Goal: Task Accomplishment & Management: Use online tool/utility

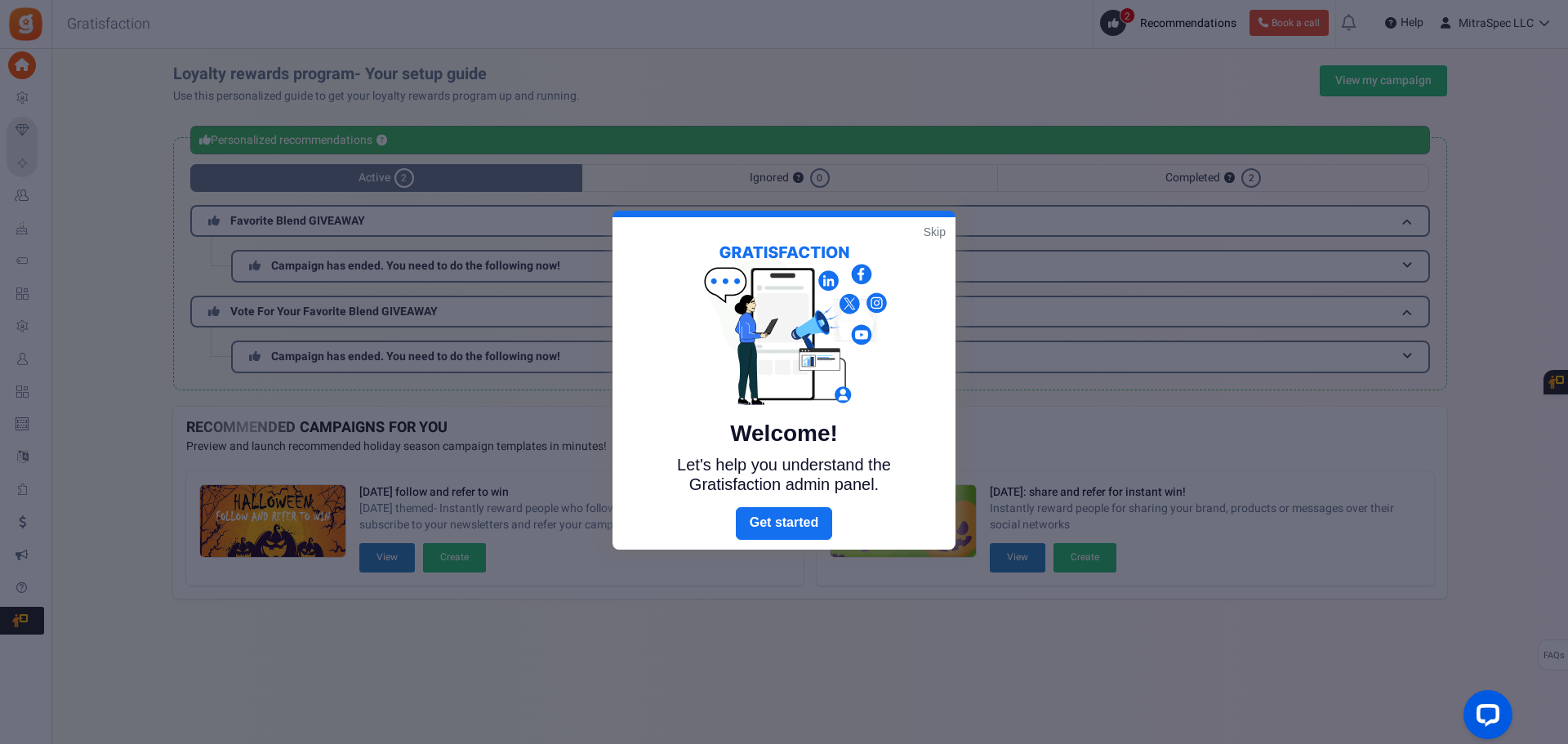
click at [930, 229] on link "Skip" at bounding box center [934, 231] width 22 height 16
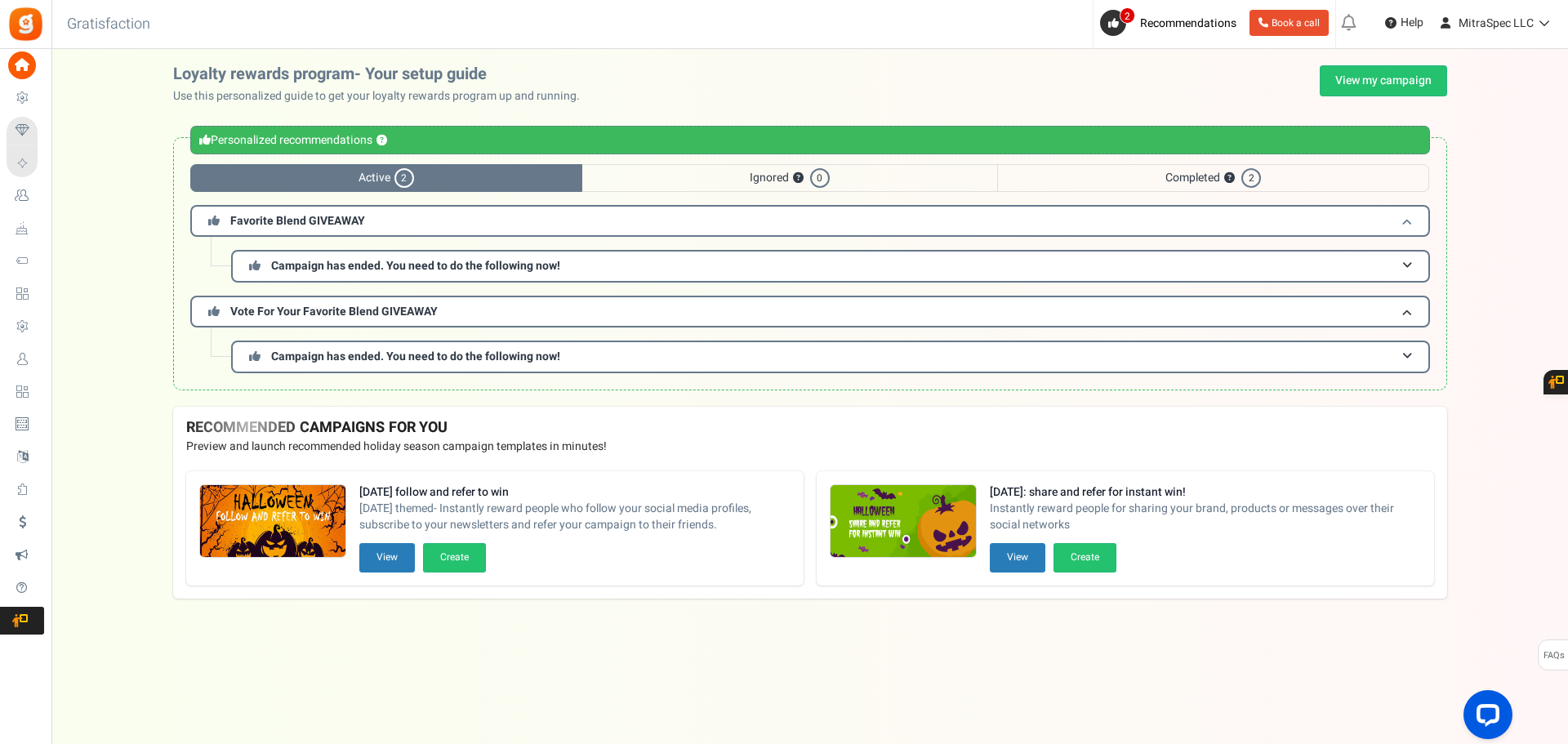
click at [396, 223] on h3 "Favorite Blend GIVEAWAY" at bounding box center [810, 221] width 1240 height 32
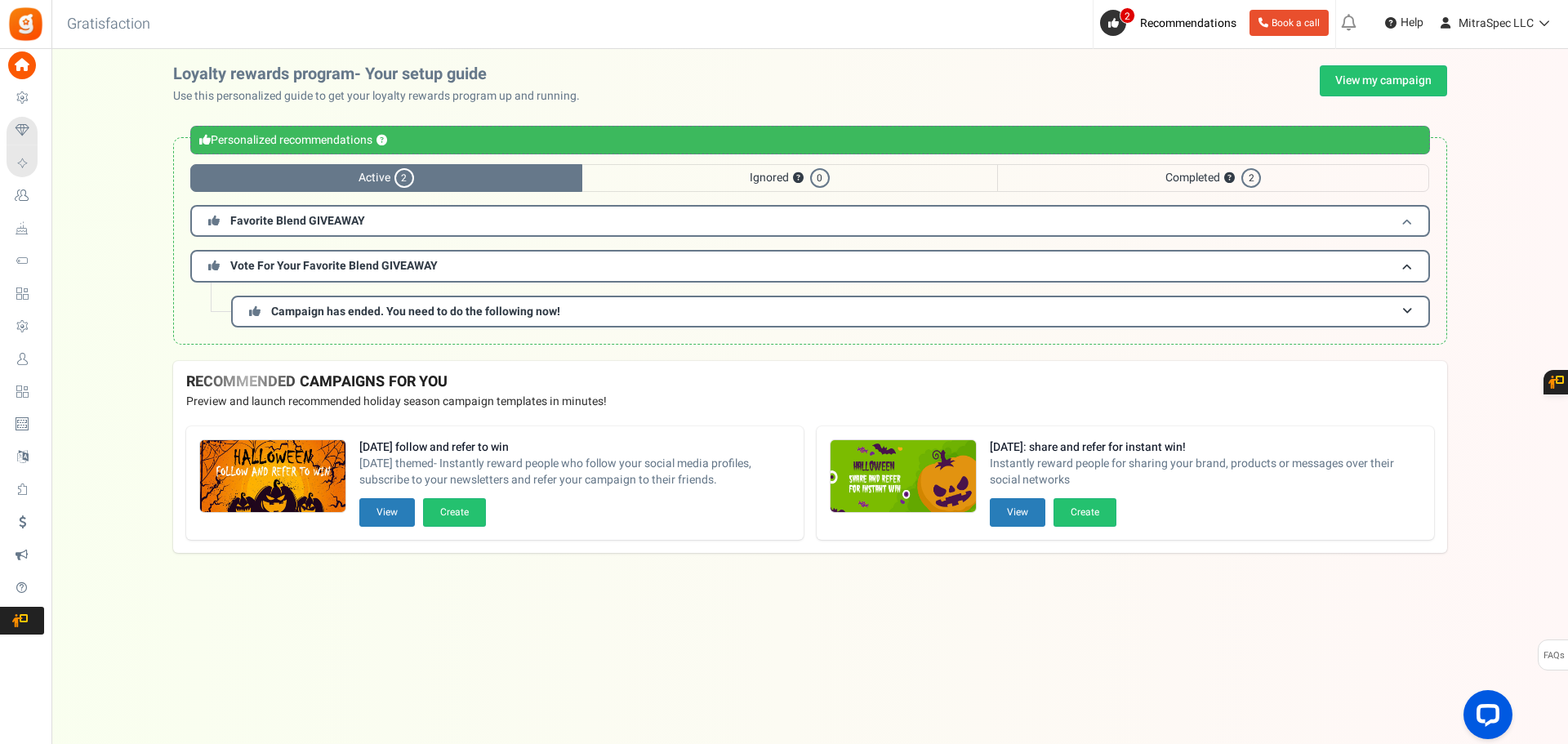
click at [289, 223] on span "Favorite Blend GIVEAWAY" at bounding box center [297, 221] width 134 height 17
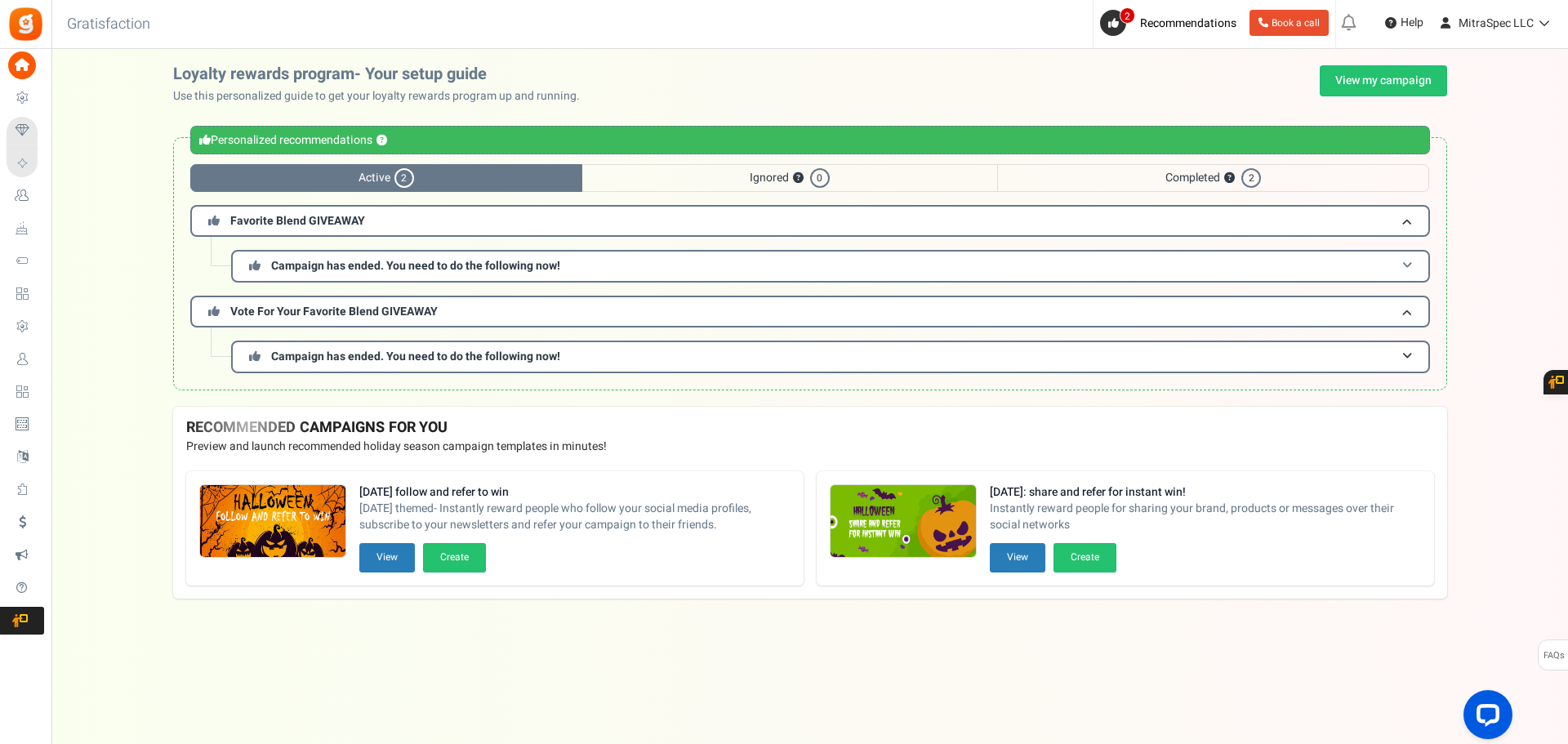
click at [337, 265] on span "Campaign has ended. You need to do the following now!" at bounding box center [415, 266] width 289 height 17
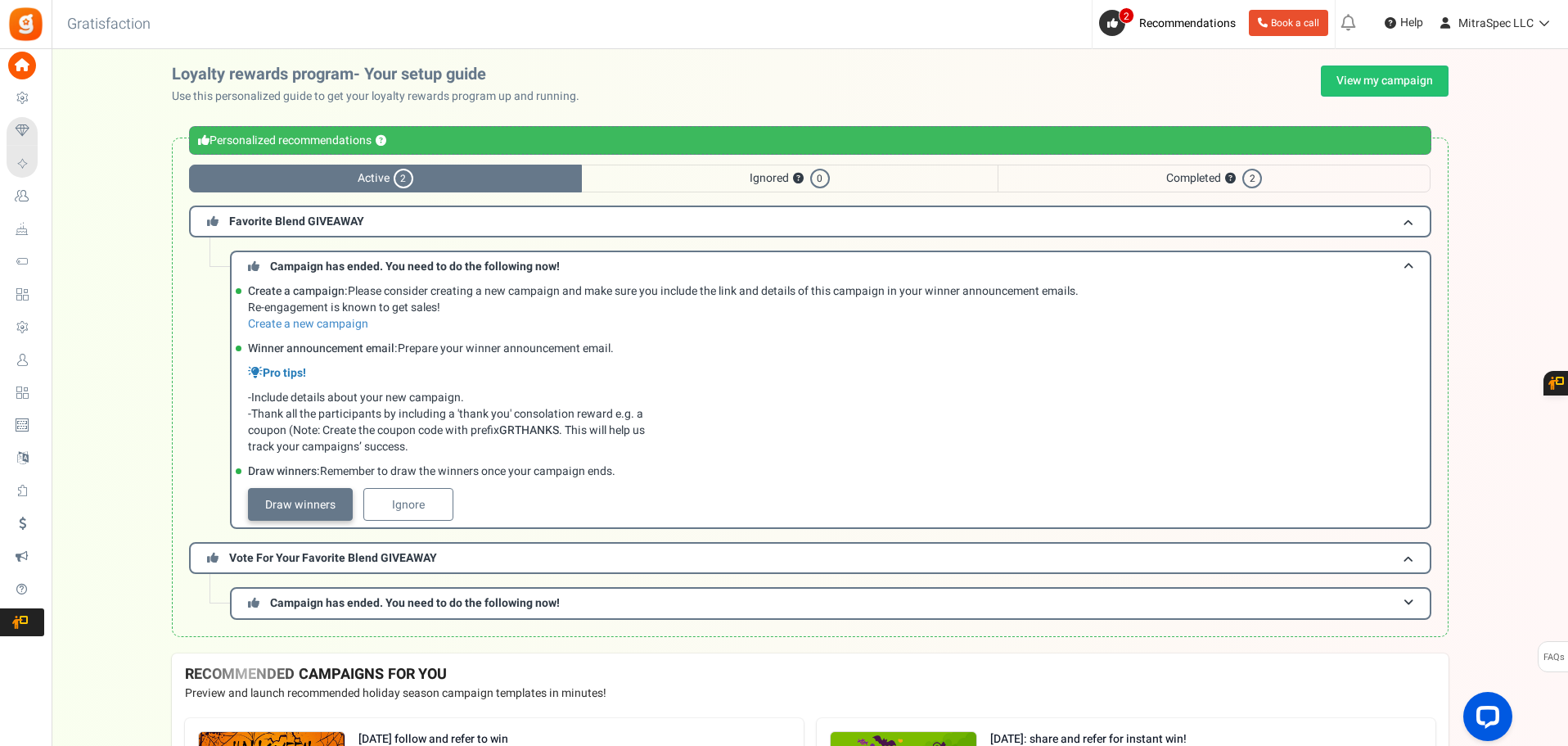
click at [320, 501] on link "Draw winners" at bounding box center [300, 504] width 104 height 33
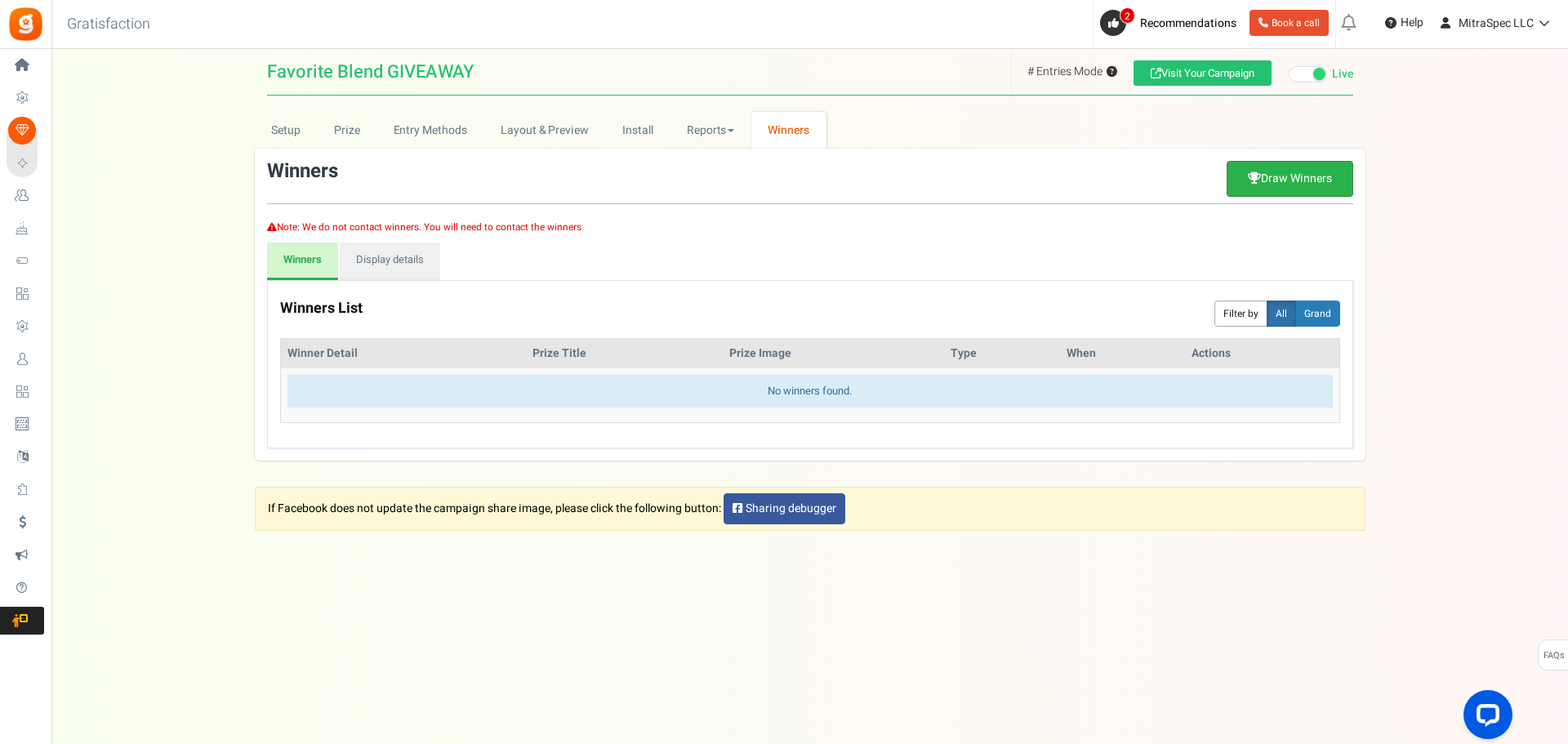
click at [1274, 168] on link "Draw Winners" at bounding box center [1290, 179] width 127 height 36
select select "random"
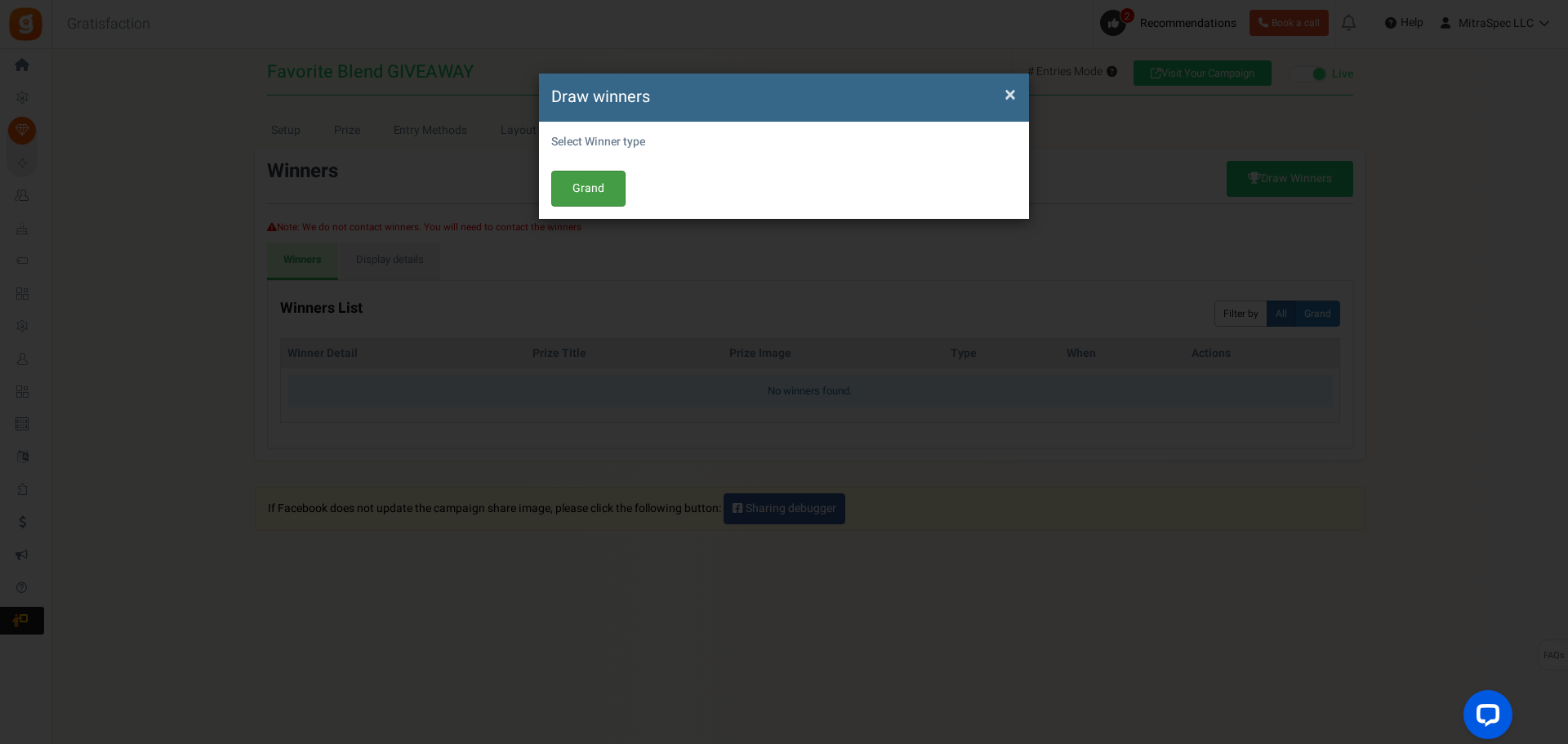
drag, startPoint x: 582, startPoint y: 185, endPoint x: 593, endPoint y: 184, distance: 11.0
click at [583, 185] on button "Grand" at bounding box center [589, 188] width 75 height 36
select select "all"
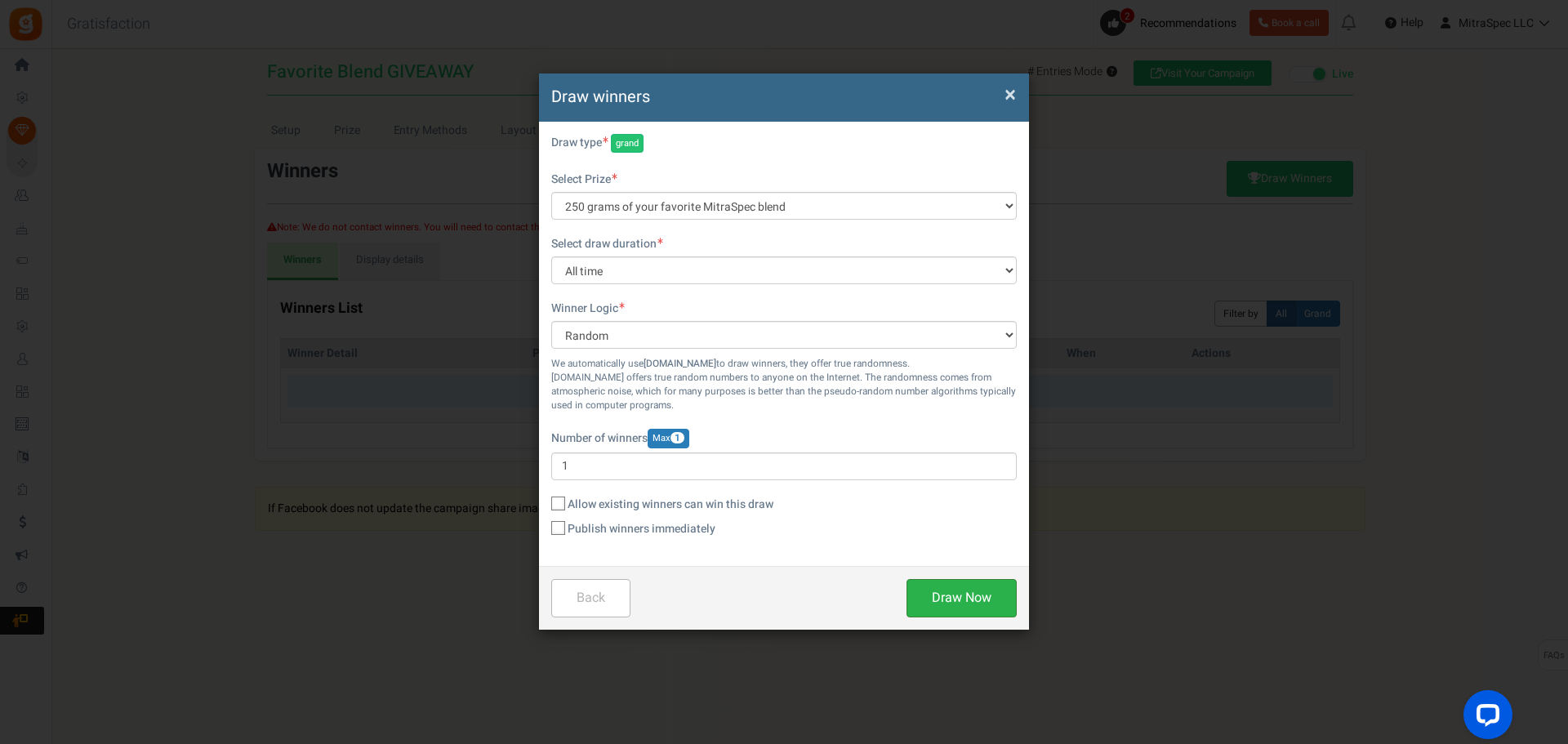
click at [934, 593] on button "Draw Now" at bounding box center [961, 598] width 111 height 39
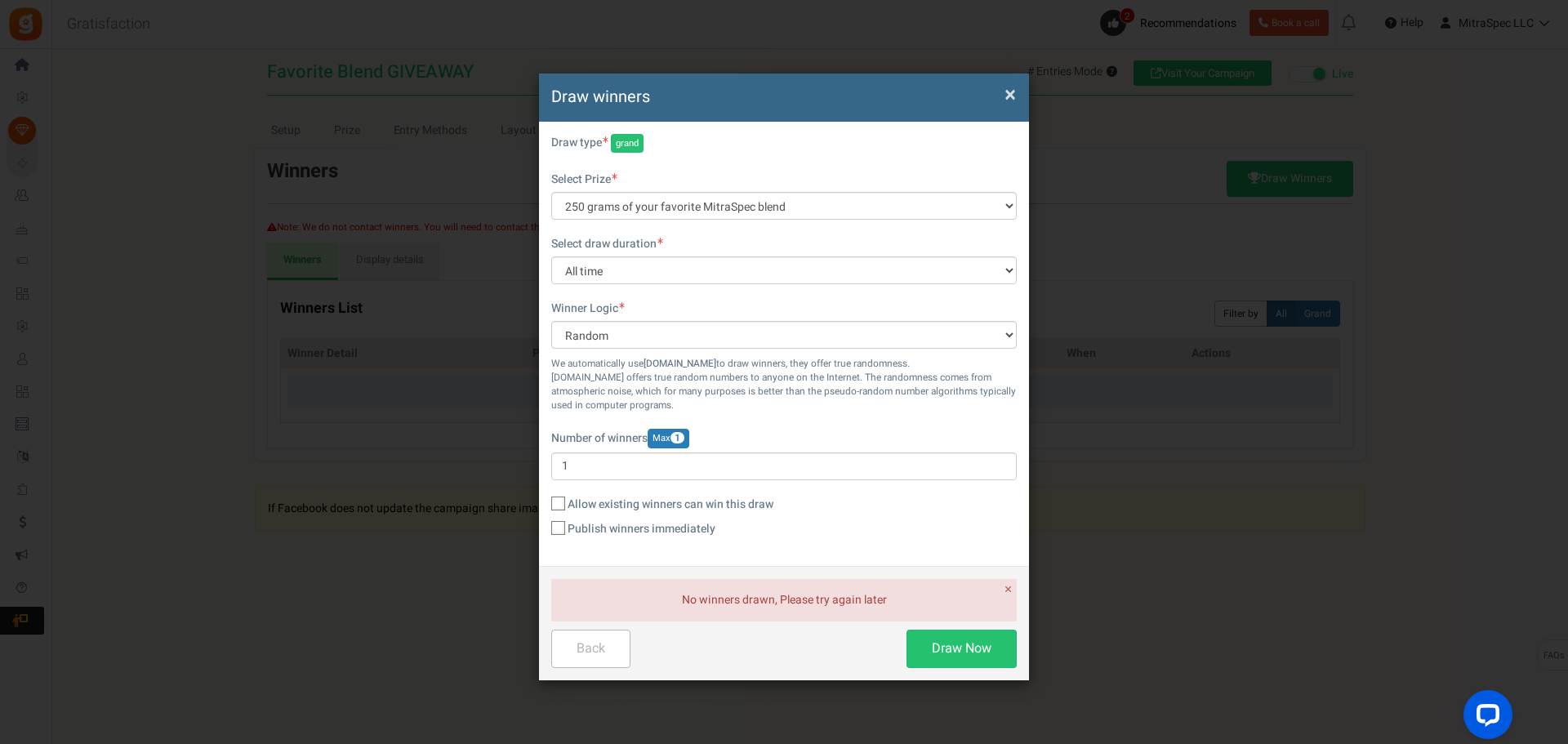
click at [1016, 97] on div "× Draw winners" at bounding box center [784, 97] width 490 height 48
click at [1005, 93] on span "×" at bounding box center [1010, 95] width 11 height 31
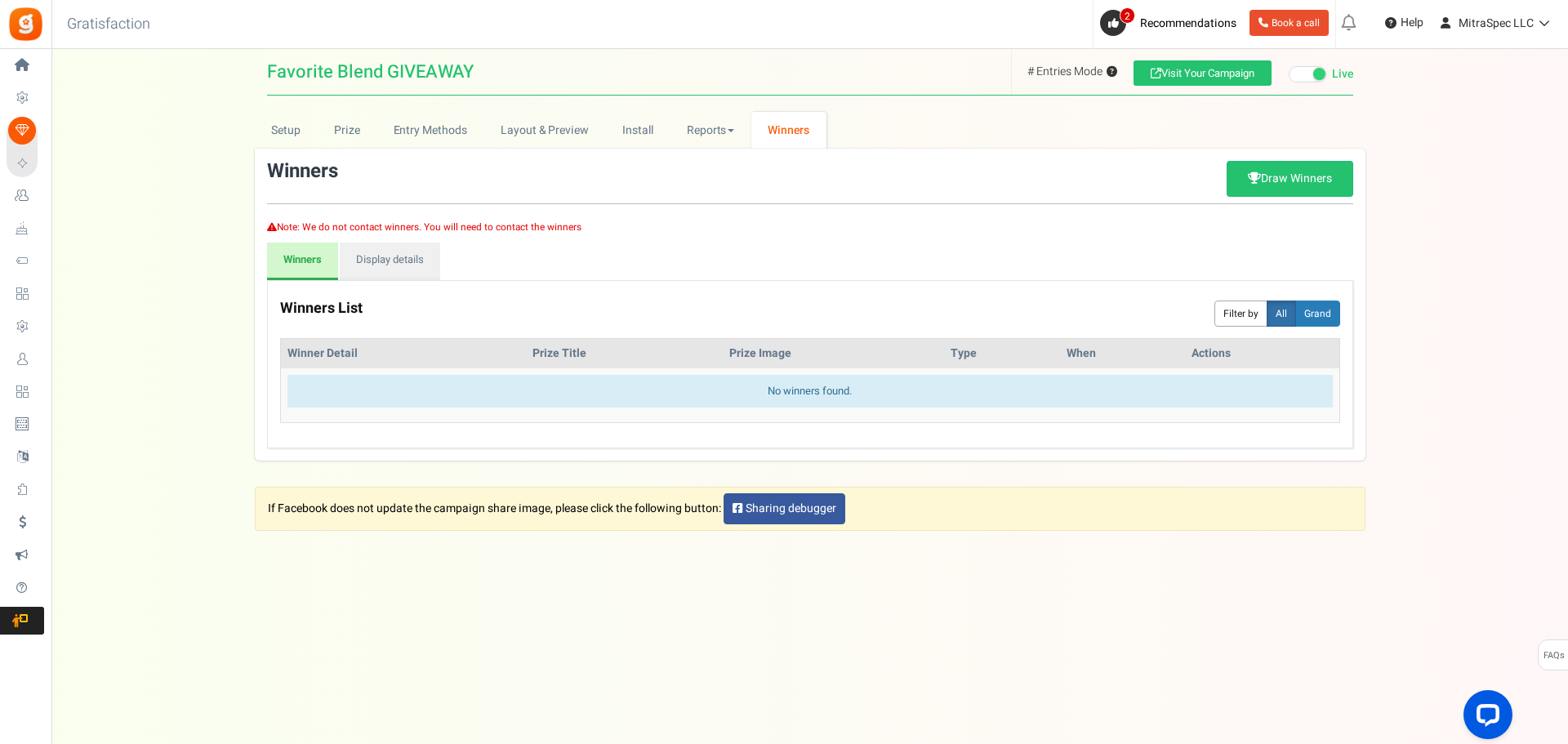
click at [1057, 61] on span "# Points Mode ? # Entries Mode ?" at bounding box center [1071, 71] width 122 height 29
click at [1062, 65] on span "# Entries Mode ?" at bounding box center [1072, 71] width 90 height 17
click at [1028, 69] on span "# Entries Mode ?" at bounding box center [1072, 71] width 90 height 17
click at [1073, 70] on span "# Entries Mode ?" at bounding box center [1072, 71] width 90 height 17
click at [423, 258] on link "Display details" at bounding box center [390, 261] width 100 height 38
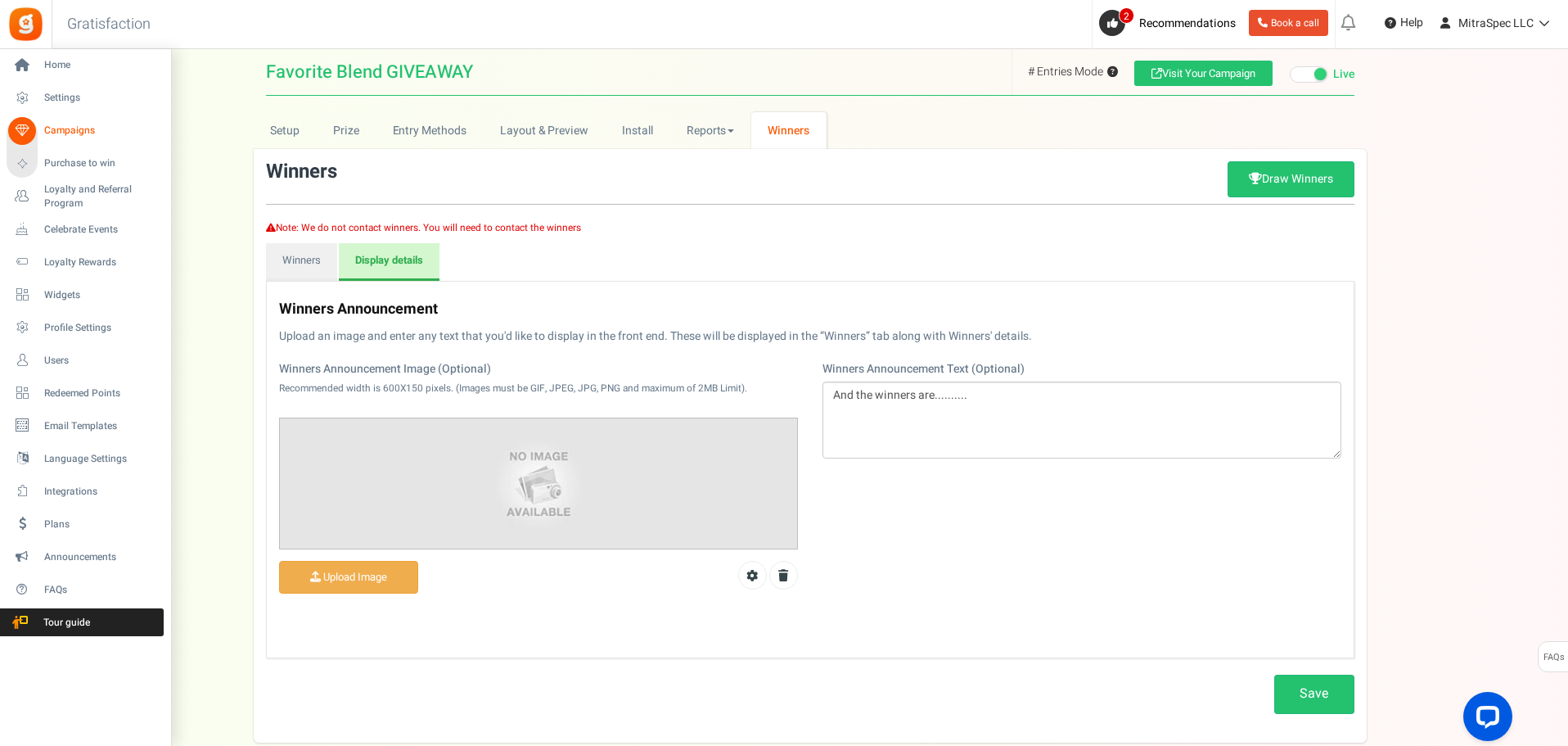
click at [33, 130] on icon at bounding box center [22, 130] width 28 height 28
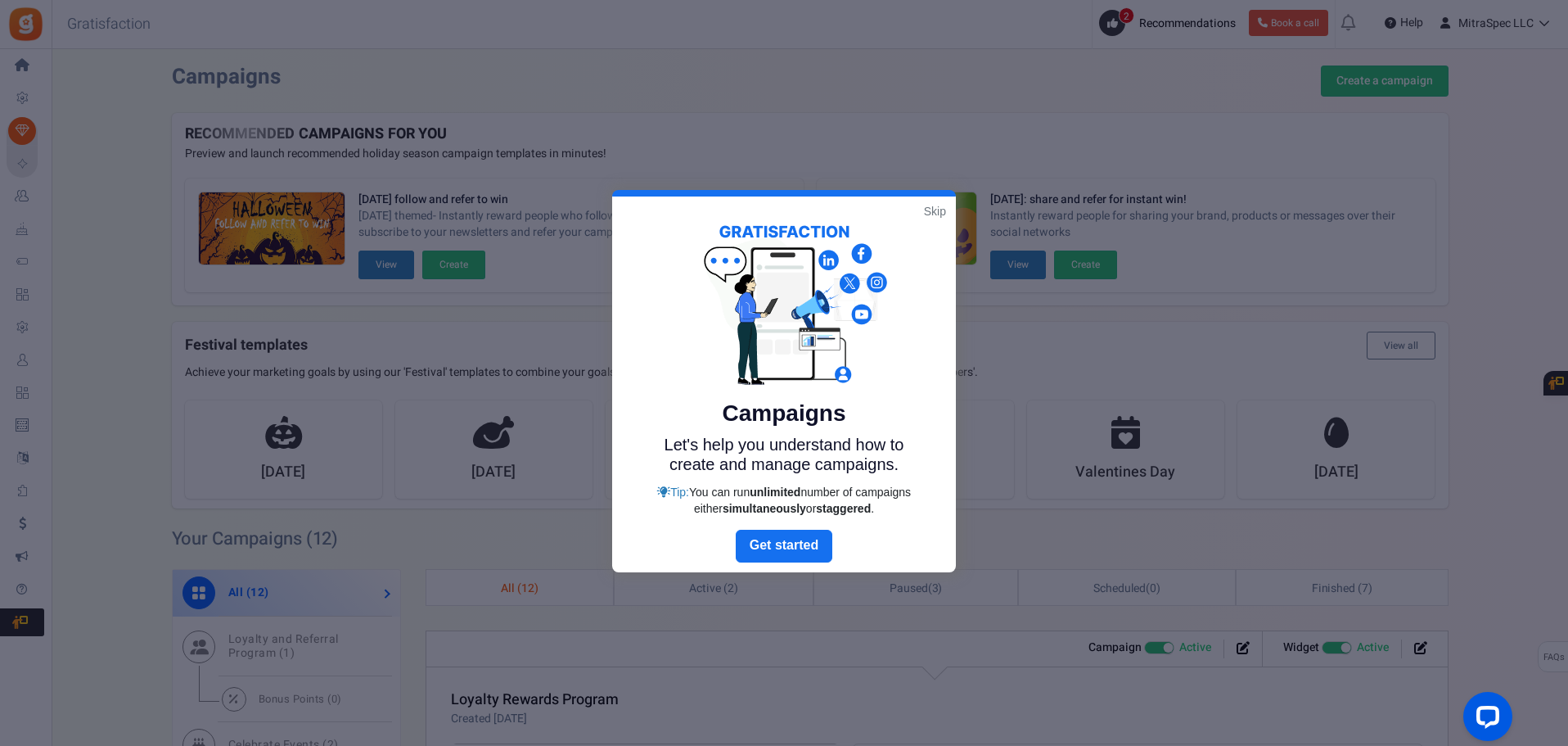
click at [932, 214] on link "Skip" at bounding box center [934, 211] width 22 height 16
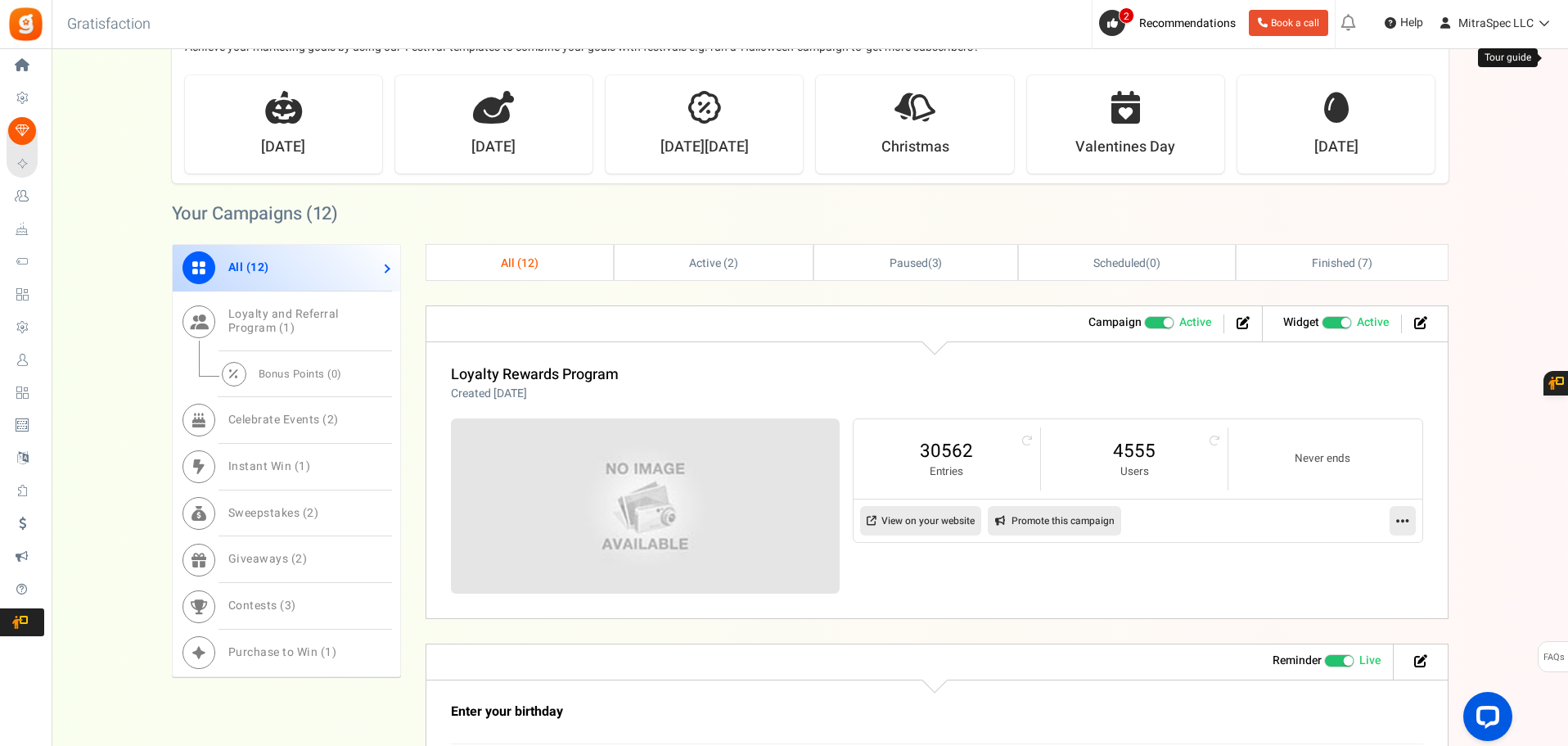
scroll to position [327, 0]
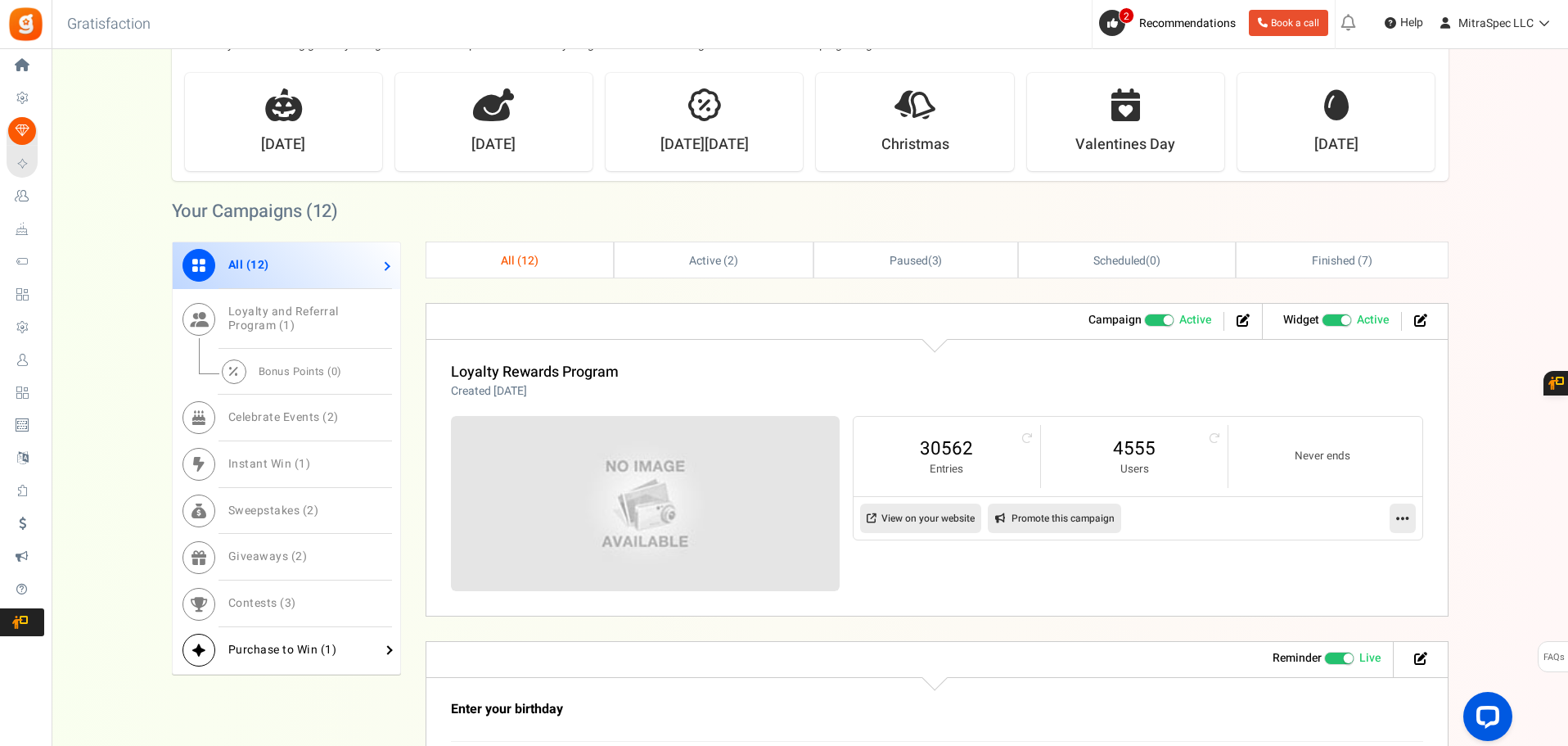
click at [310, 643] on span "Purchase to Win ( 1 )" at bounding box center [283, 650] width 109 height 17
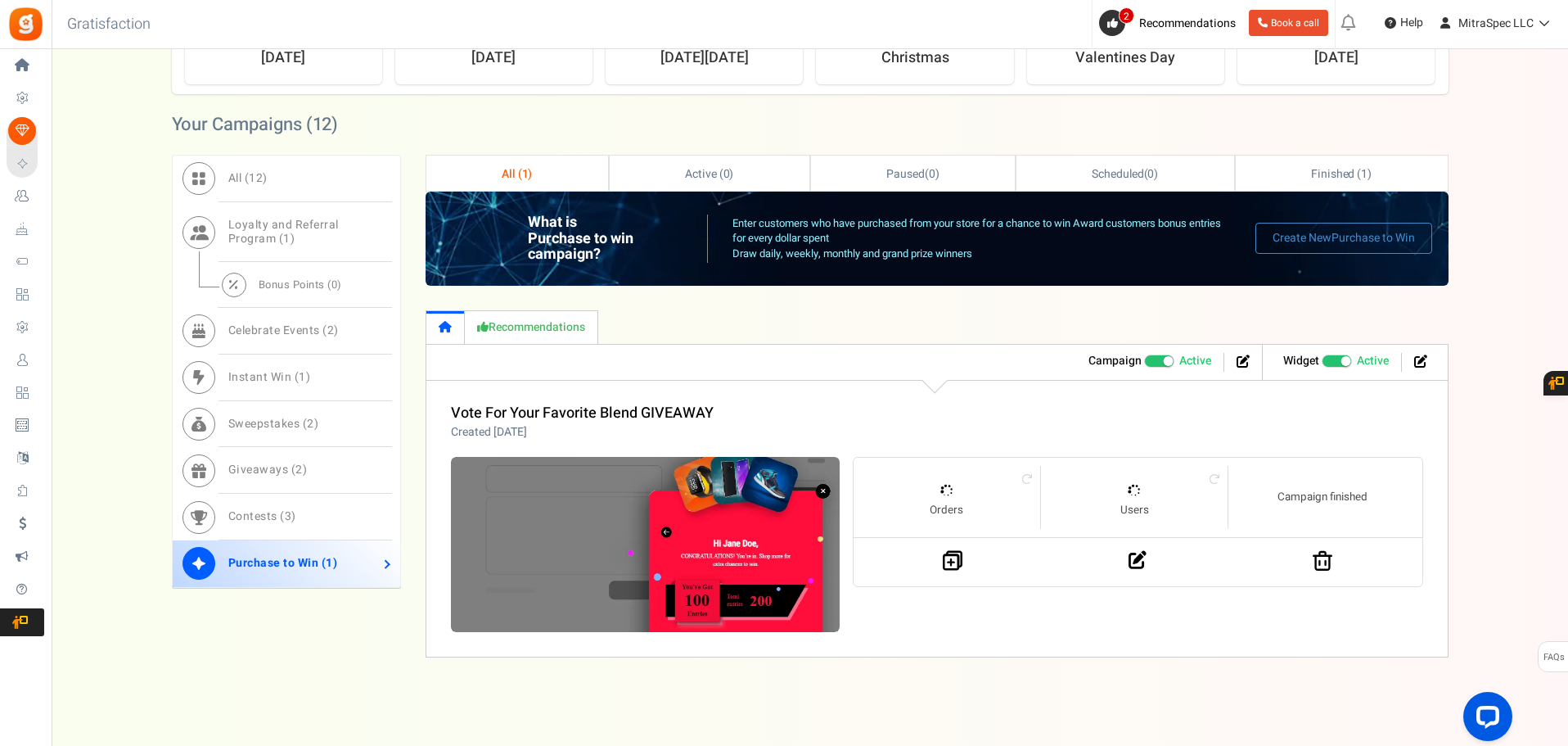
scroll to position [417, 0]
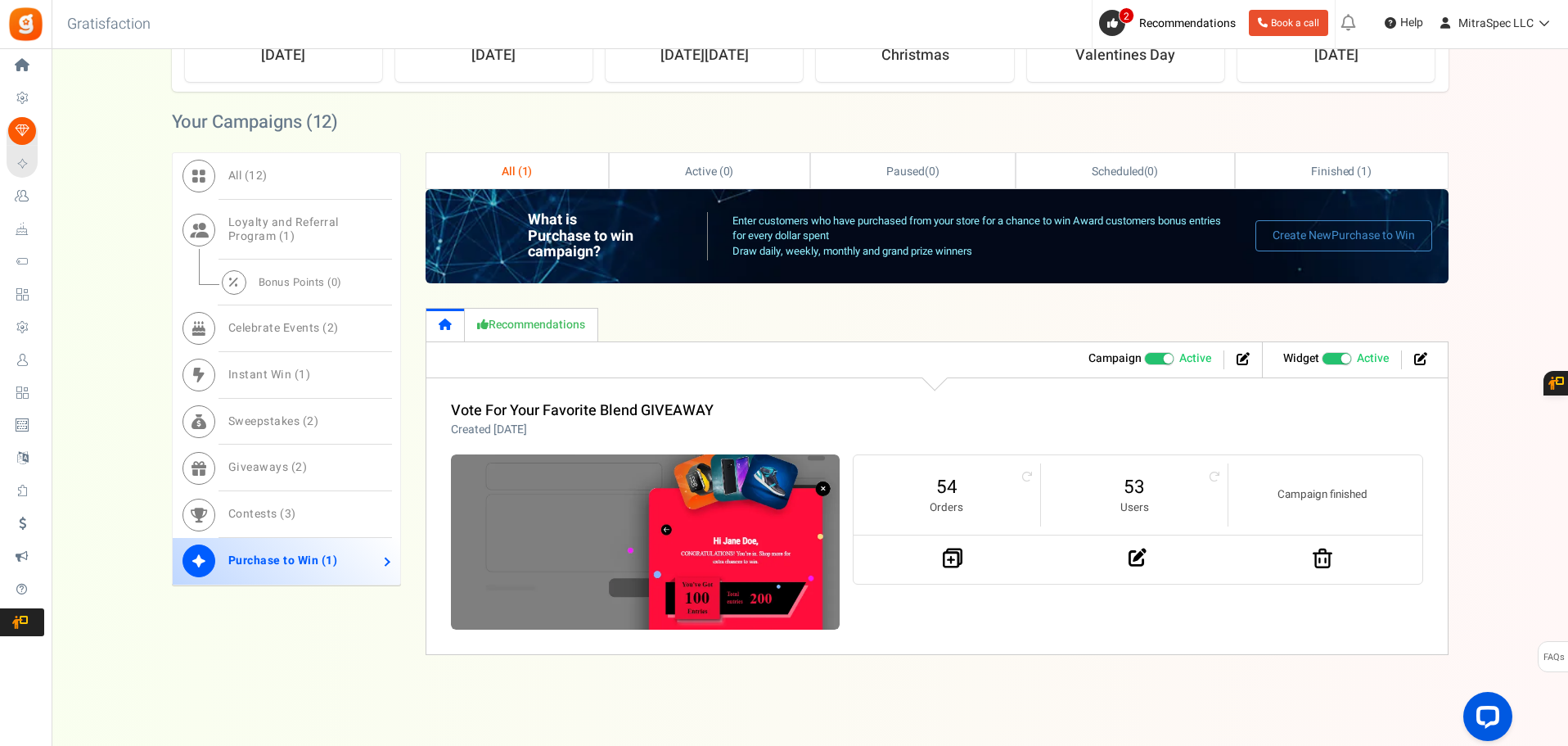
click at [1327, 361] on span "Recommended: TURN ON" at bounding box center [1337, 359] width 31 height 13
click at [1322, 361] on input "Recommended: TURN ON Active Paused" at bounding box center [1322, 359] width 0 height 10
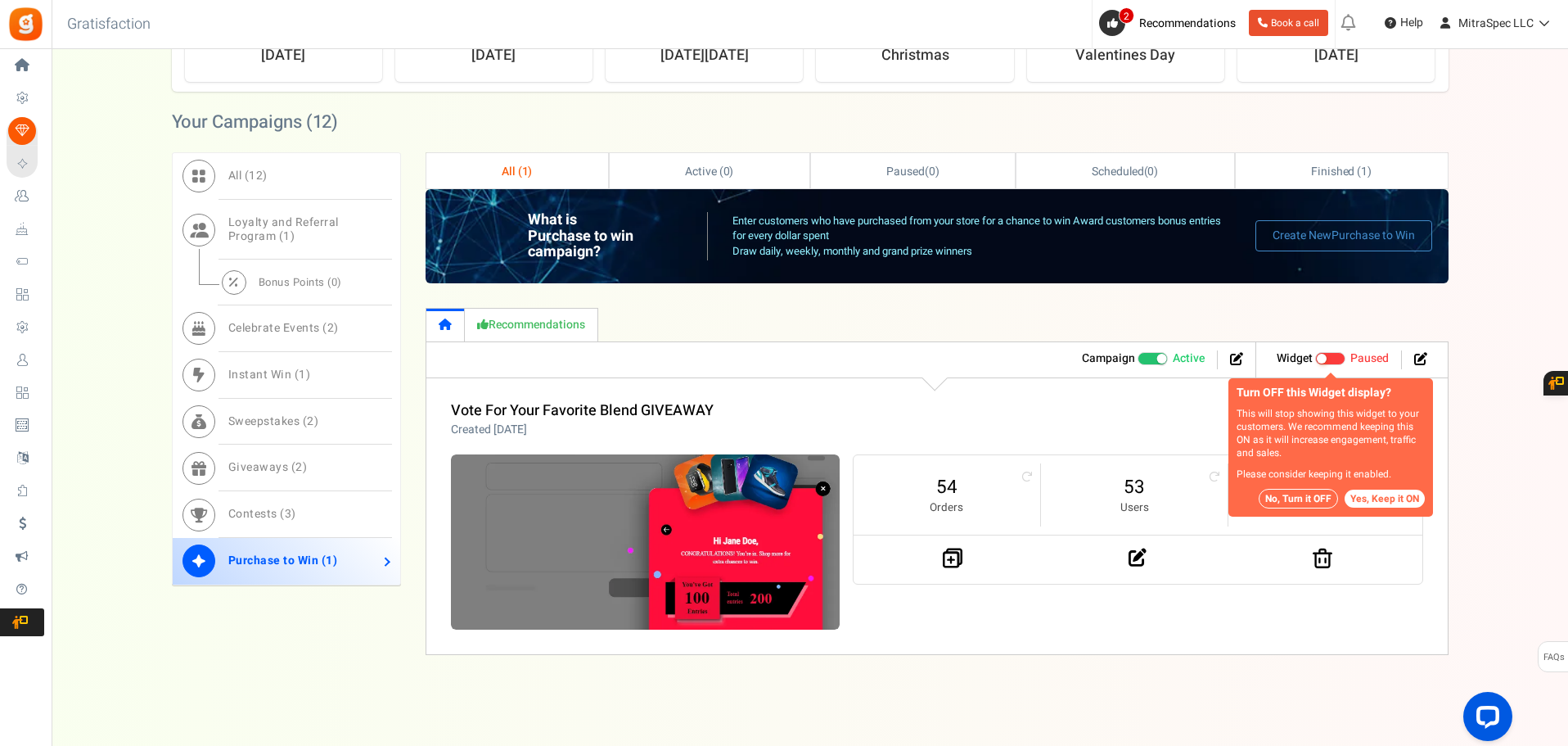
click at [1286, 495] on button "No, Turn it OFF" at bounding box center [1299, 498] width 80 height 20
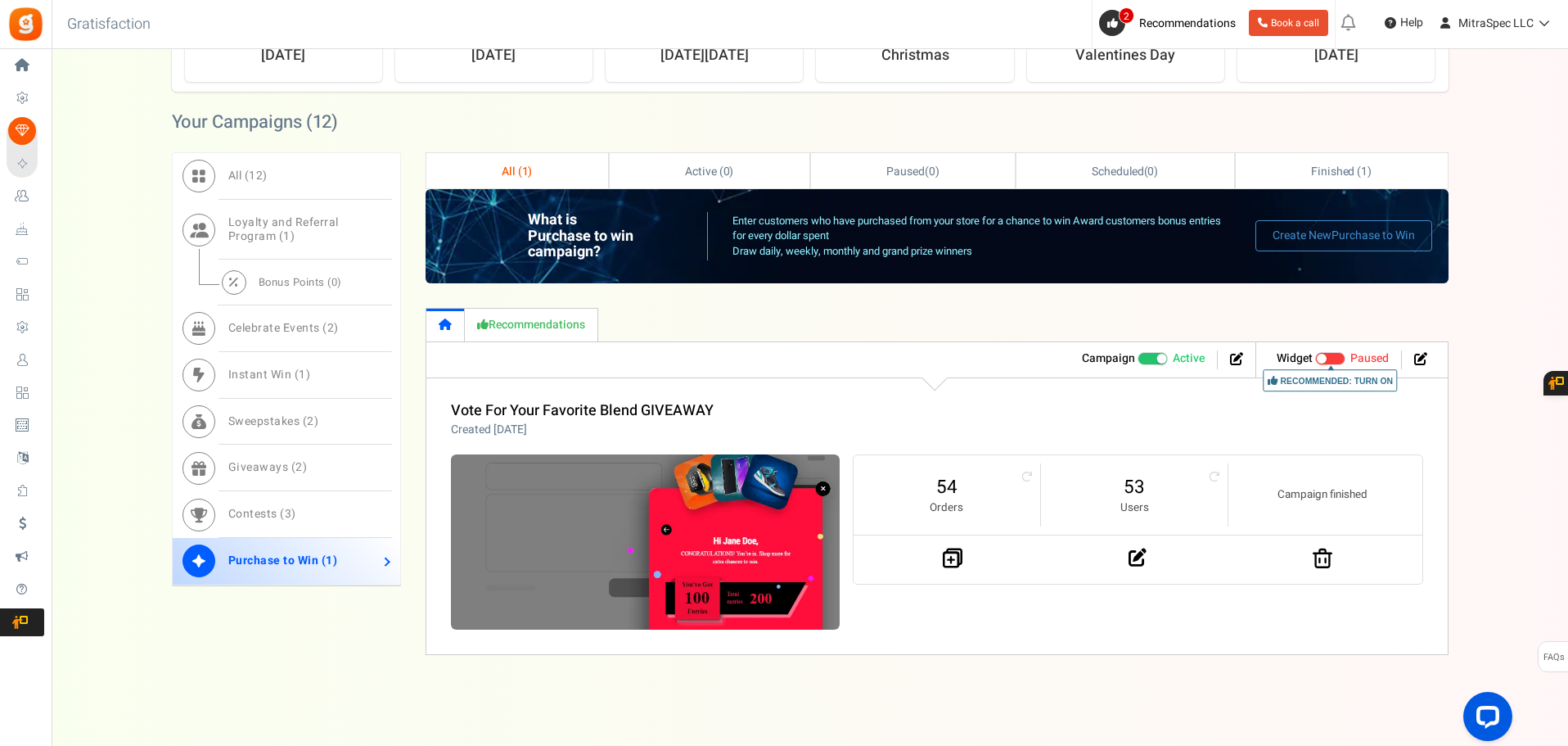
click at [1318, 504] on li "Campaign finished" at bounding box center [1322, 494] width 188 height 63
click at [946, 493] on link "54" at bounding box center [947, 488] width 154 height 27
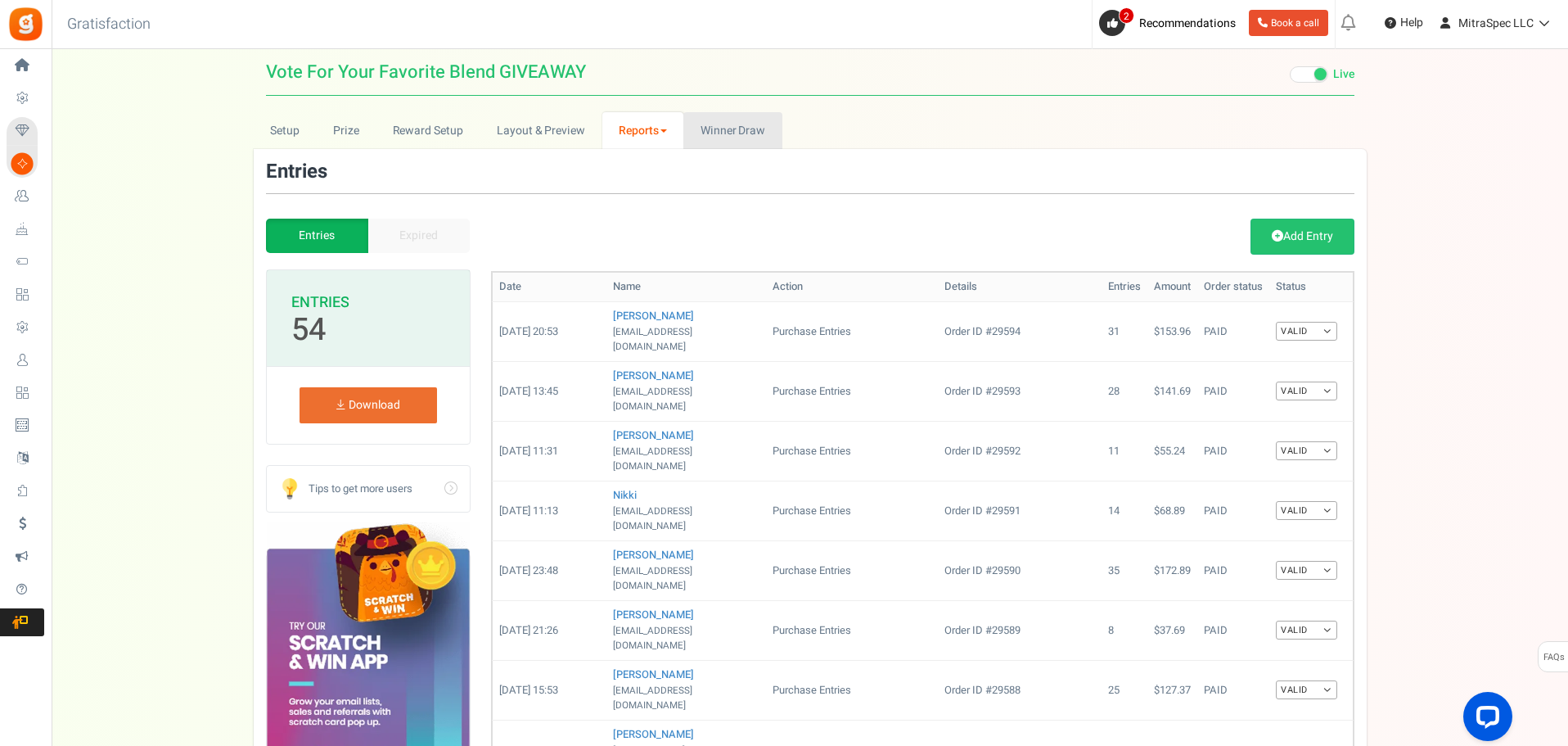
click at [754, 137] on span "Winner Draw" at bounding box center [733, 131] width 65 height 17
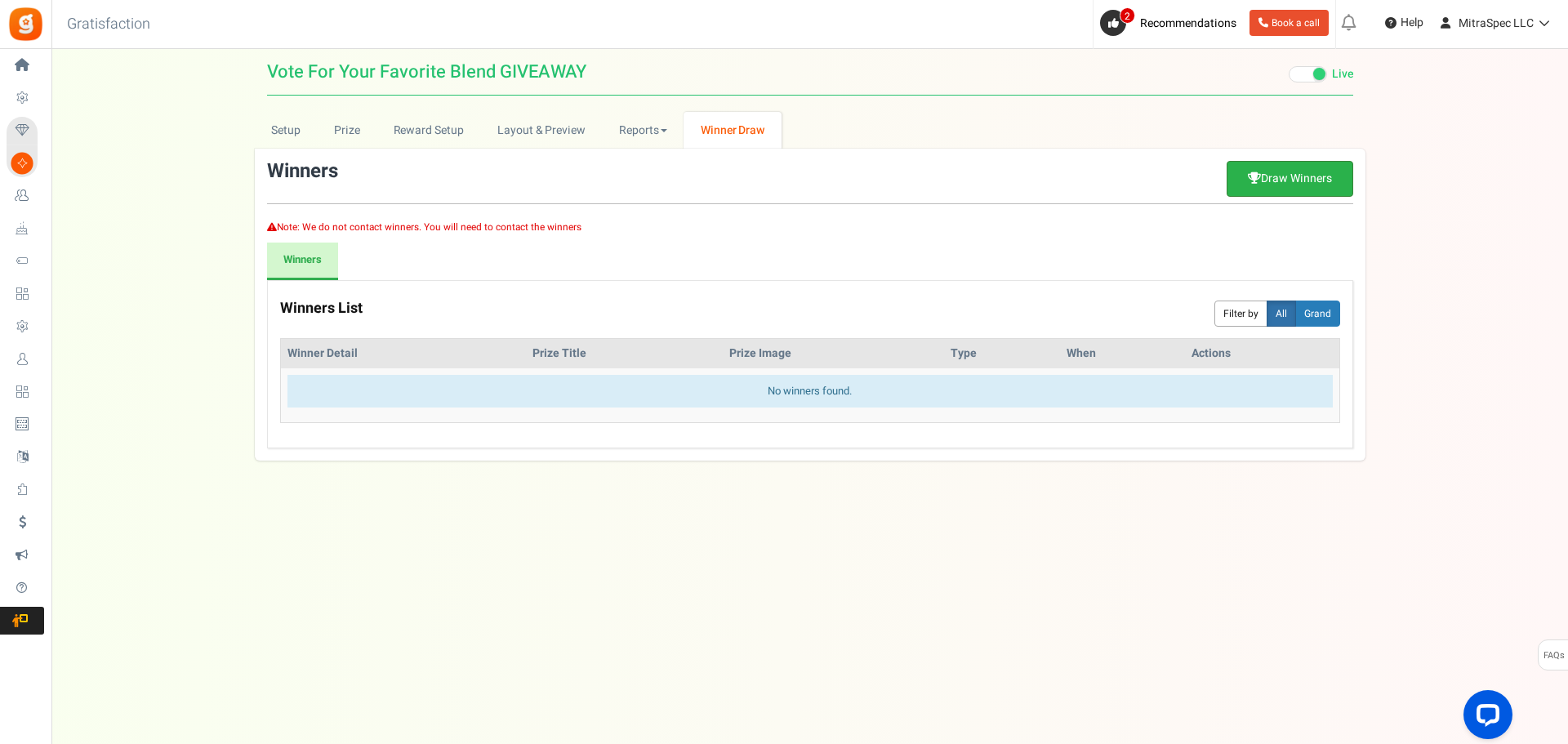
click at [1257, 182] on icon at bounding box center [1255, 178] width 13 height 11
select select "random"
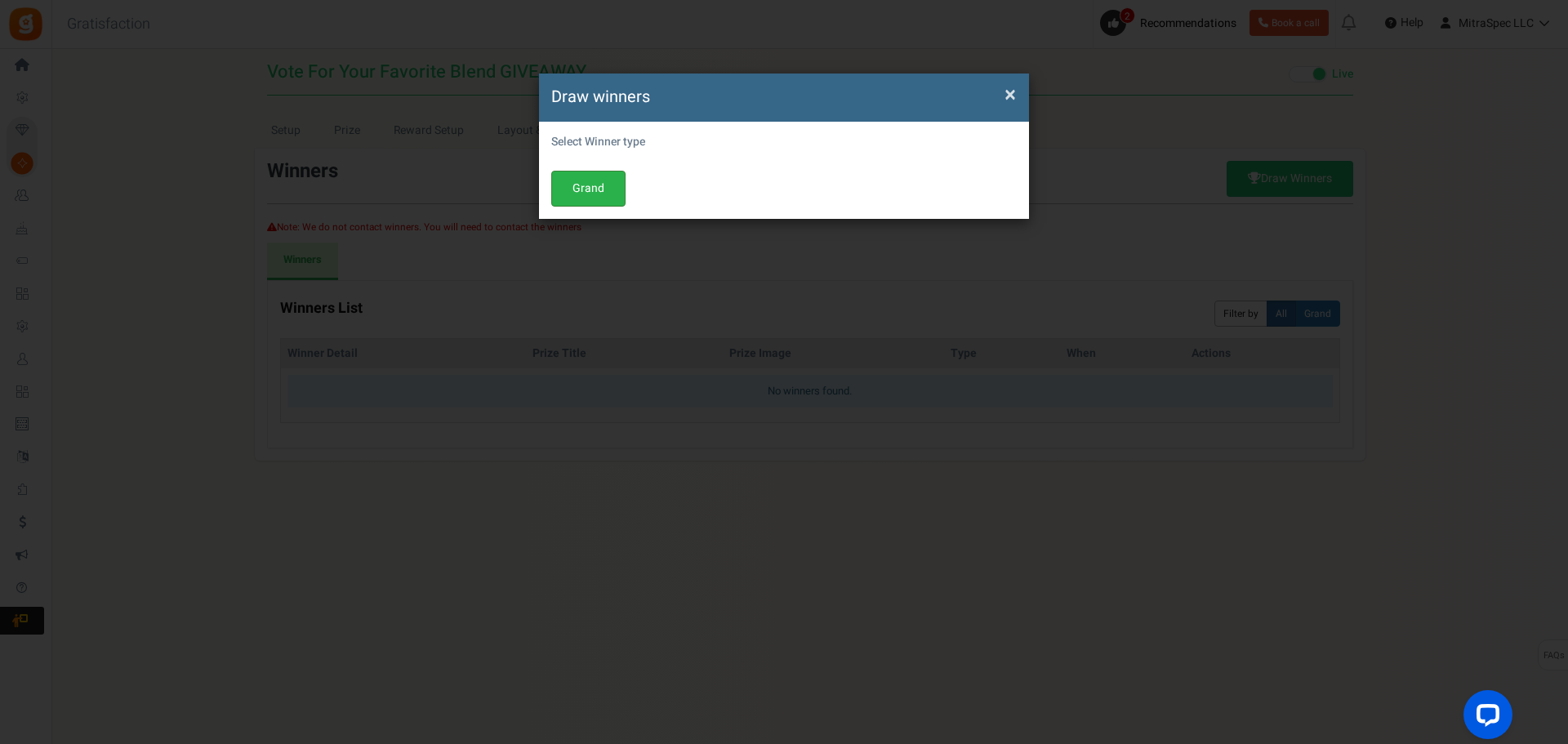
click at [563, 176] on button "Grand" at bounding box center [589, 188] width 75 height 36
select select "all"
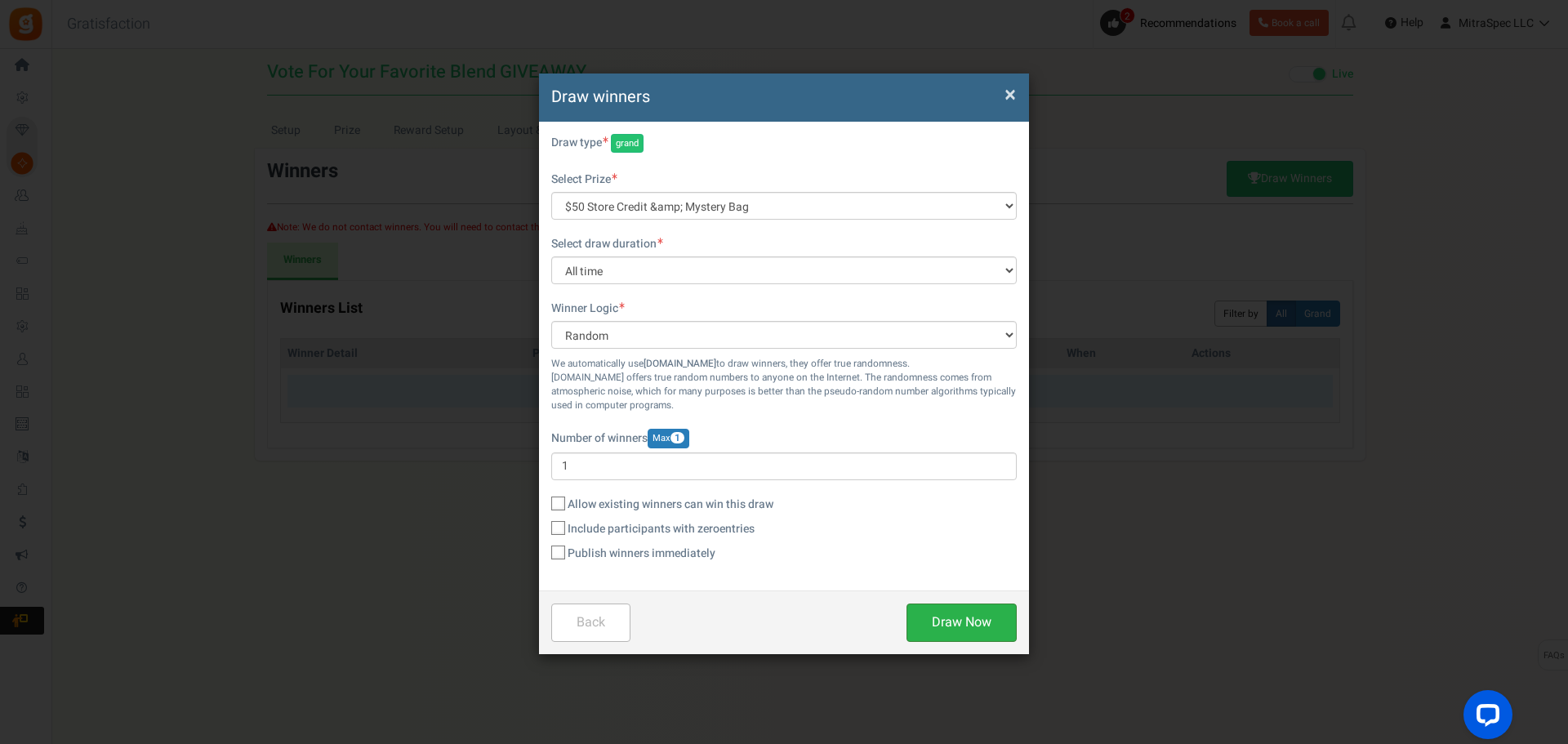
click at [957, 630] on button "Draw Now" at bounding box center [961, 623] width 111 height 39
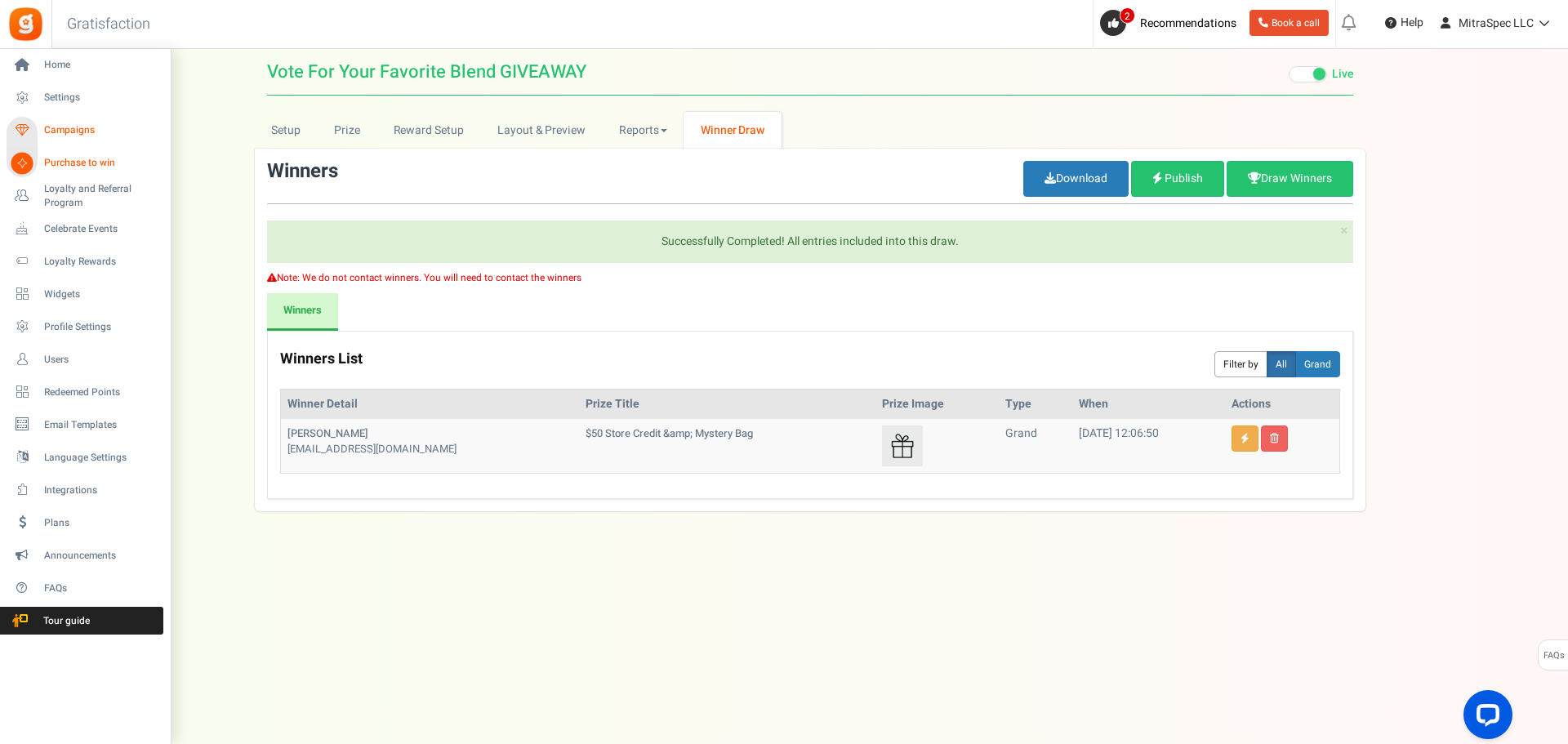
click at [39, 131] on link "Campaigns" at bounding box center [85, 130] width 157 height 27
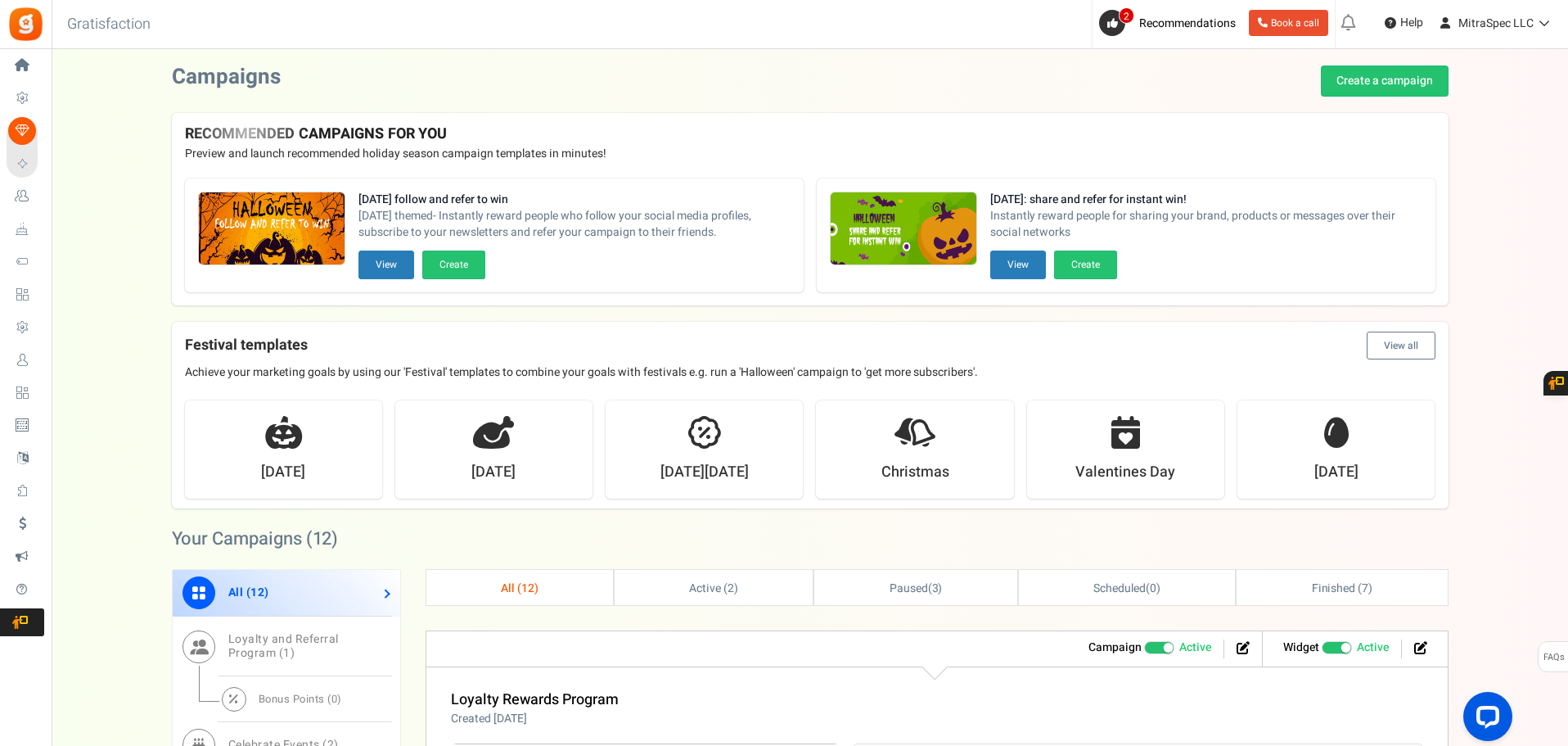
click at [1071, 90] on div "Campaigns Create a campaign" at bounding box center [810, 81] width 1277 height 31
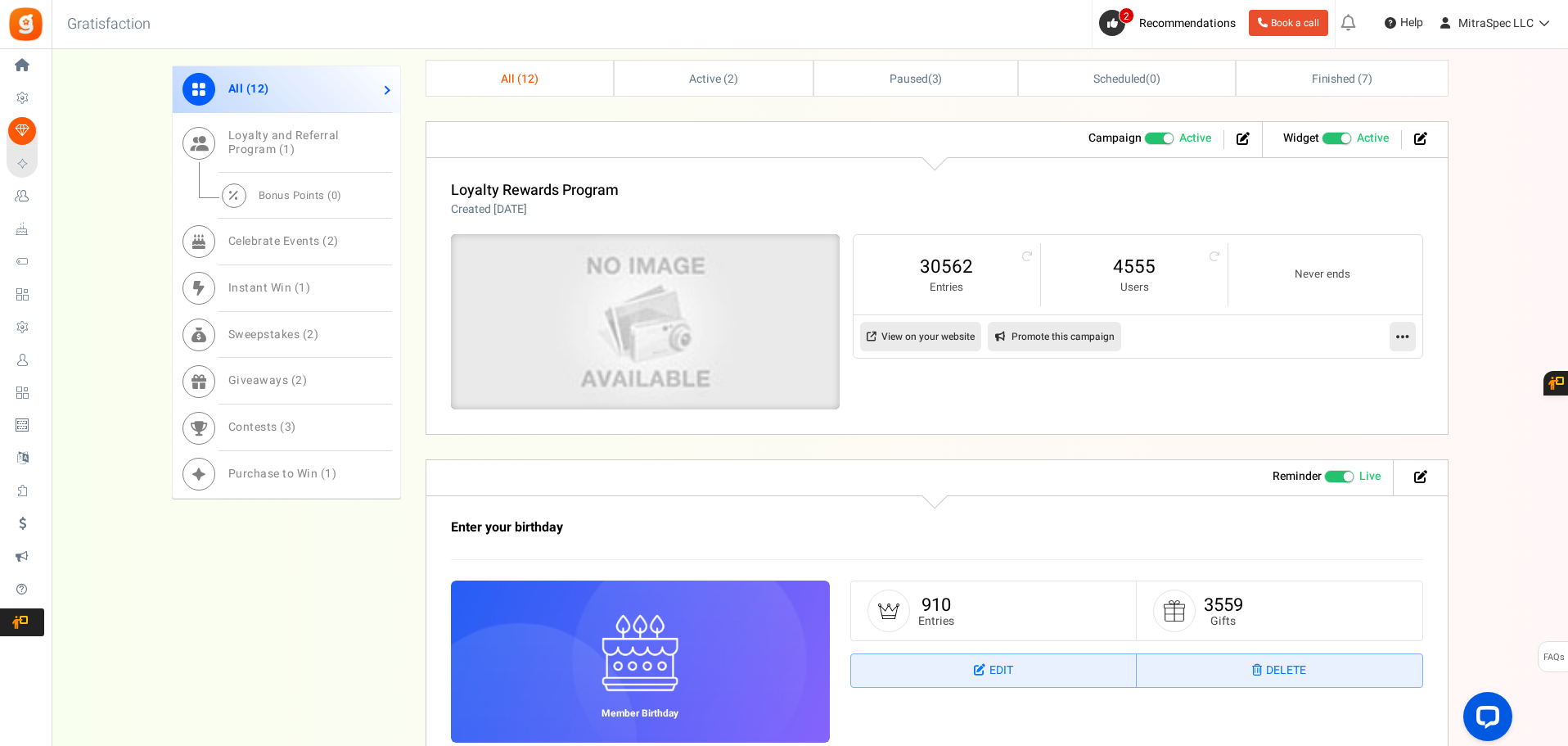
scroll to position [573, 0]
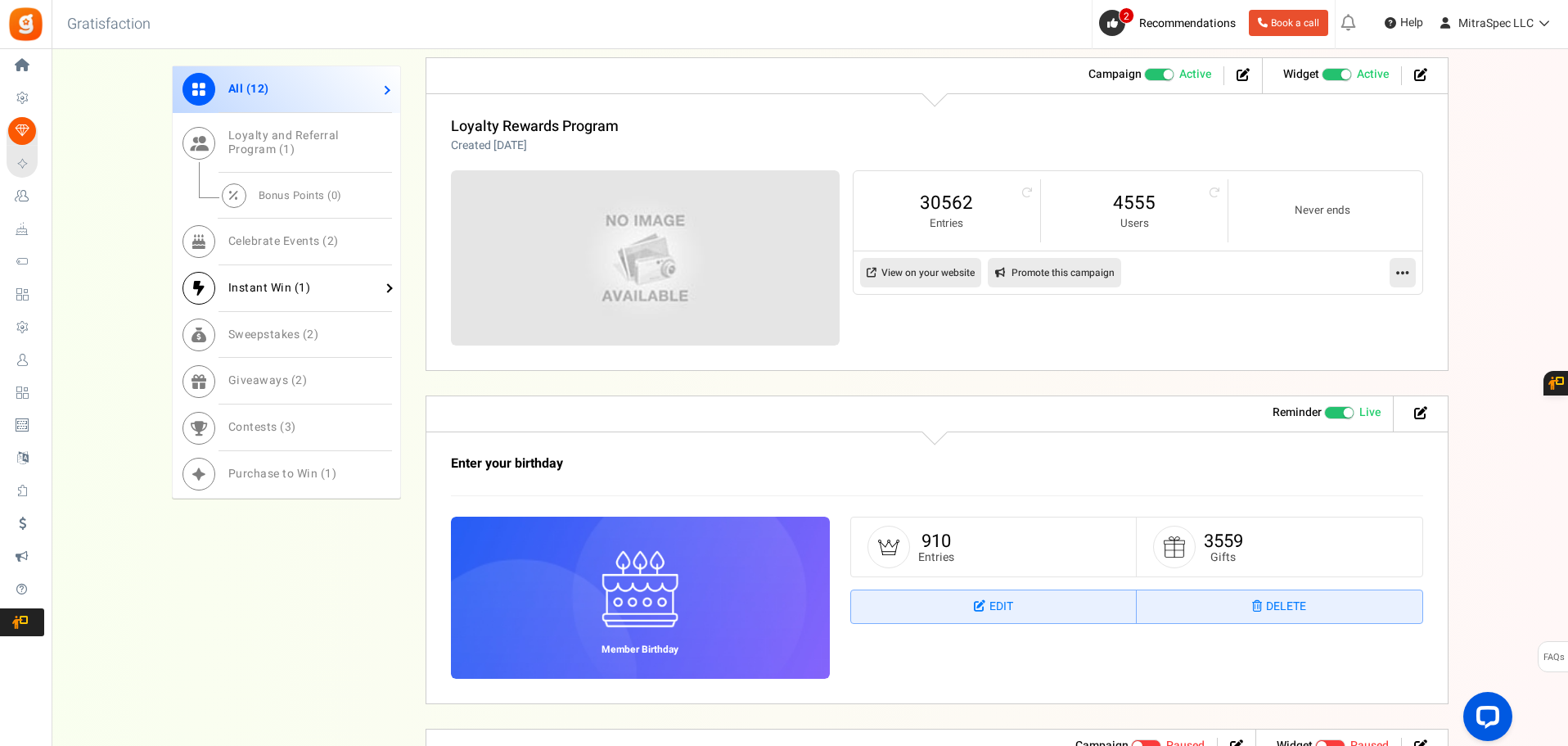
click at [260, 288] on span "Instant Win ( 1 )" at bounding box center [269, 288] width 83 height 17
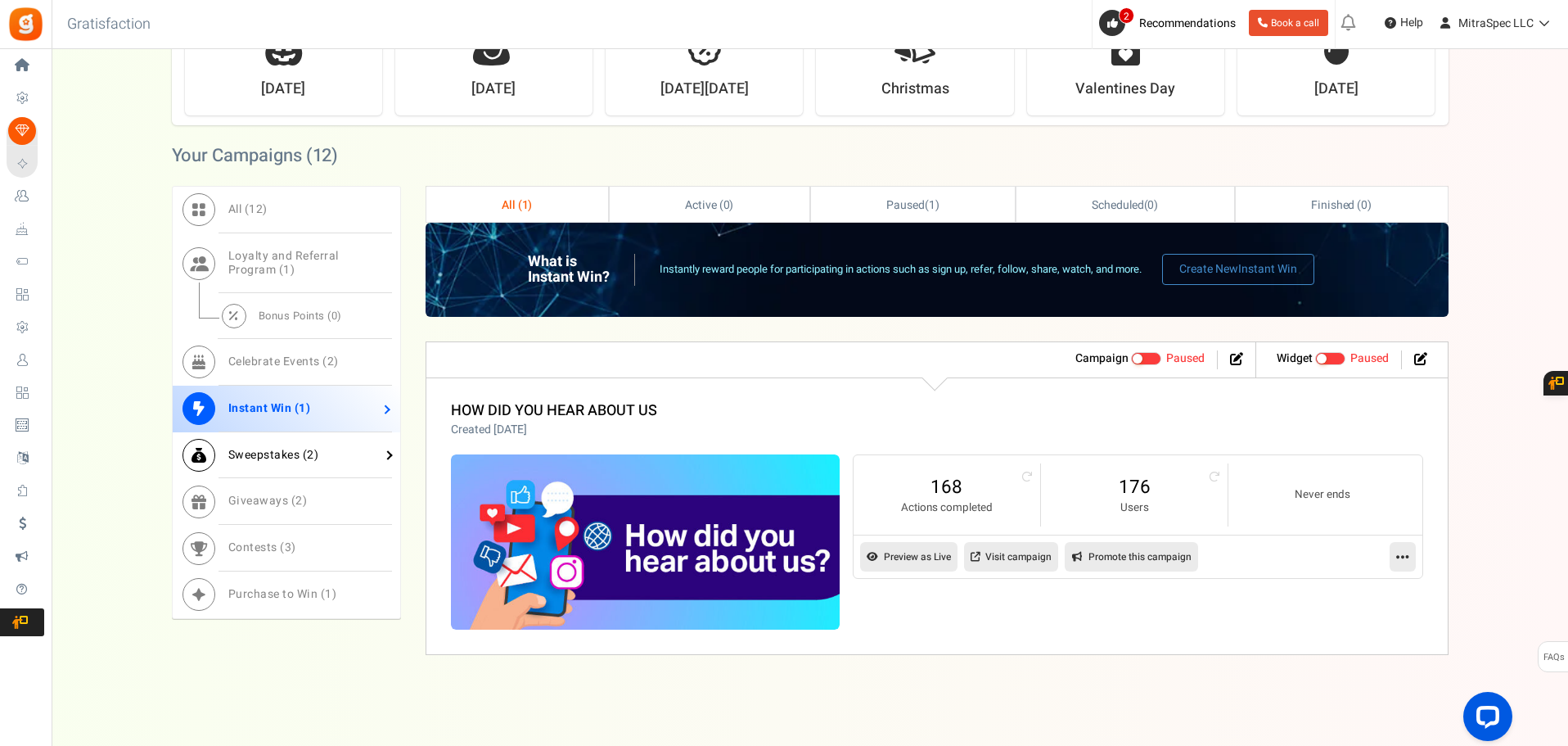
click at [268, 464] on link "Sweepstakes ( 2 )" at bounding box center [286, 456] width 228 height 47
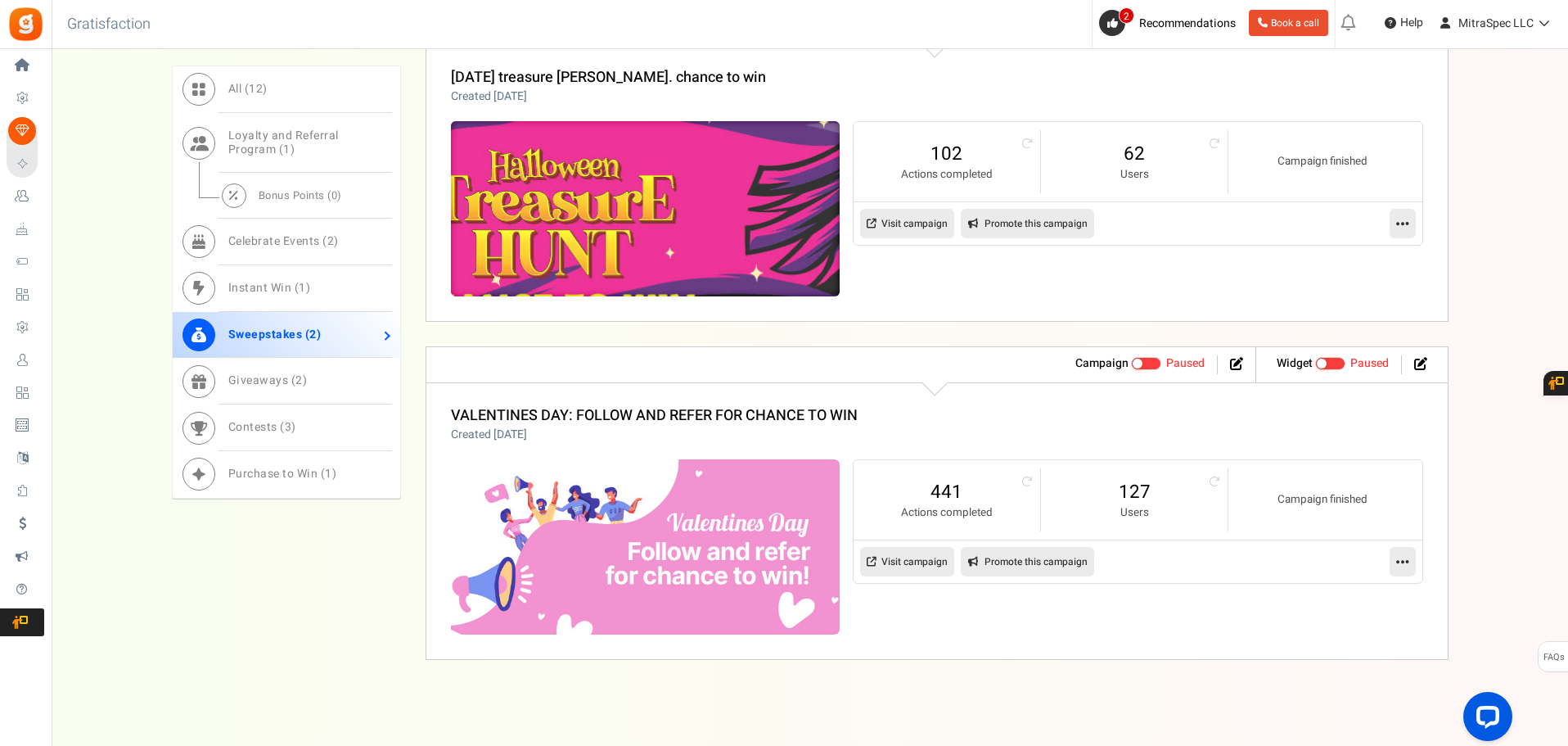
scroll to position [721, 0]
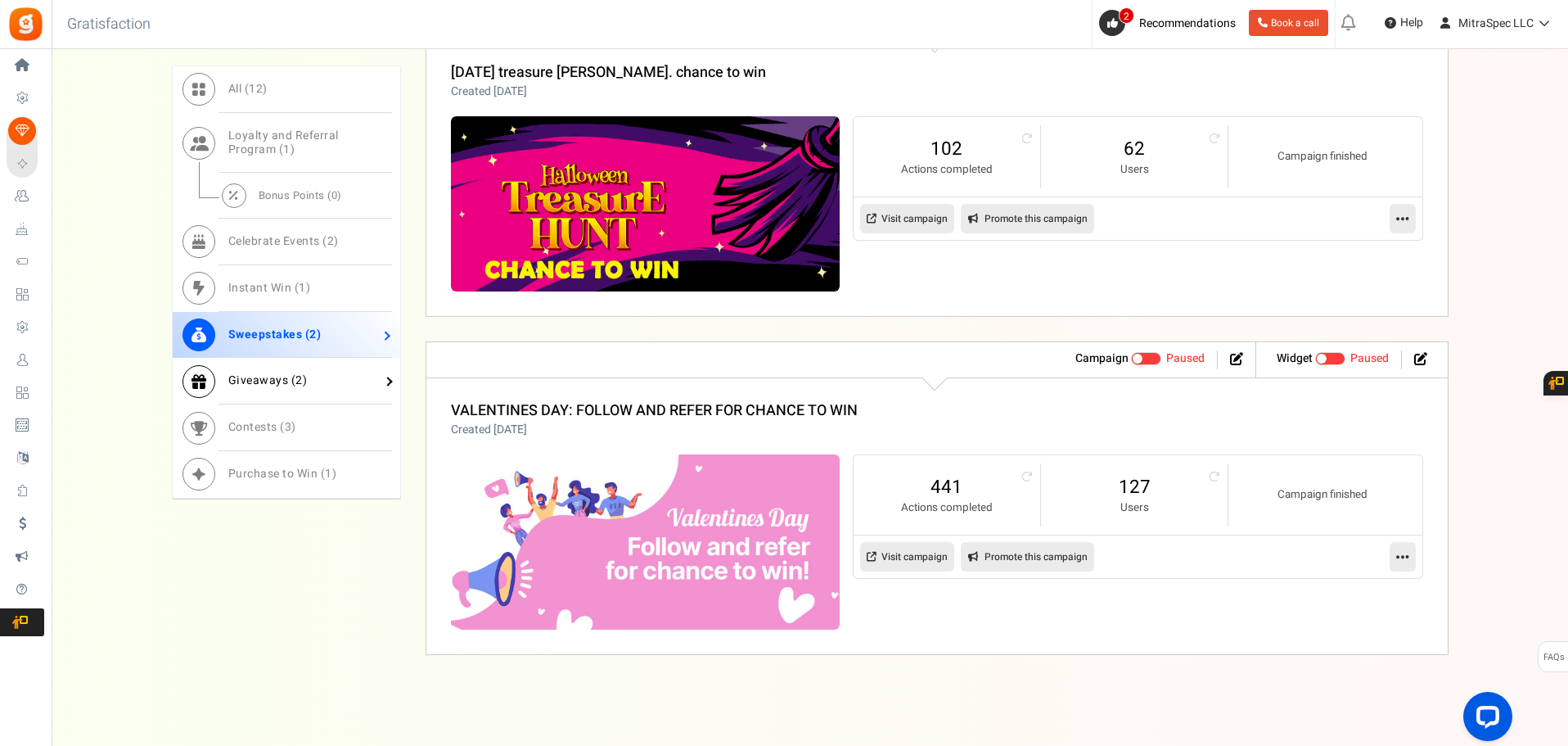
click at [241, 380] on span "Giveaways ( 2 )" at bounding box center [268, 381] width 80 height 17
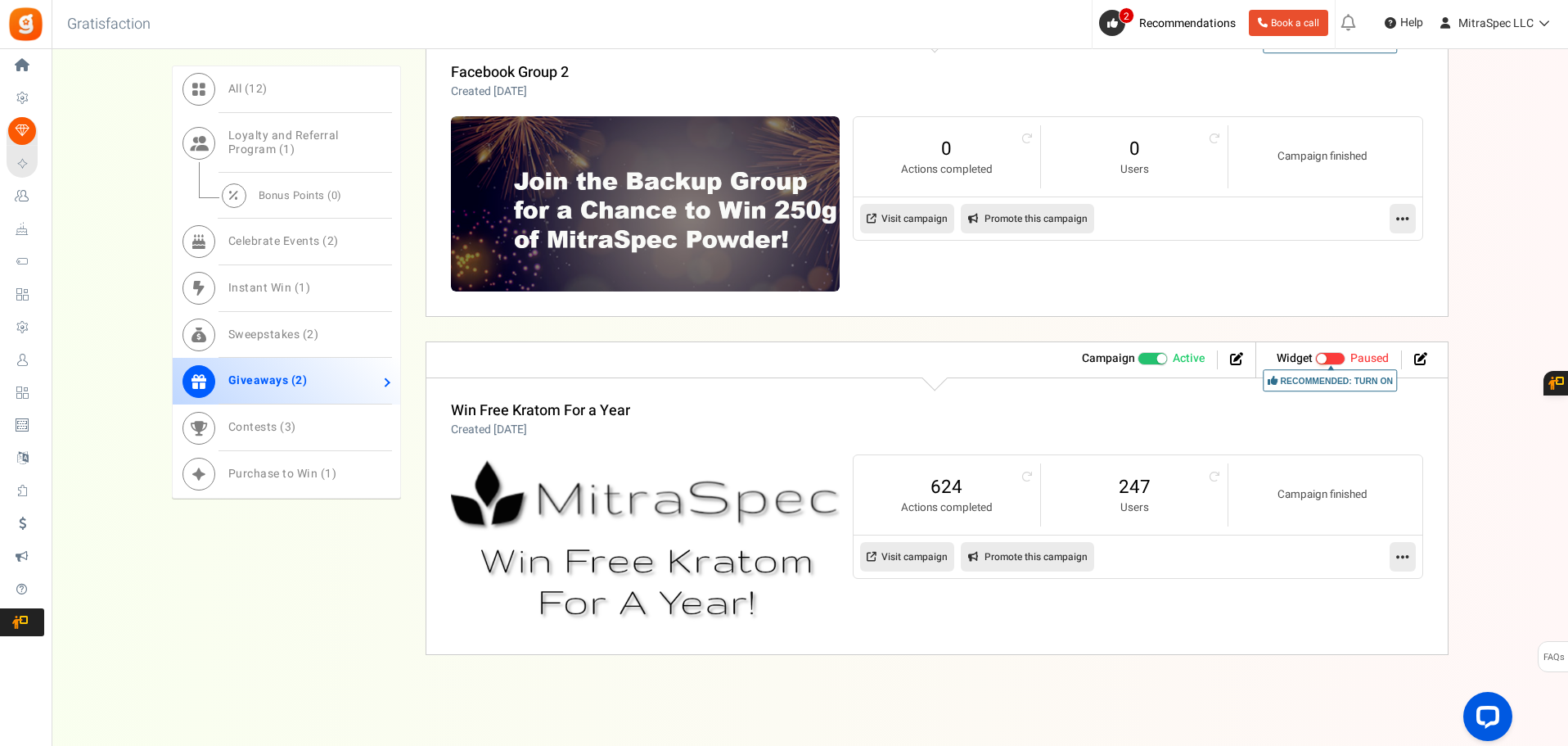
click at [1150, 359] on span at bounding box center [1153, 359] width 31 height 13
click at [1138, 359] on input "Active Paused" at bounding box center [1138, 359] width 0 height 10
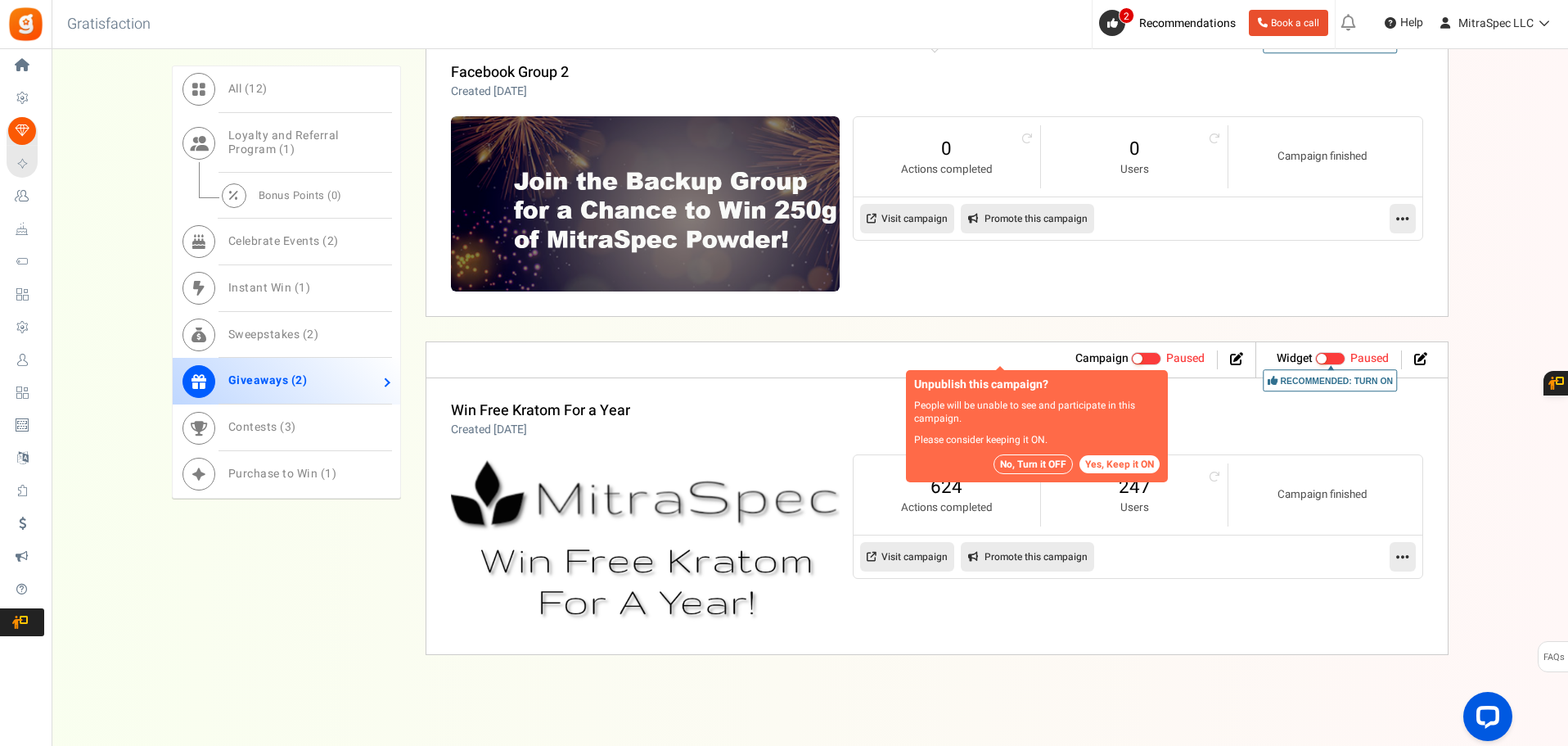
click at [1033, 457] on button "No, Turn it OFF" at bounding box center [1034, 464] width 80 height 20
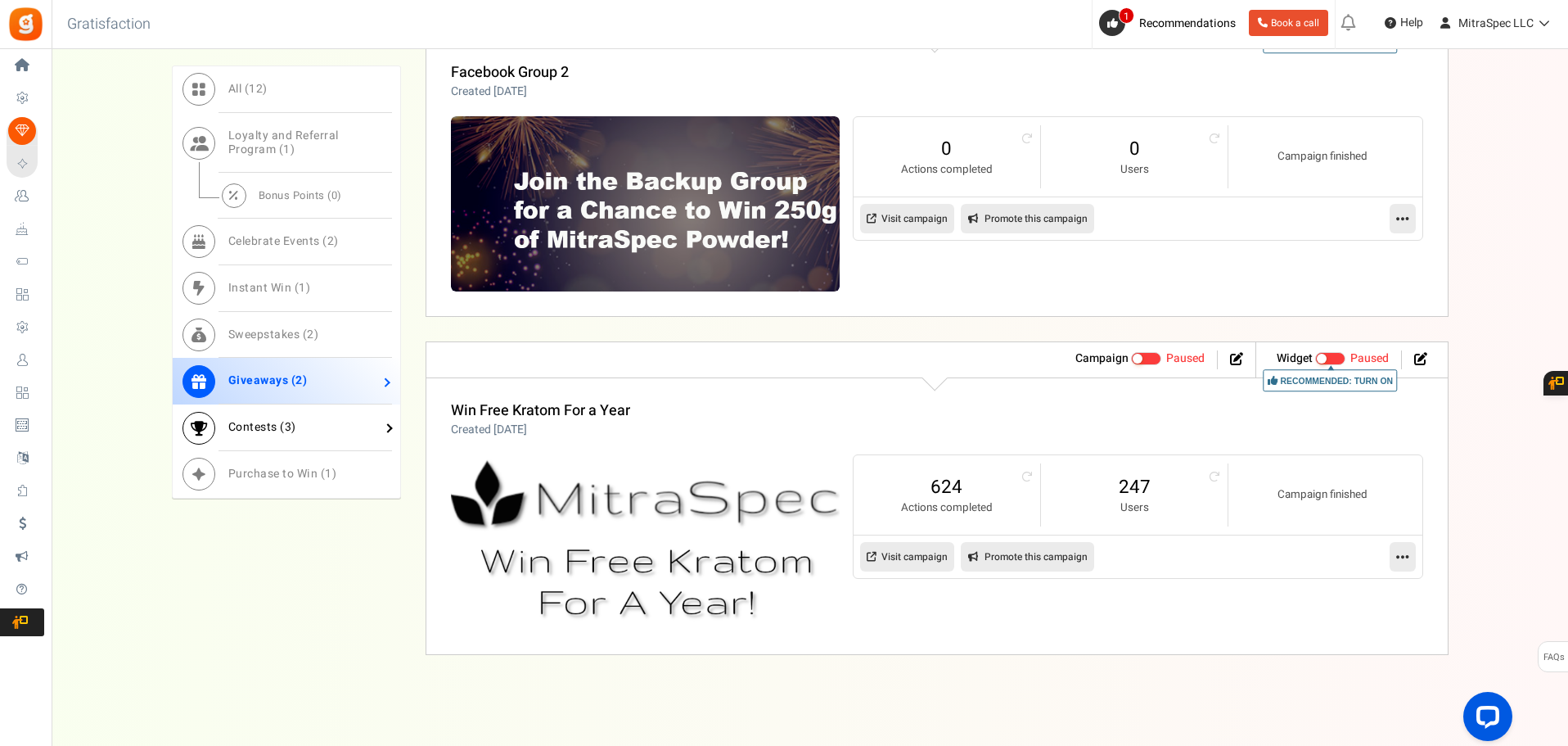
click at [308, 433] on link "Contests ( 3 )" at bounding box center [286, 427] width 228 height 47
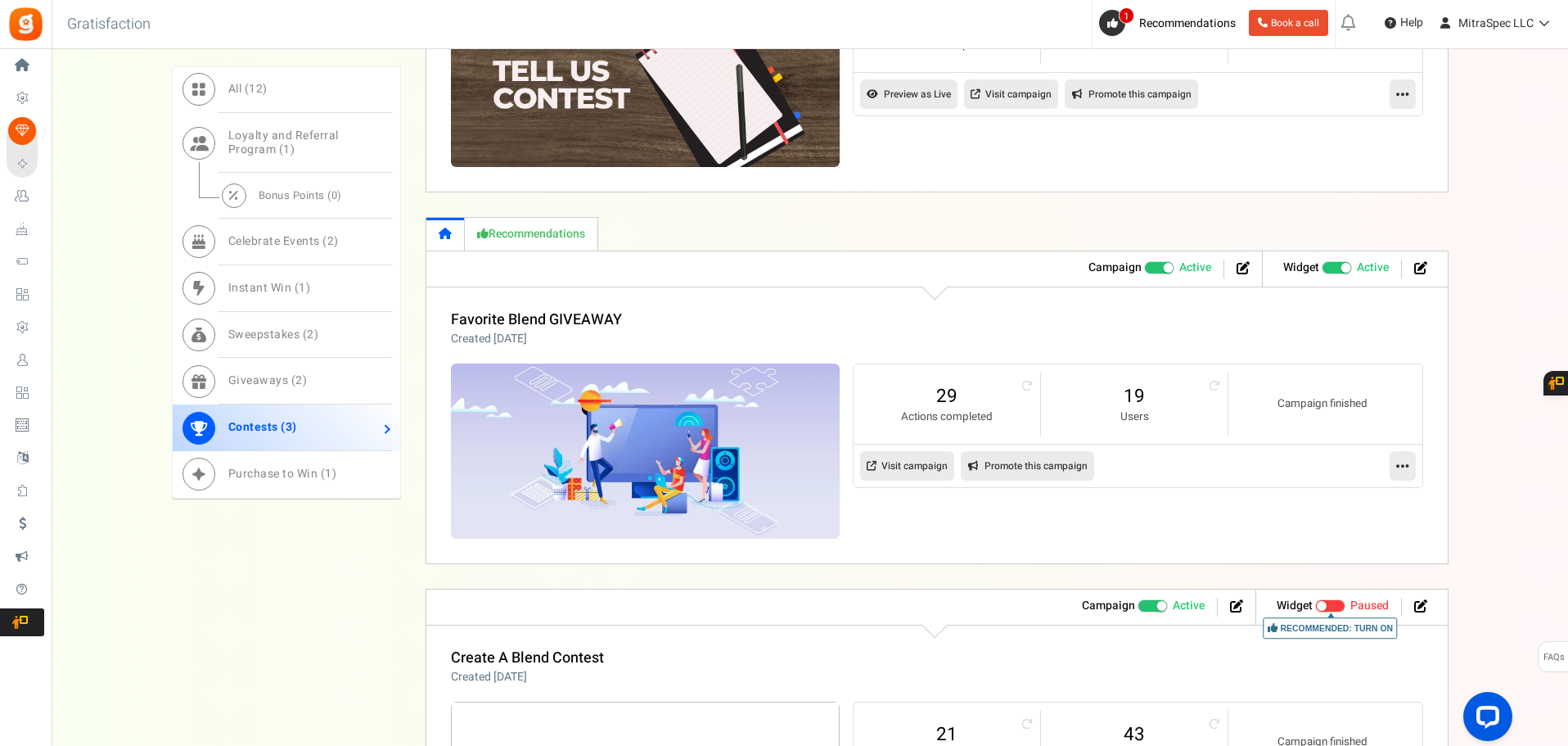
scroll to position [886, 0]
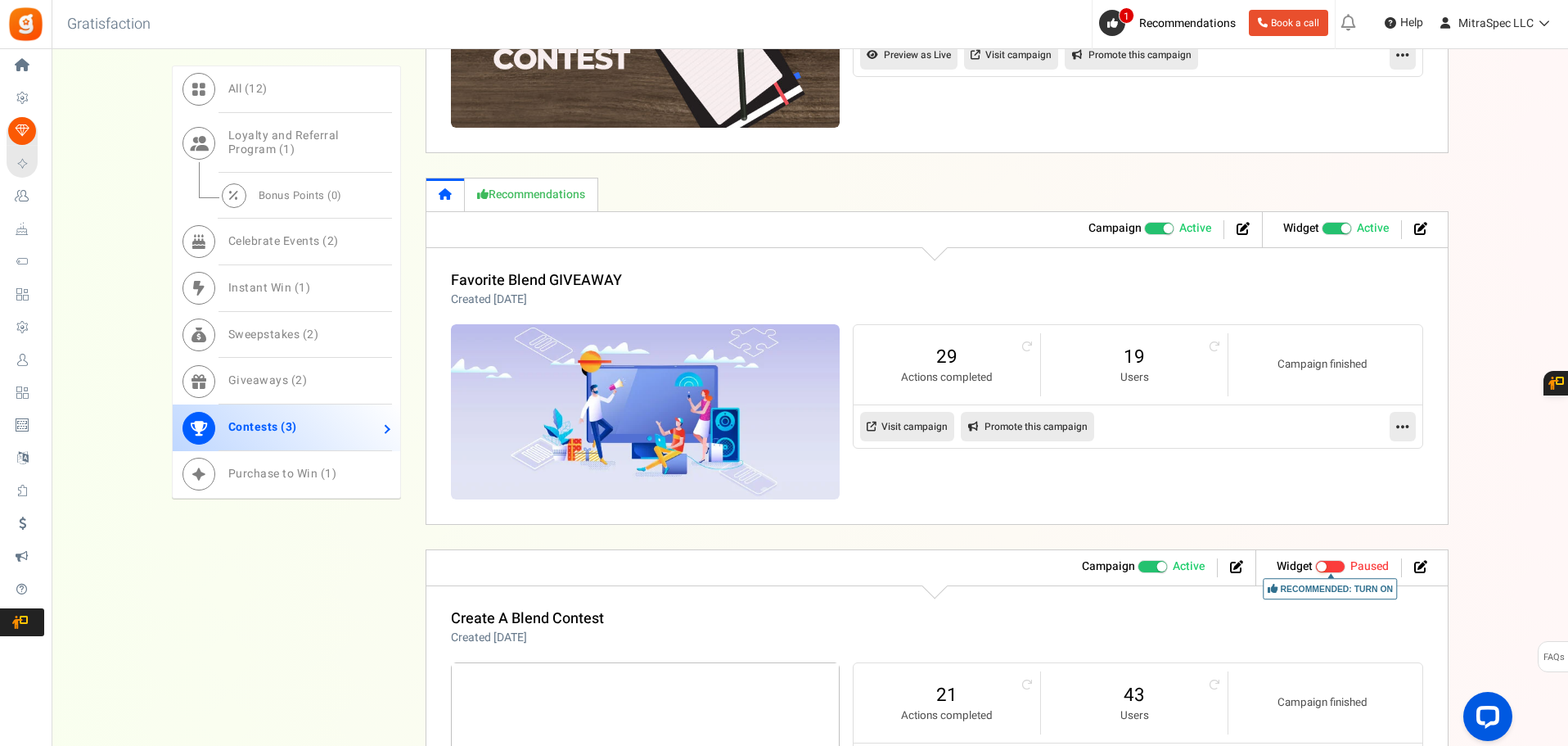
click at [1335, 228] on span "Recommended: TURN ON" at bounding box center [1337, 229] width 31 height 13
click at [1322, 228] on input "Recommended: TURN ON Active Paused" at bounding box center [1322, 229] width 0 height 10
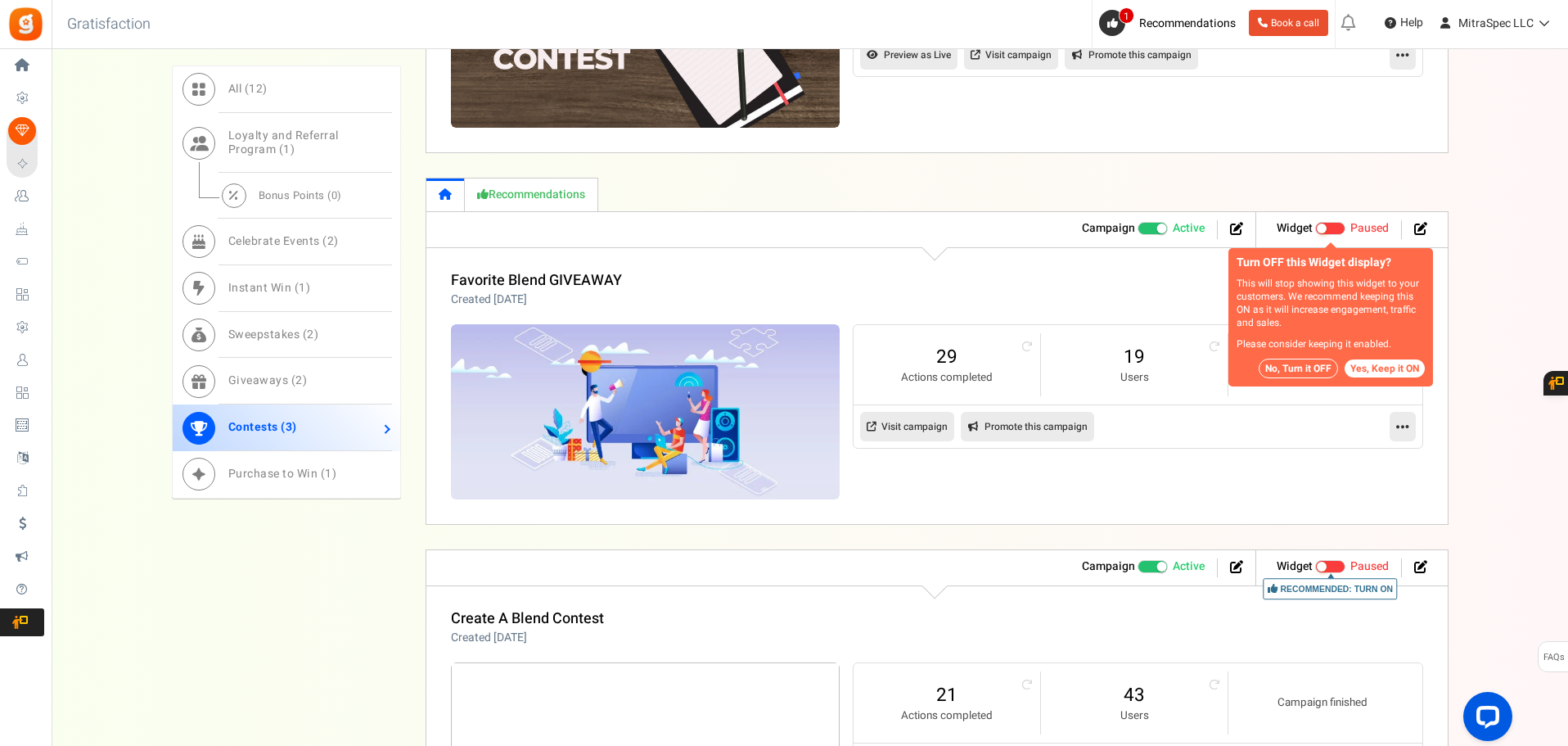
click at [1292, 369] on button "No, Turn it OFF" at bounding box center [1299, 368] width 80 height 20
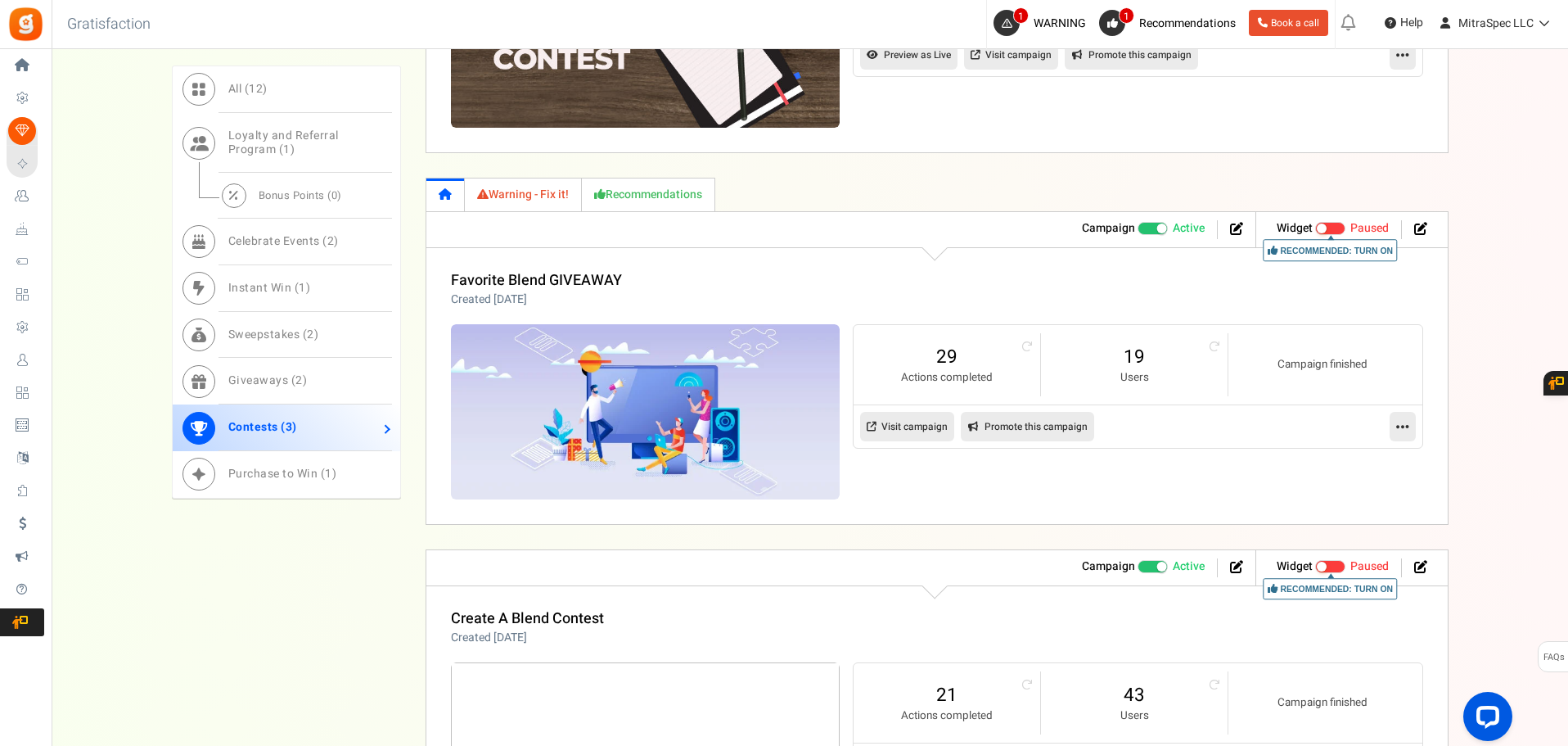
click at [559, 292] on p "Created [DATE]" at bounding box center [537, 299] width 171 height 16
click at [557, 271] on link "Favorite Blend GIVEAWAY" at bounding box center [537, 280] width 171 height 22
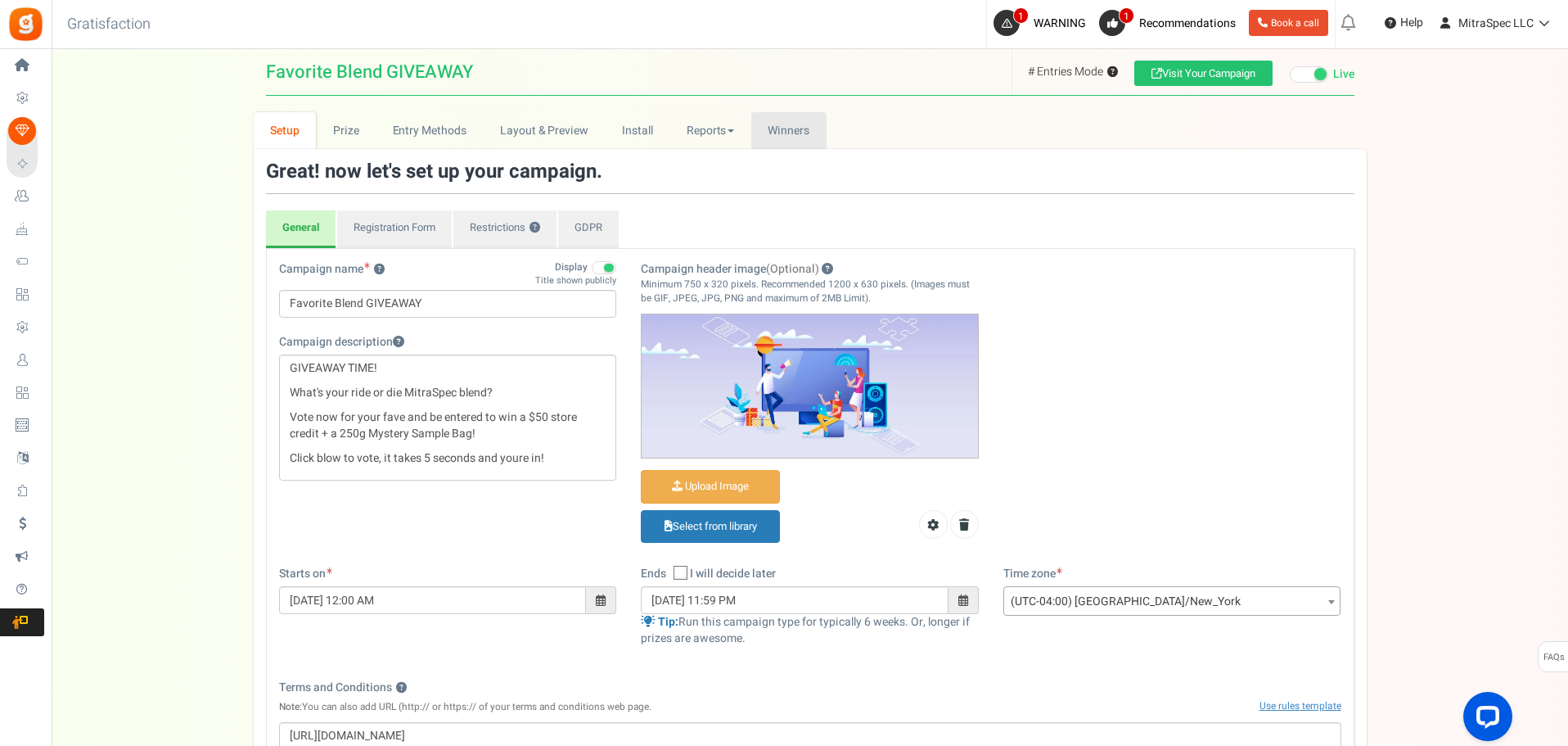
click at [780, 132] on span "Winners" at bounding box center [788, 131] width 42 height 17
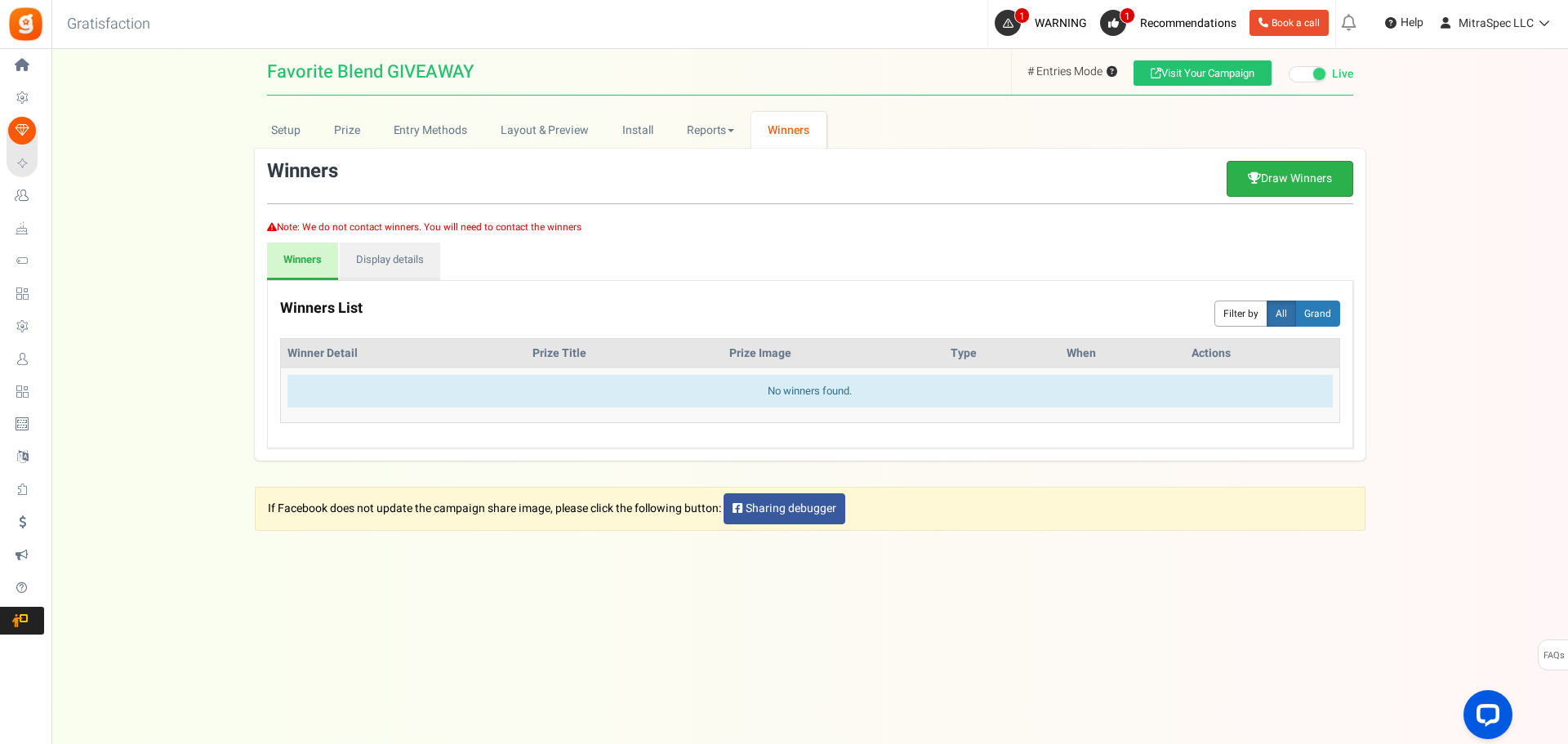
click at [1266, 170] on link "Draw Winners" at bounding box center [1290, 179] width 127 height 36
select select "random"
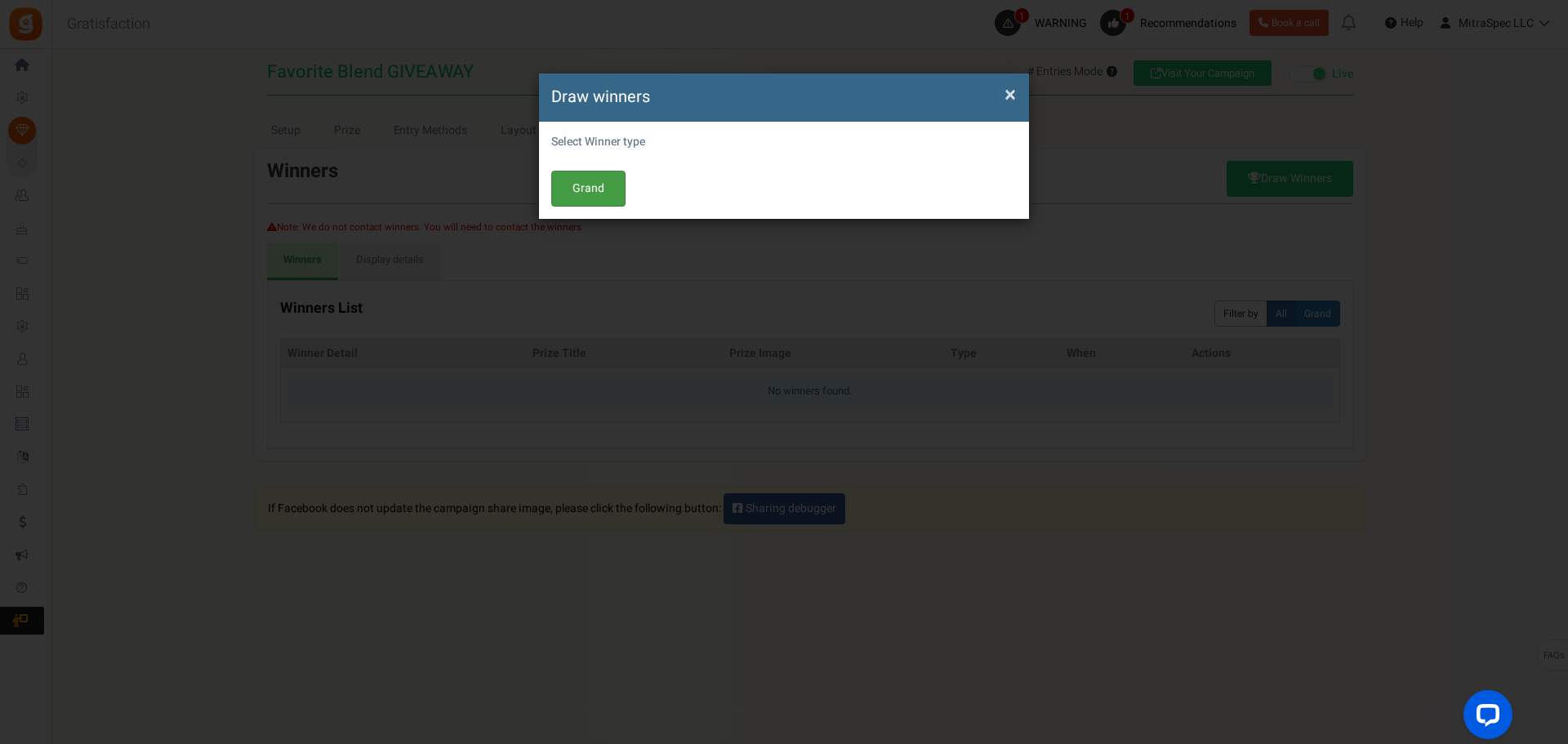
click at [609, 193] on button "Grand" at bounding box center [589, 188] width 75 height 36
select select "all"
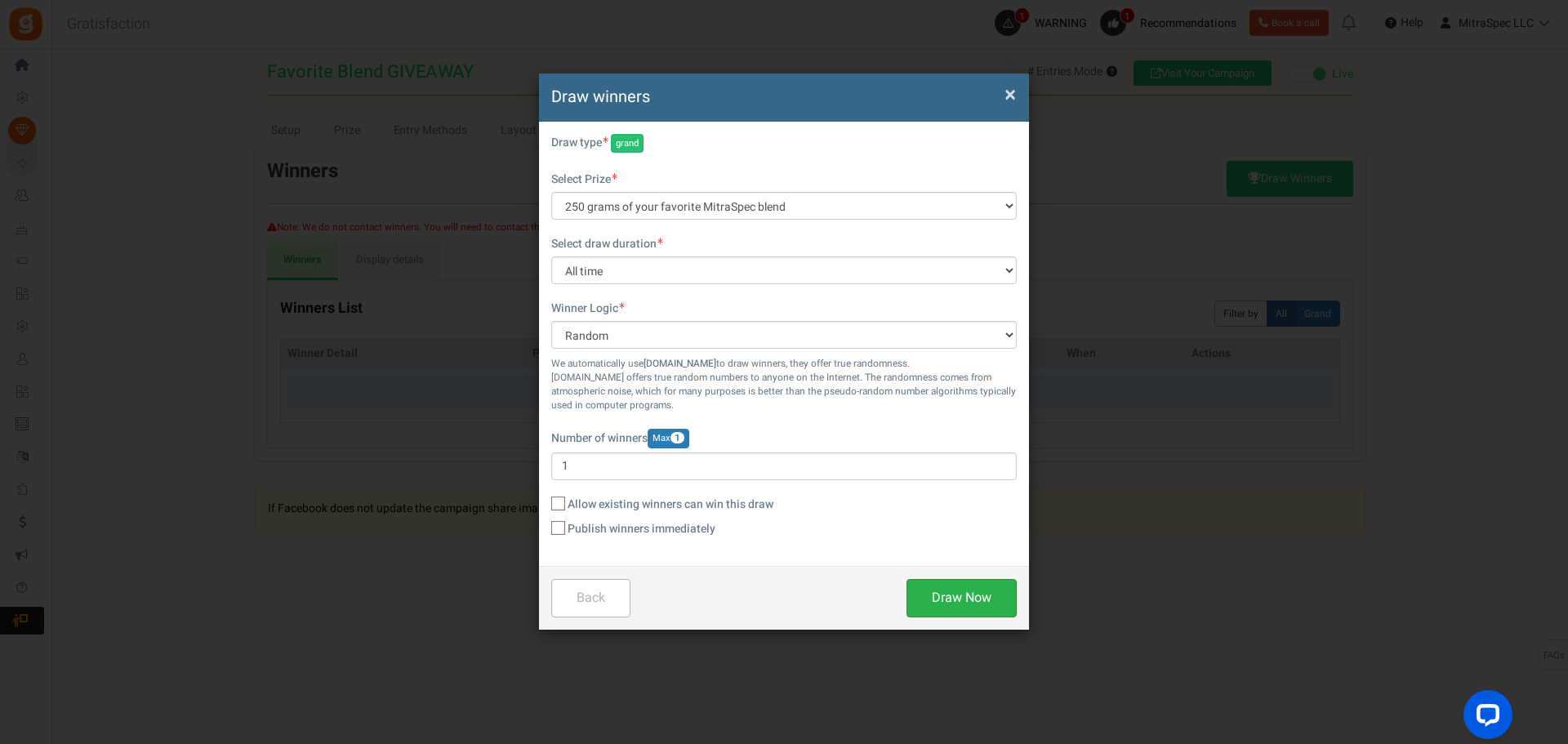
click at [943, 601] on button "Draw Now" at bounding box center [961, 598] width 111 height 39
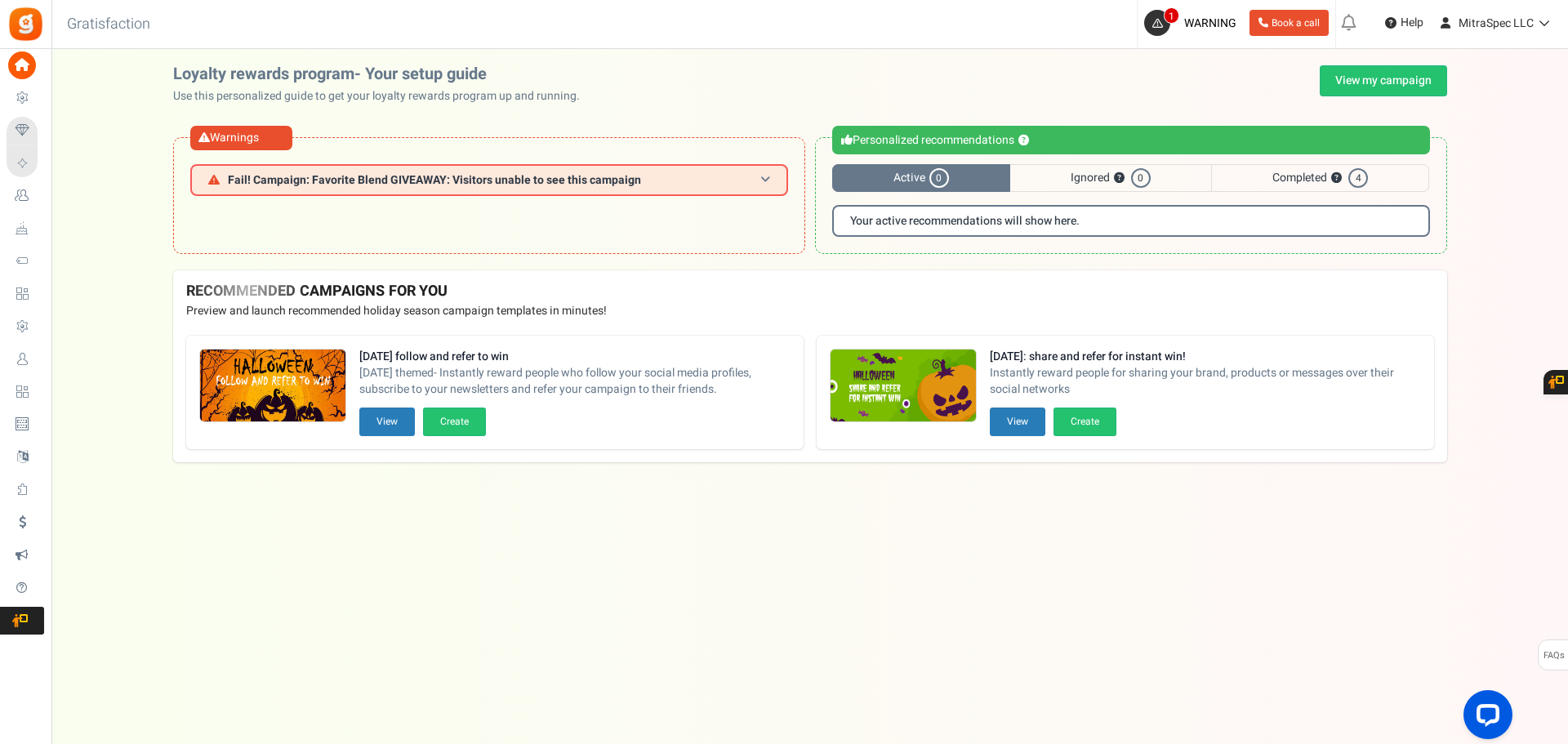
click at [558, 179] on span "Fail! Campaign: Favorite Blend GIVEAWAY: Visitors unable to see this campaign" at bounding box center [434, 180] width 414 height 12
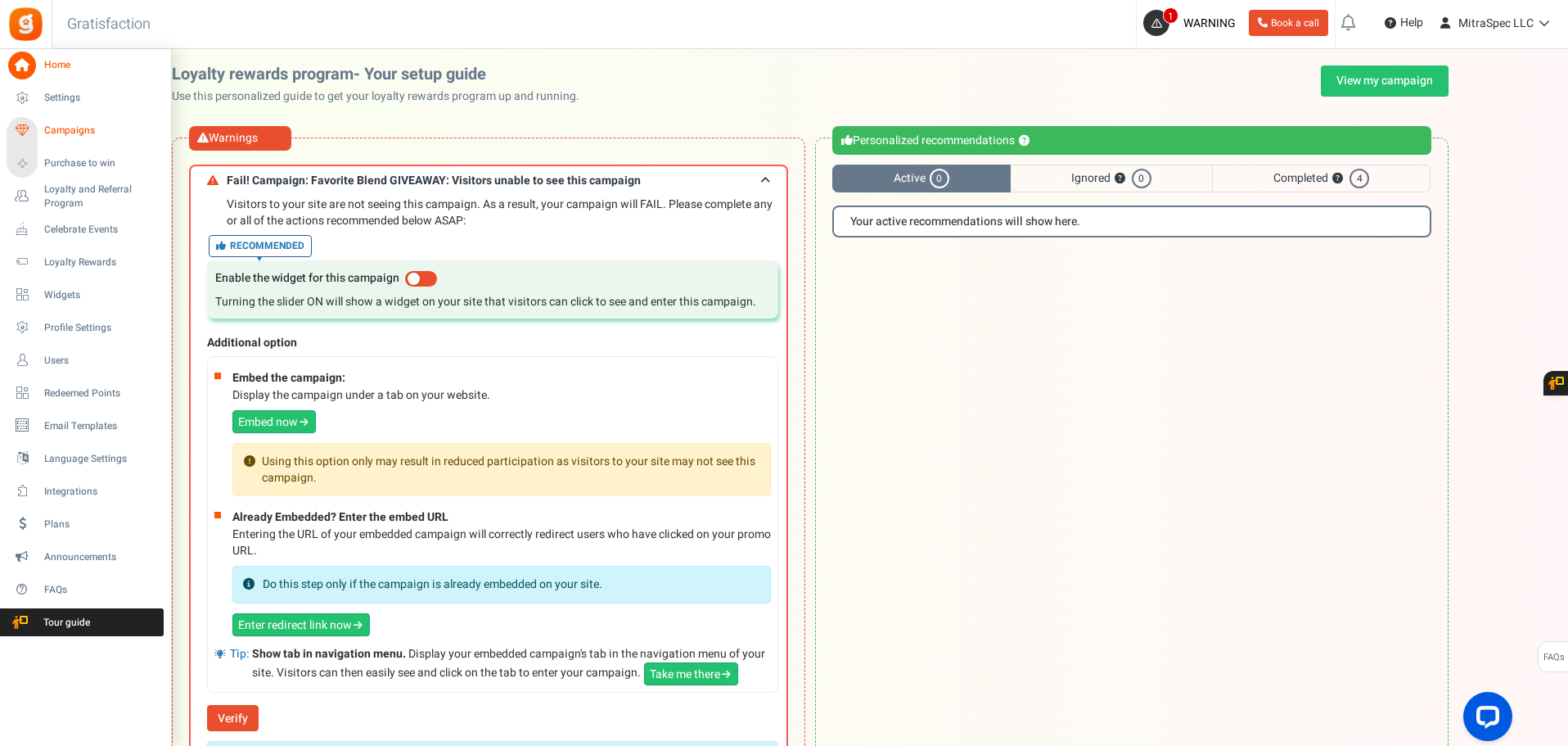
click at [44, 135] on link "Campaigns" at bounding box center [85, 130] width 157 height 28
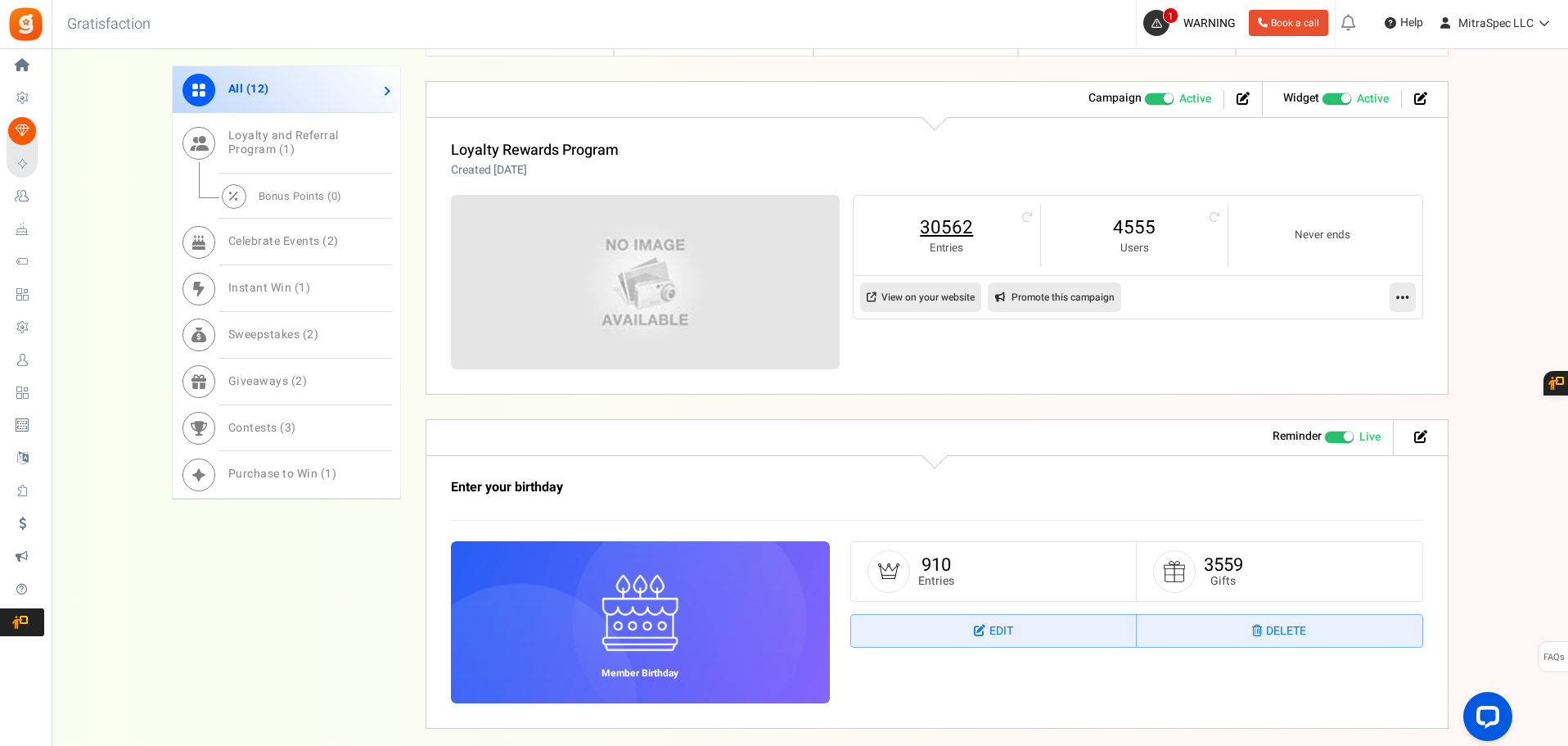
scroll to position [819, 0]
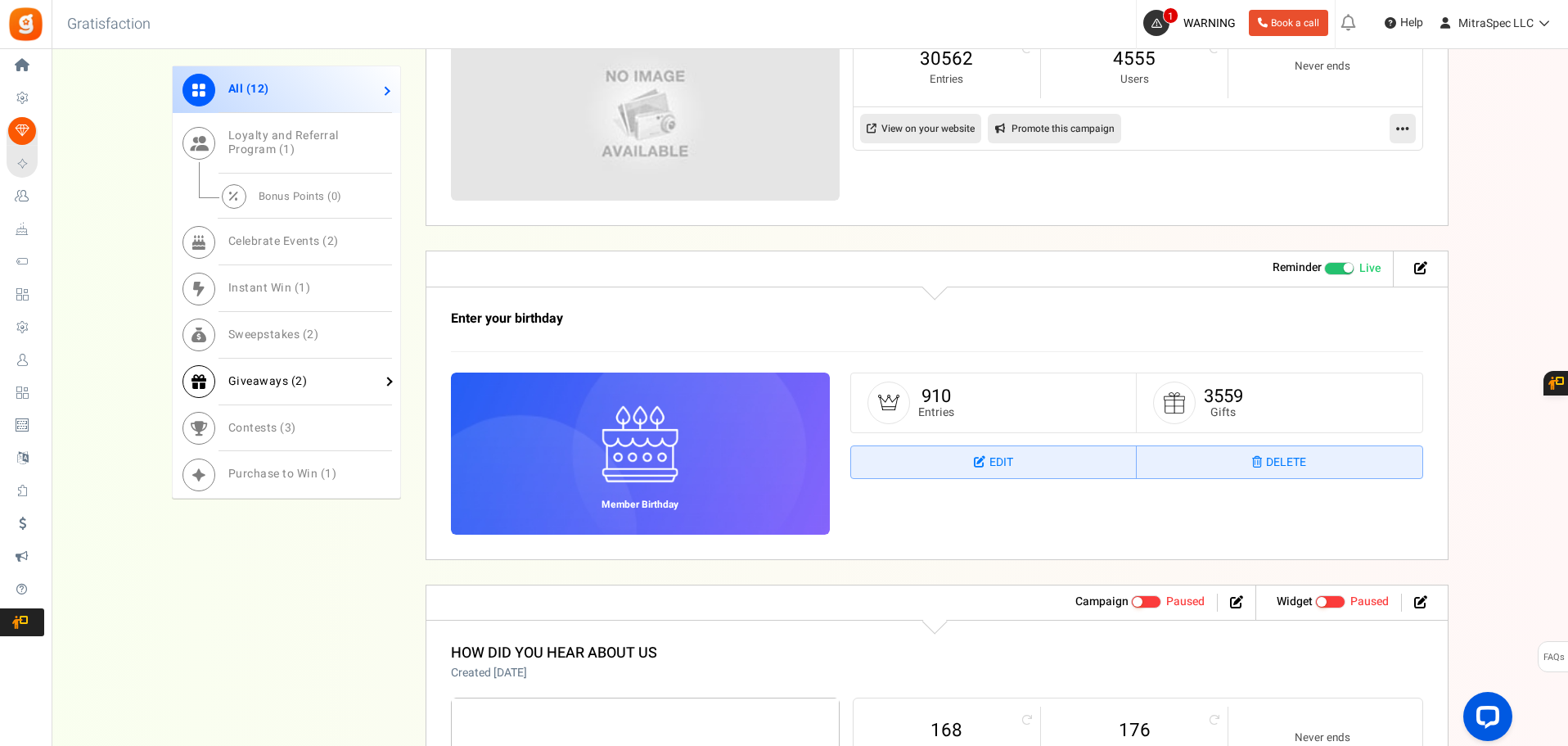
click at [315, 389] on link "Giveaways ( 2 )" at bounding box center [286, 381] width 228 height 47
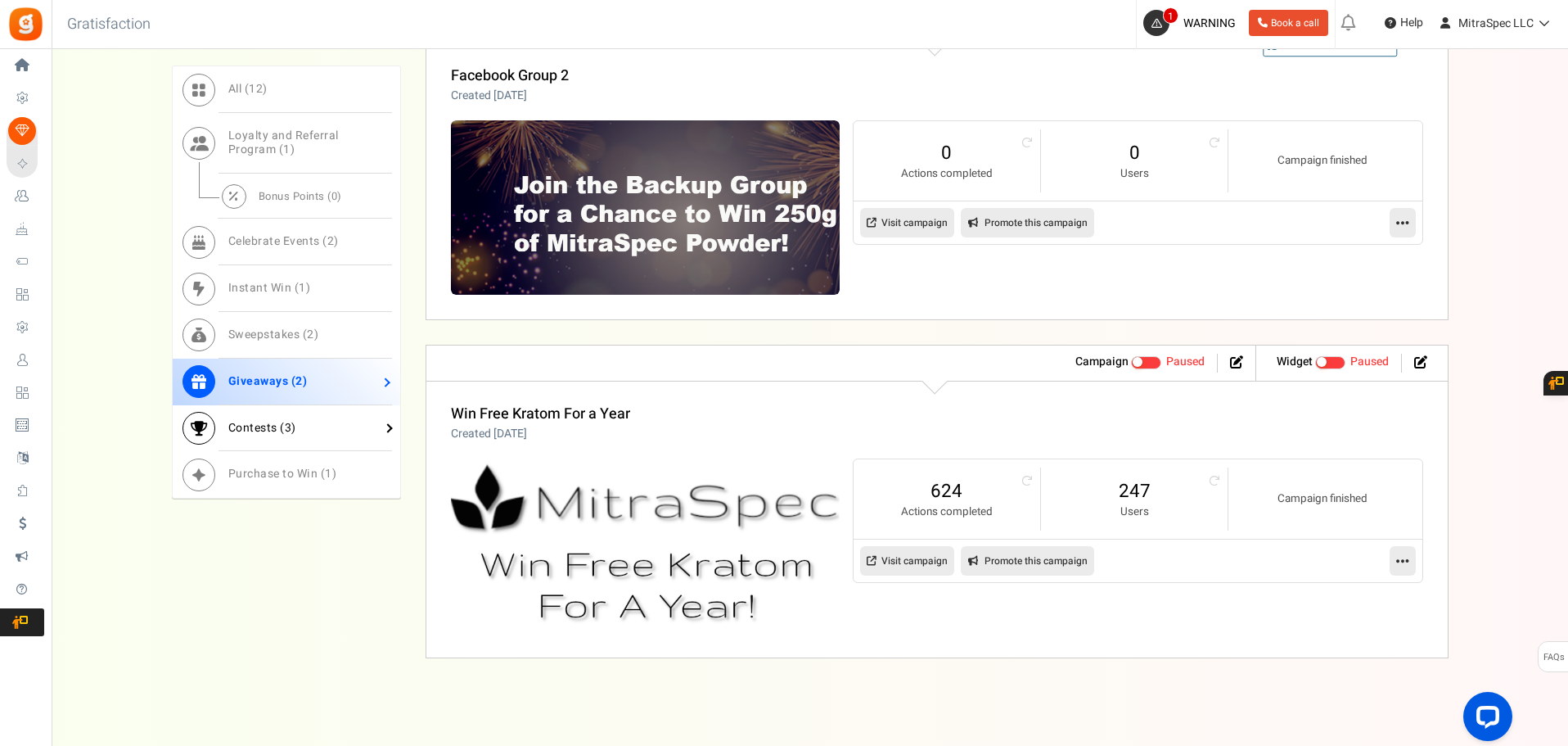
click at [325, 426] on link "Contests ( 3 )" at bounding box center [286, 427] width 228 height 47
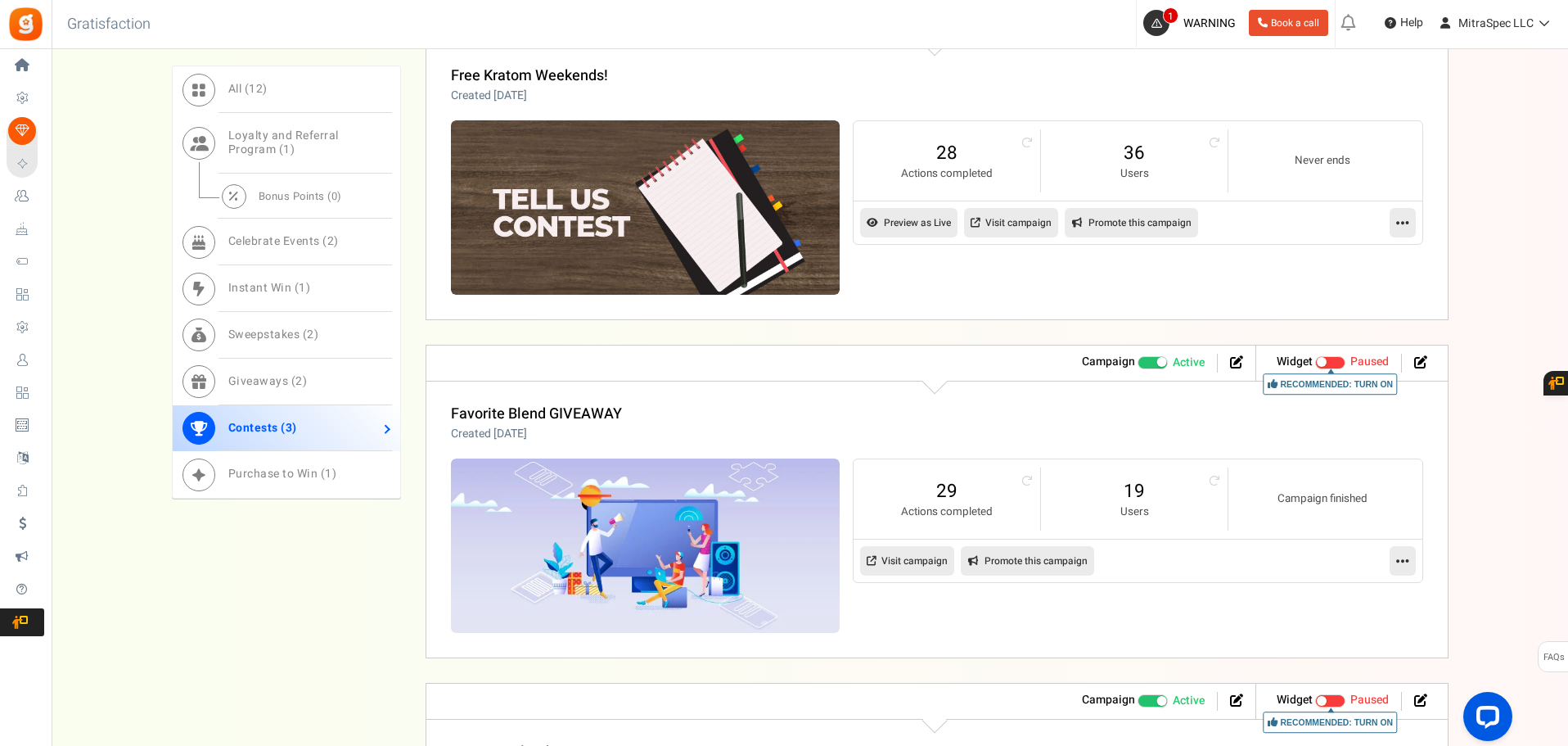
click at [1155, 359] on span at bounding box center [1153, 363] width 31 height 13
click at [1138, 359] on input "Active Paused" at bounding box center [1138, 362] width 0 height 10
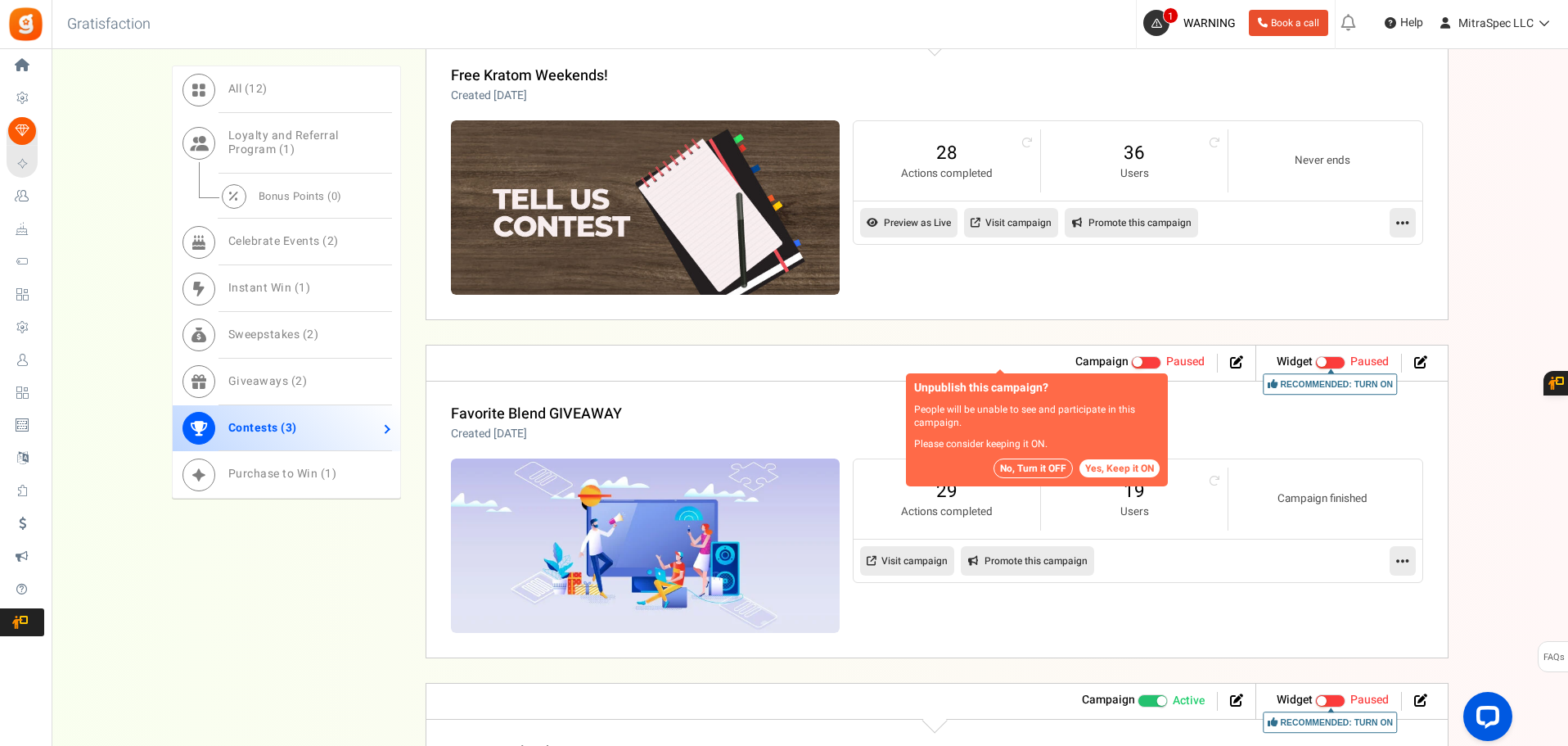
click at [1053, 469] on button "No, Turn it OFF" at bounding box center [1034, 468] width 80 height 20
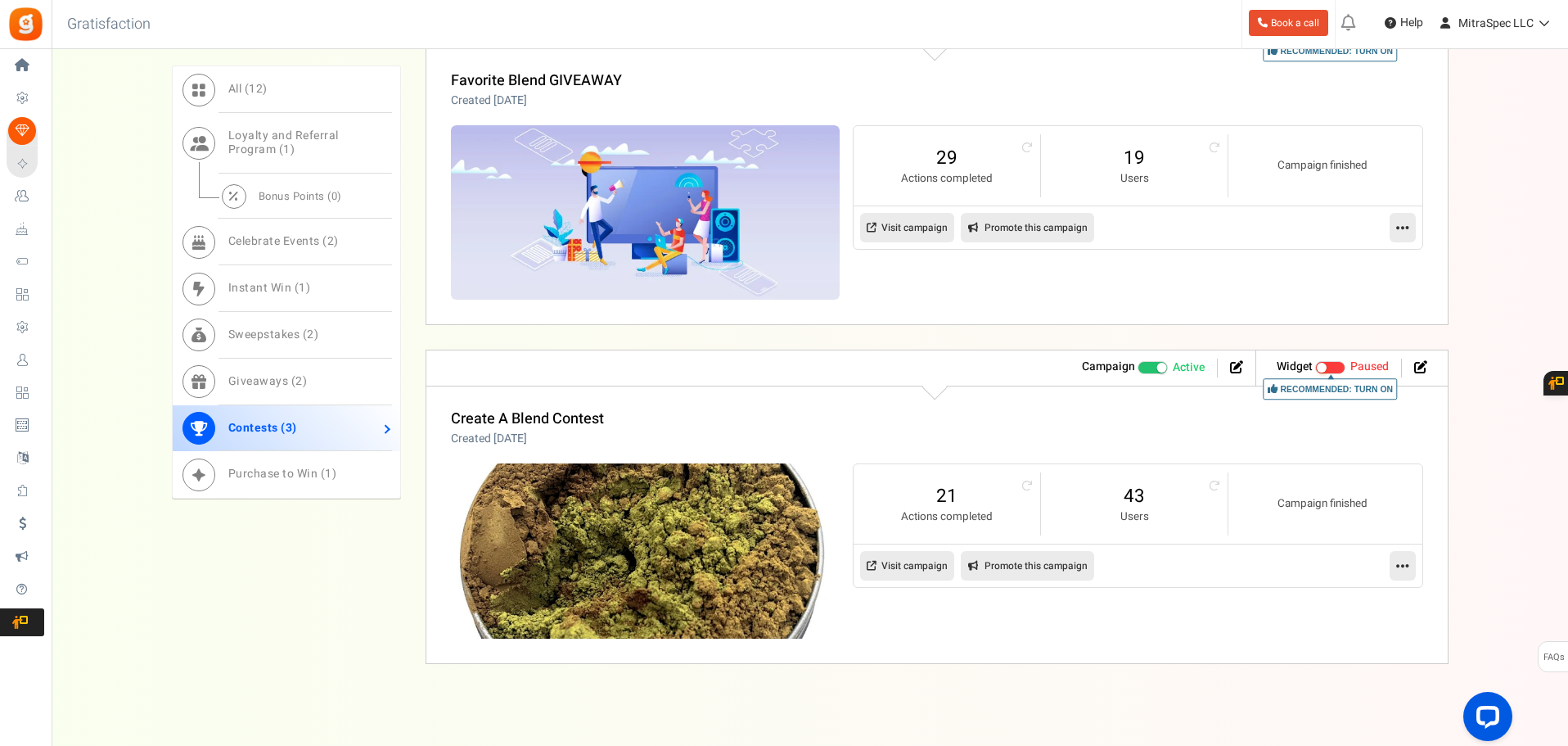
scroll to position [1161, 0]
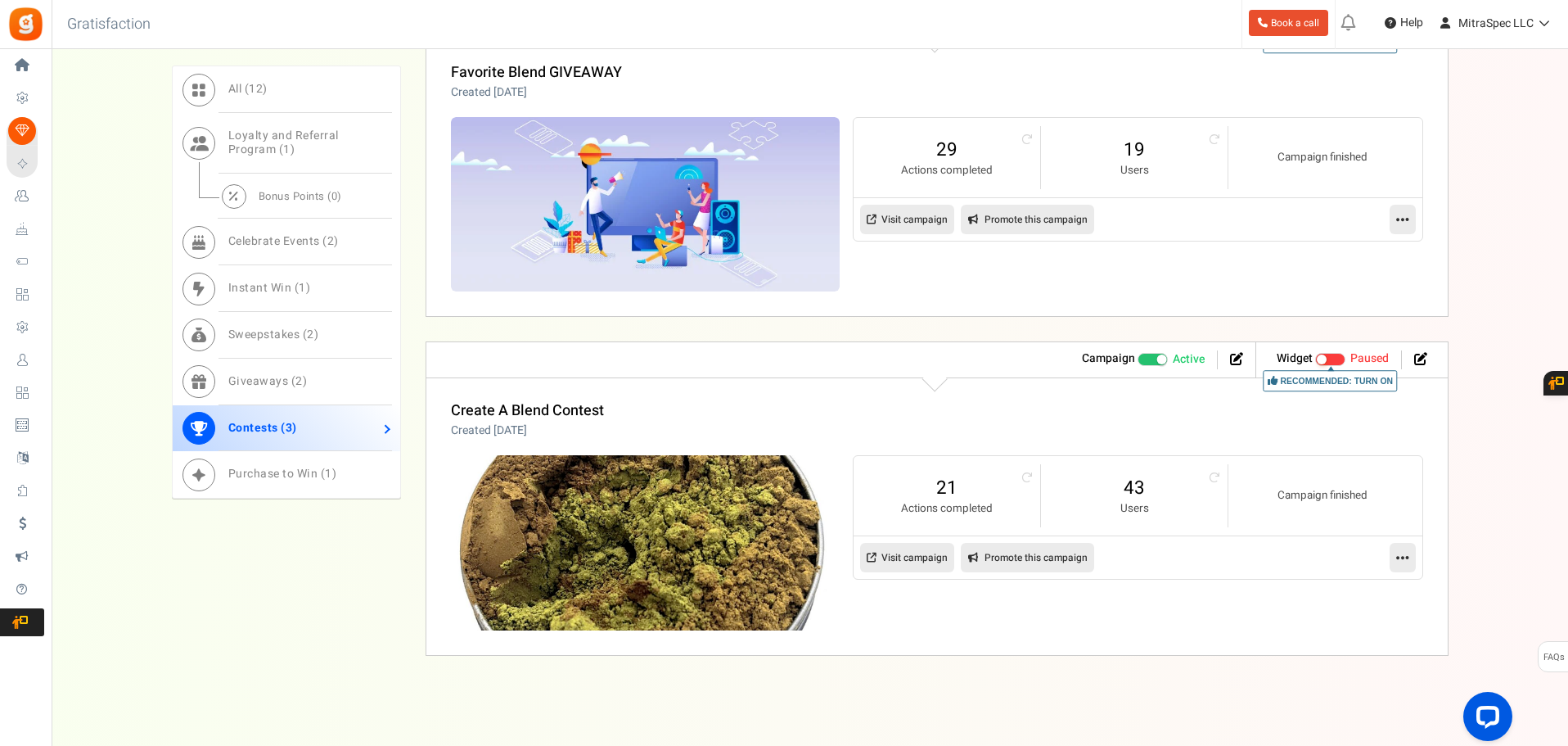
click at [1138, 359] on span at bounding box center [1153, 360] width 31 height 13
click at [1138, 359] on input "Active Paused" at bounding box center [1138, 359] width 0 height 10
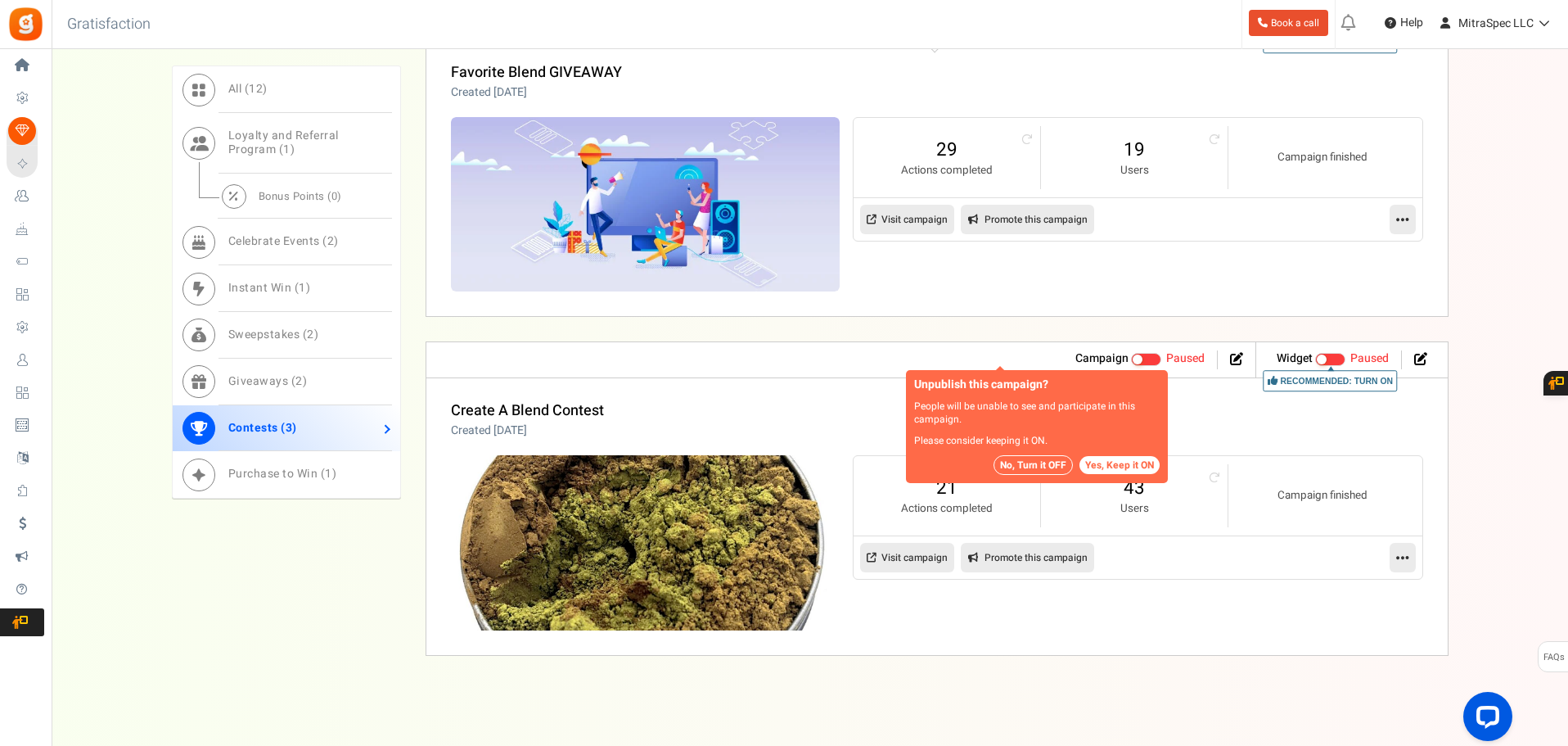
click at [1061, 459] on button "No, Turn it OFF" at bounding box center [1034, 465] width 80 height 20
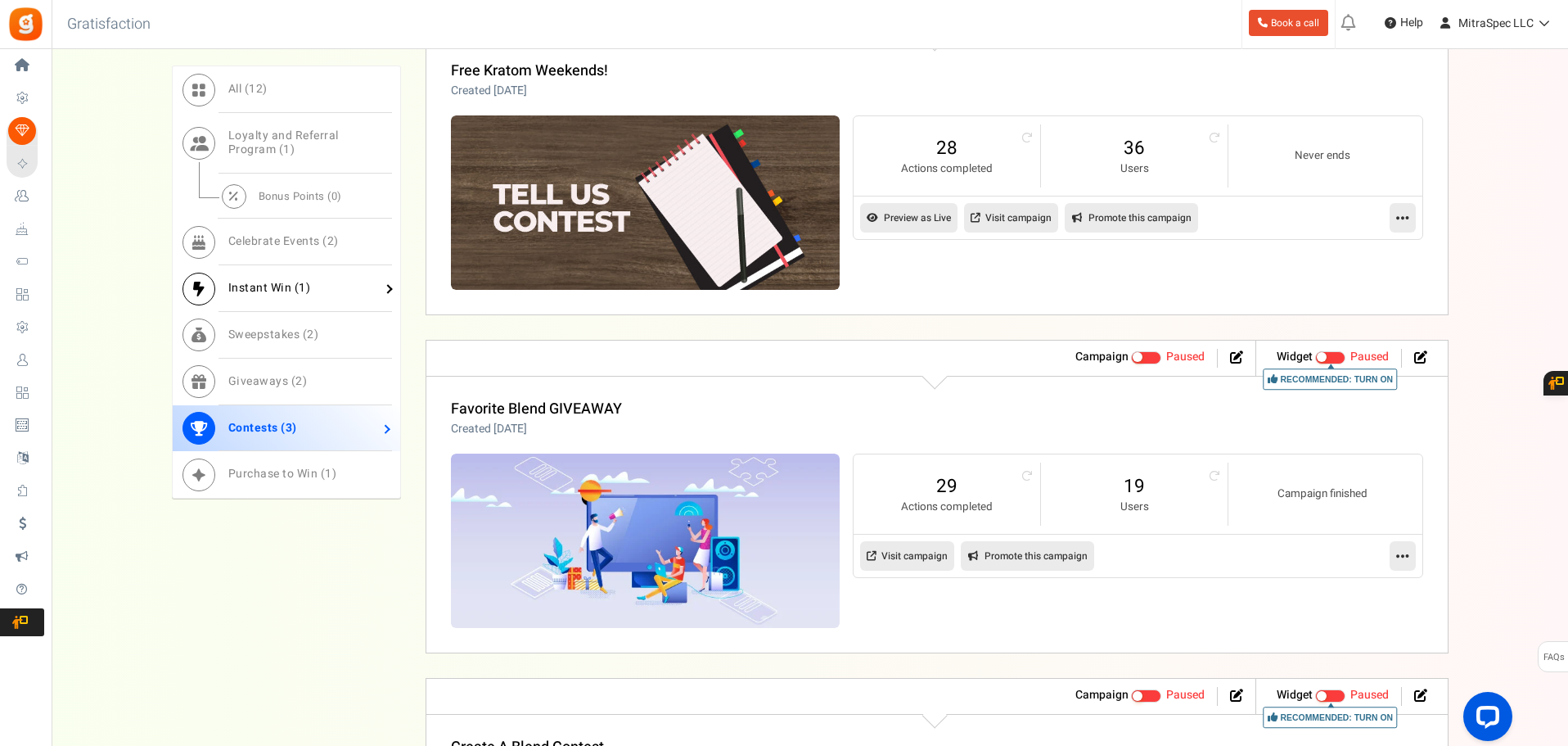
scroll to position [833, 0]
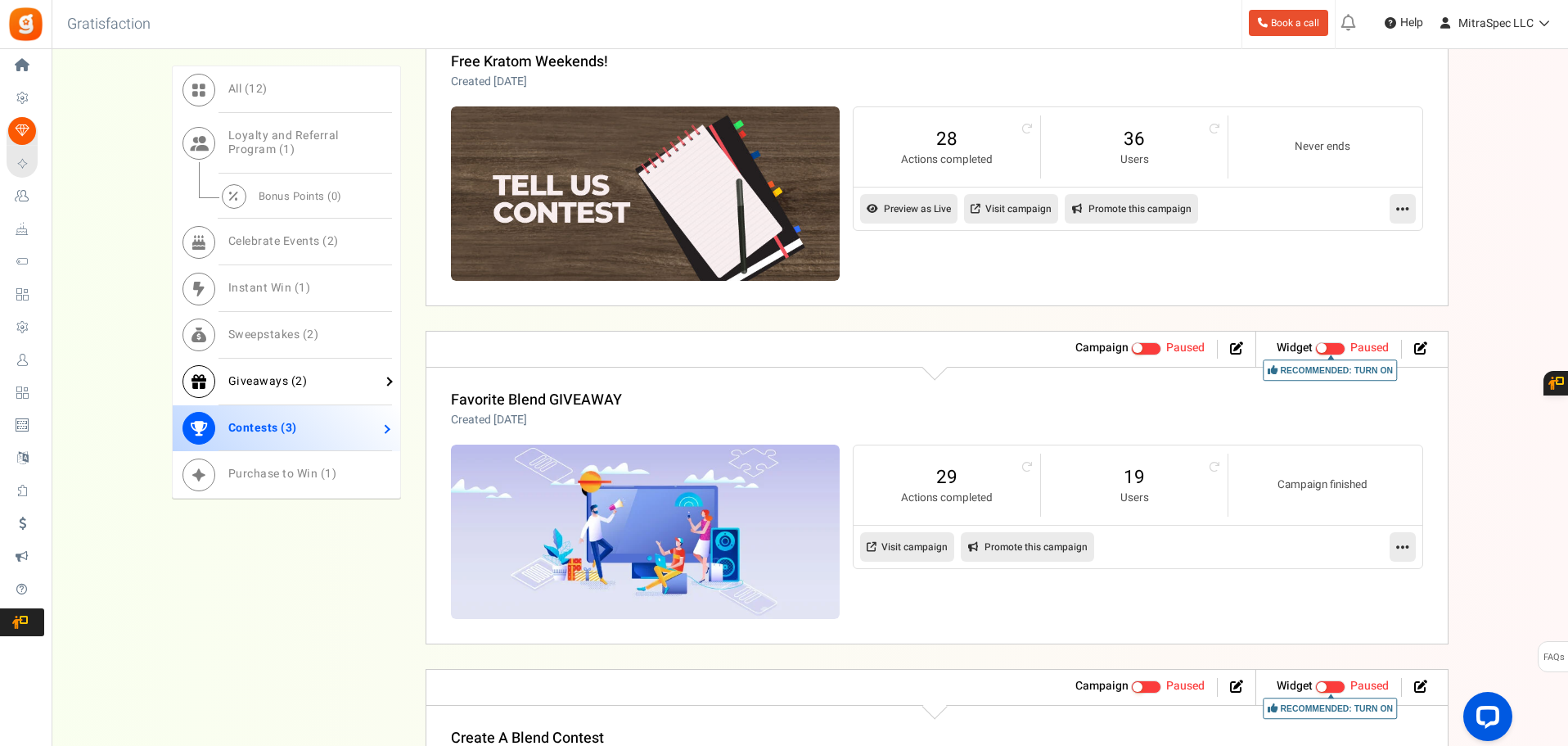
click at [320, 369] on link "Giveaways ( 2 )" at bounding box center [286, 381] width 228 height 47
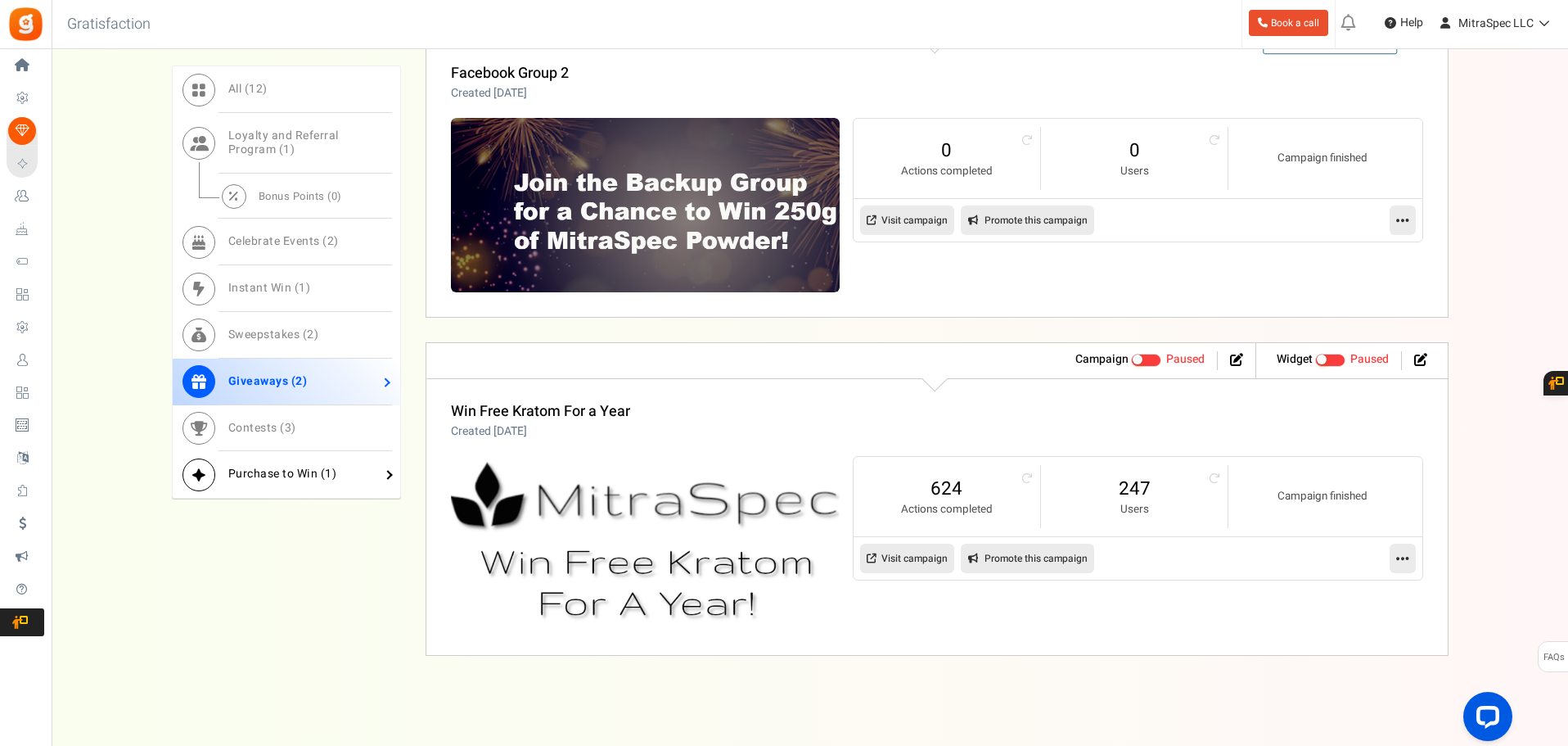
click at [349, 465] on link "Purchase to Win ( 1 )" at bounding box center [286, 475] width 228 height 47
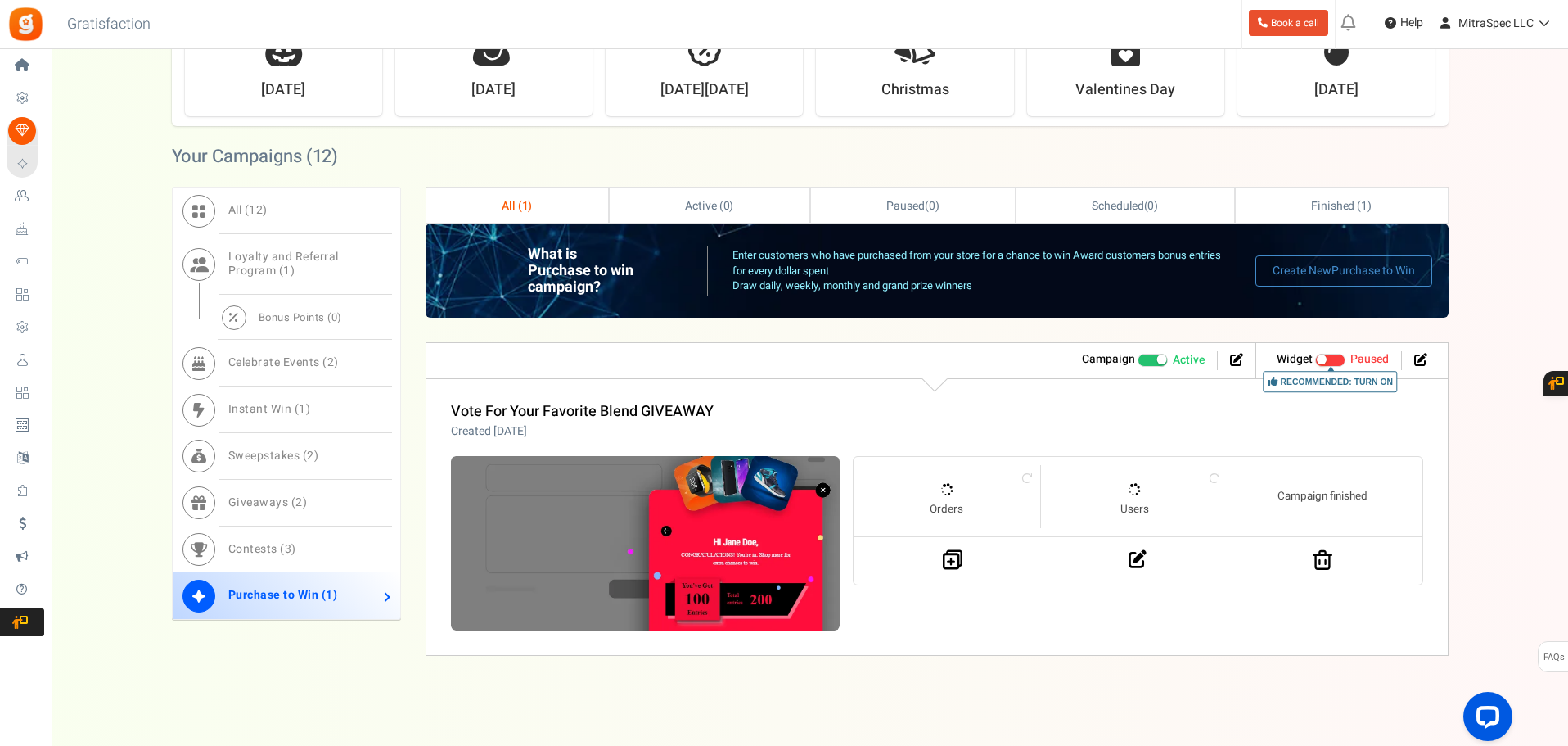
scroll to position [483, 0]
click at [1154, 361] on span at bounding box center [1153, 361] width 31 height 13
click at [1138, 361] on input "Active Paused" at bounding box center [1138, 360] width 0 height 10
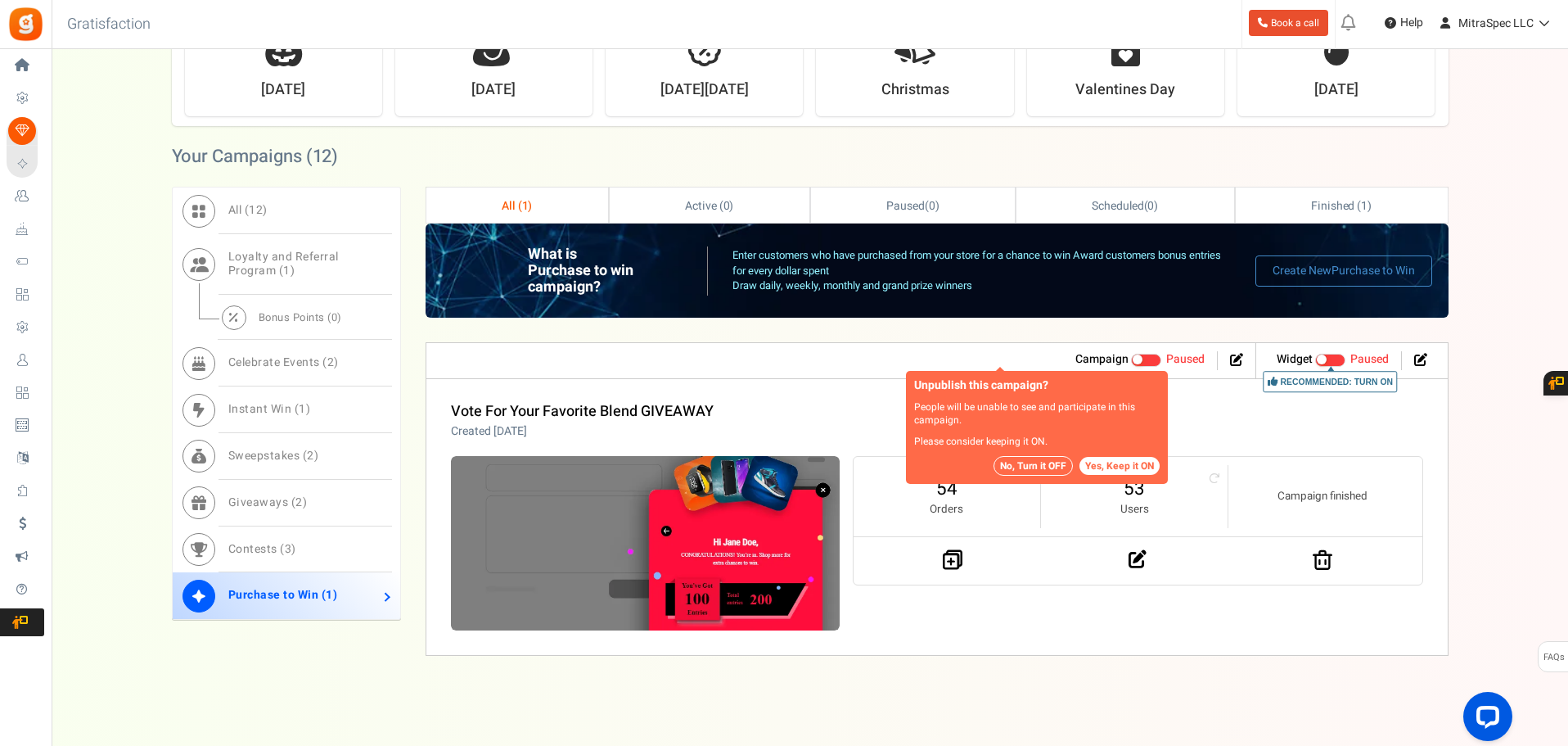
click at [1050, 459] on button "No, Turn it OFF" at bounding box center [1034, 466] width 80 height 20
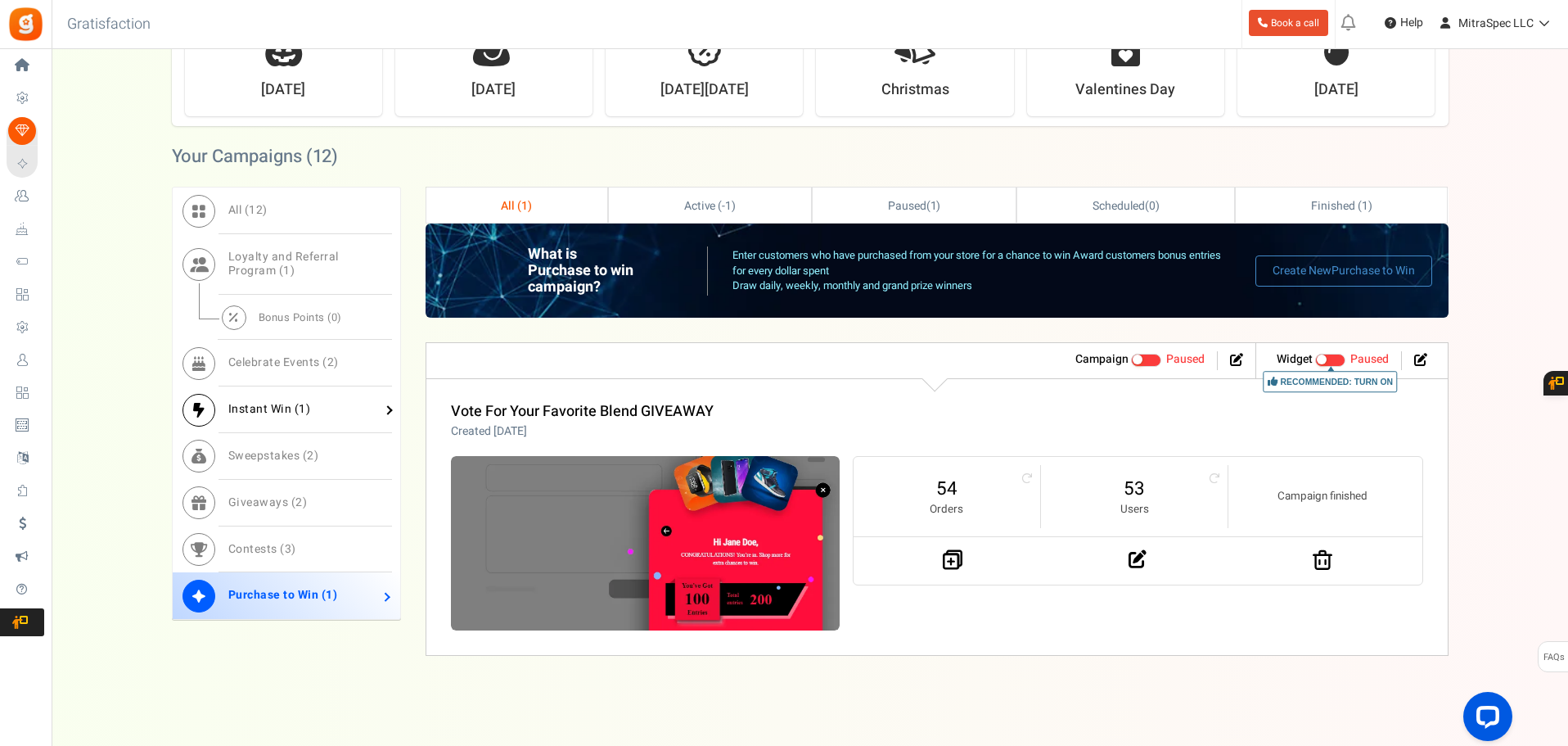
click at [314, 412] on link "Instant Win ( 1 )" at bounding box center [286, 409] width 228 height 47
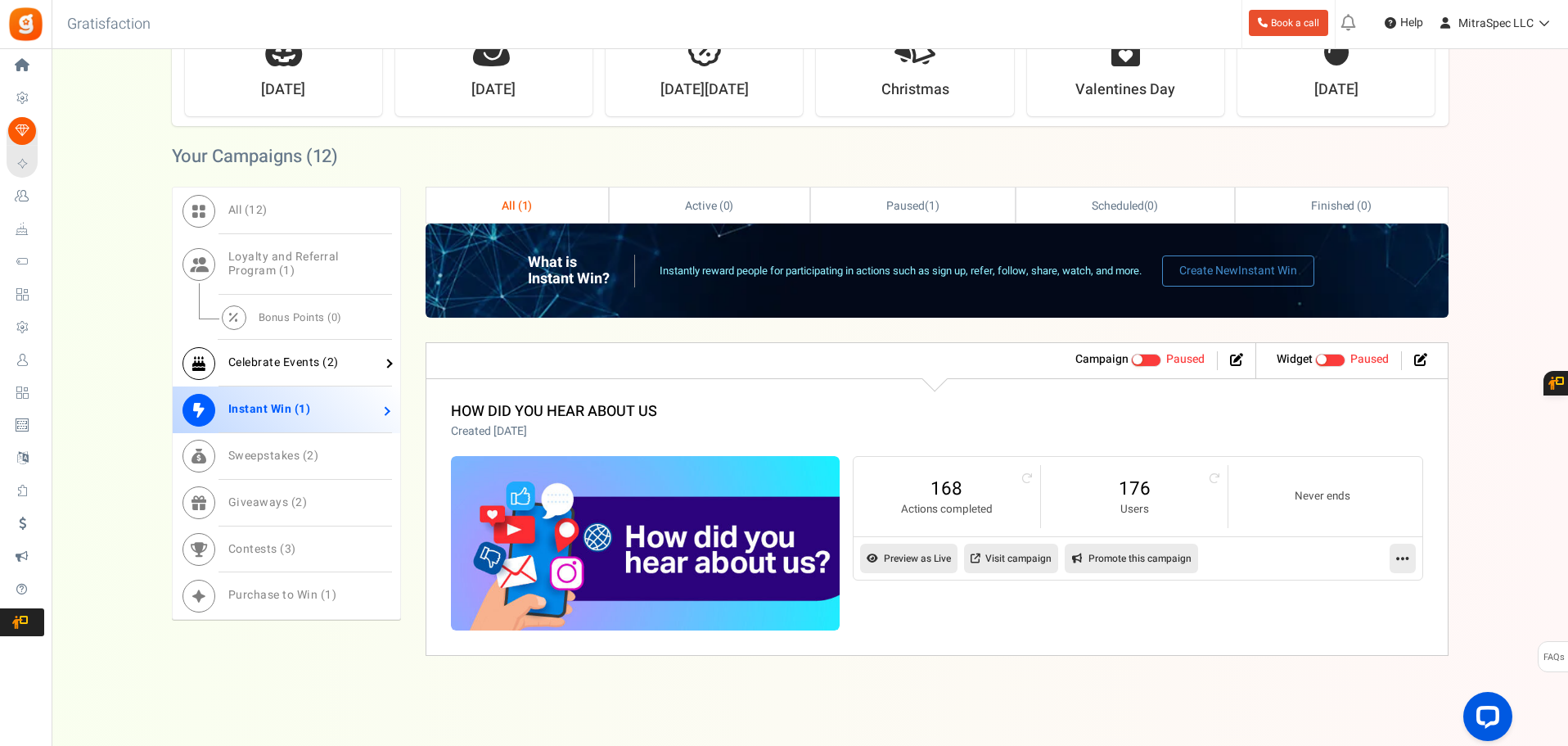
click at [318, 367] on span "Celebrate Events ( 2 )" at bounding box center [284, 363] width 111 height 17
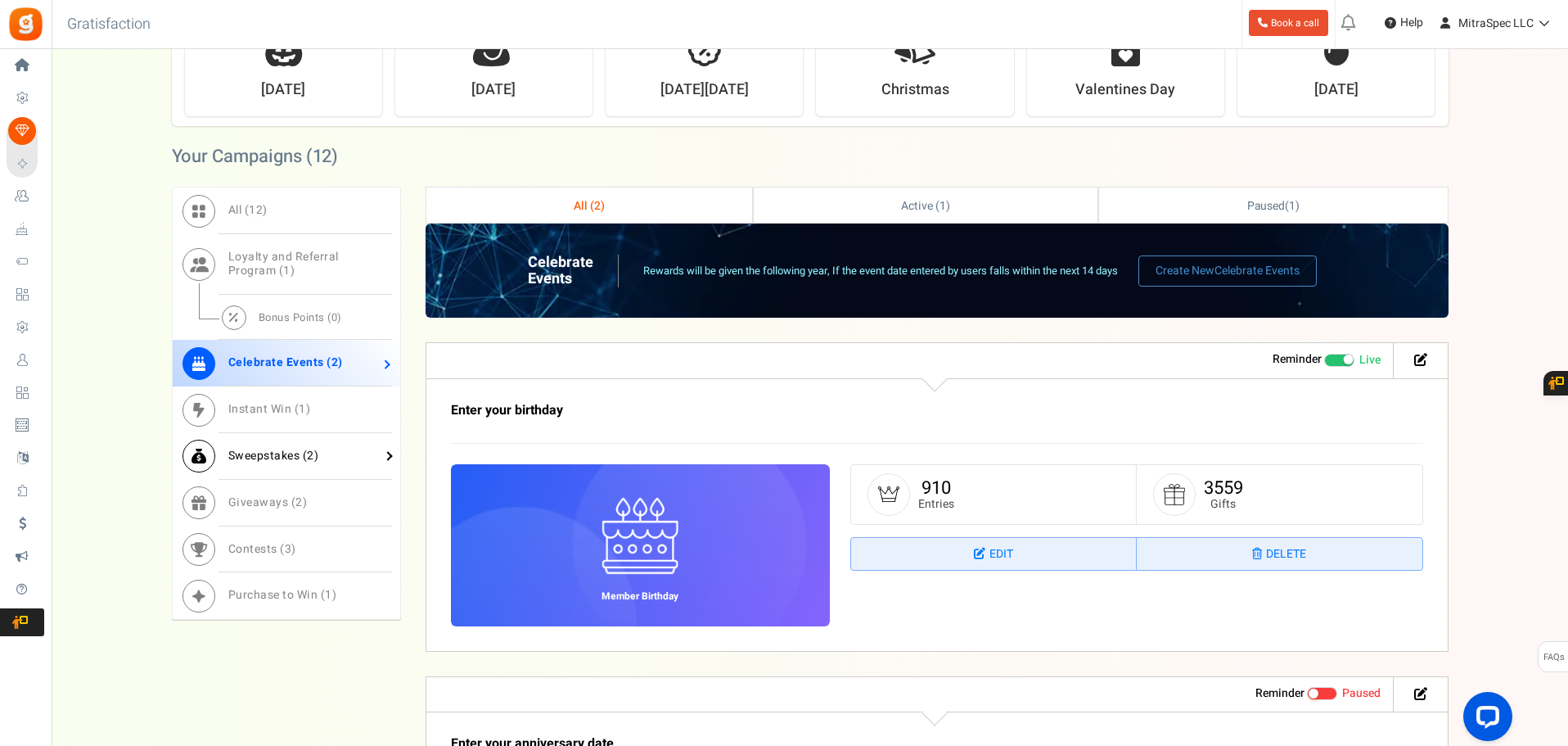
scroll to position [565, 0]
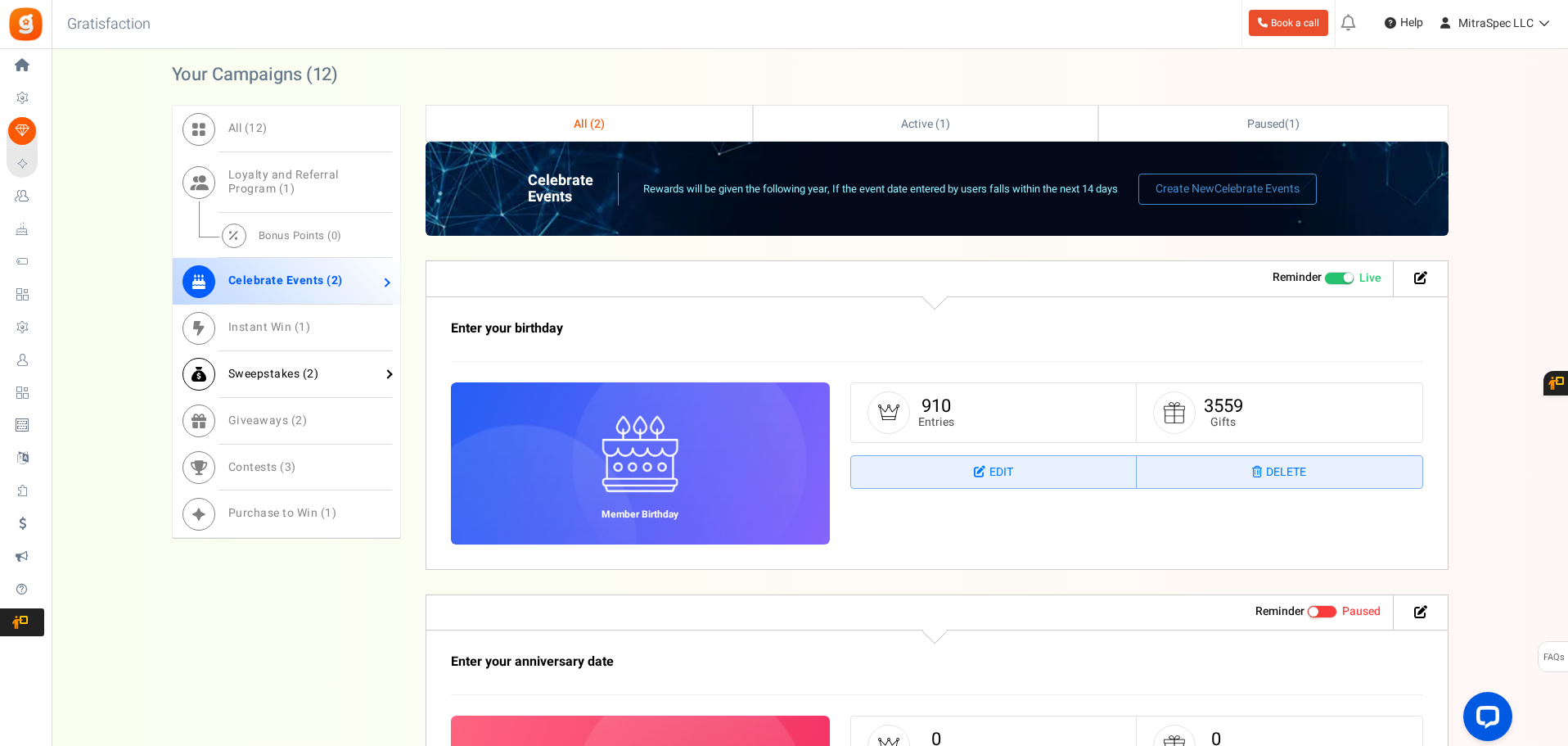
click at [322, 374] on link "Sweepstakes ( 2 )" at bounding box center [286, 374] width 228 height 47
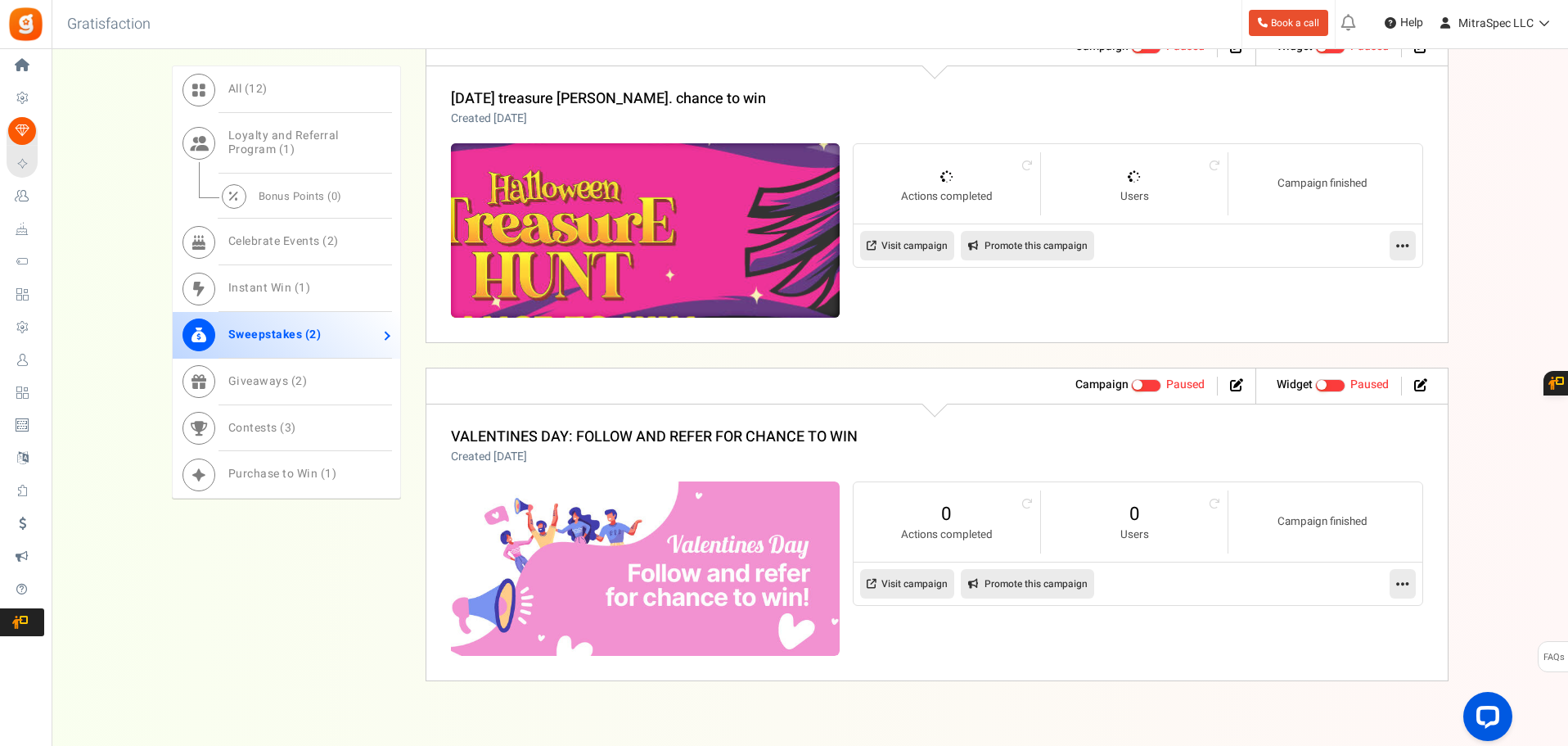
scroll to position [822, 0]
